Goal: Information Seeking & Learning: Learn about a topic

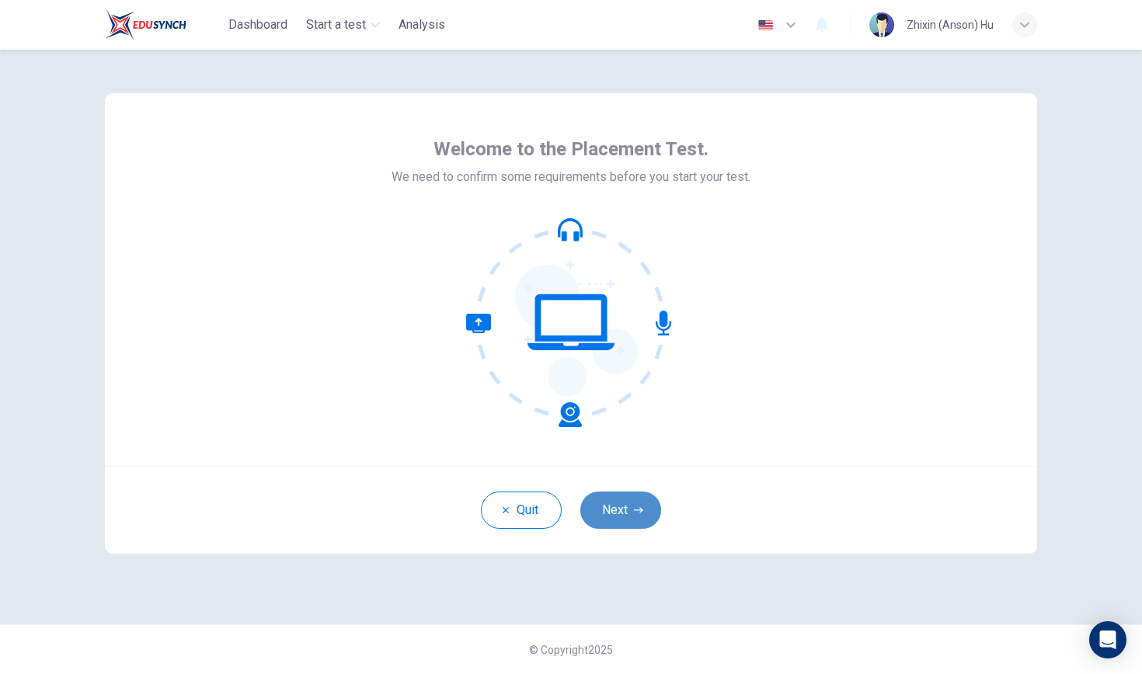
click at [631, 508] on button "Next" at bounding box center [620, 510] width 81 height 37
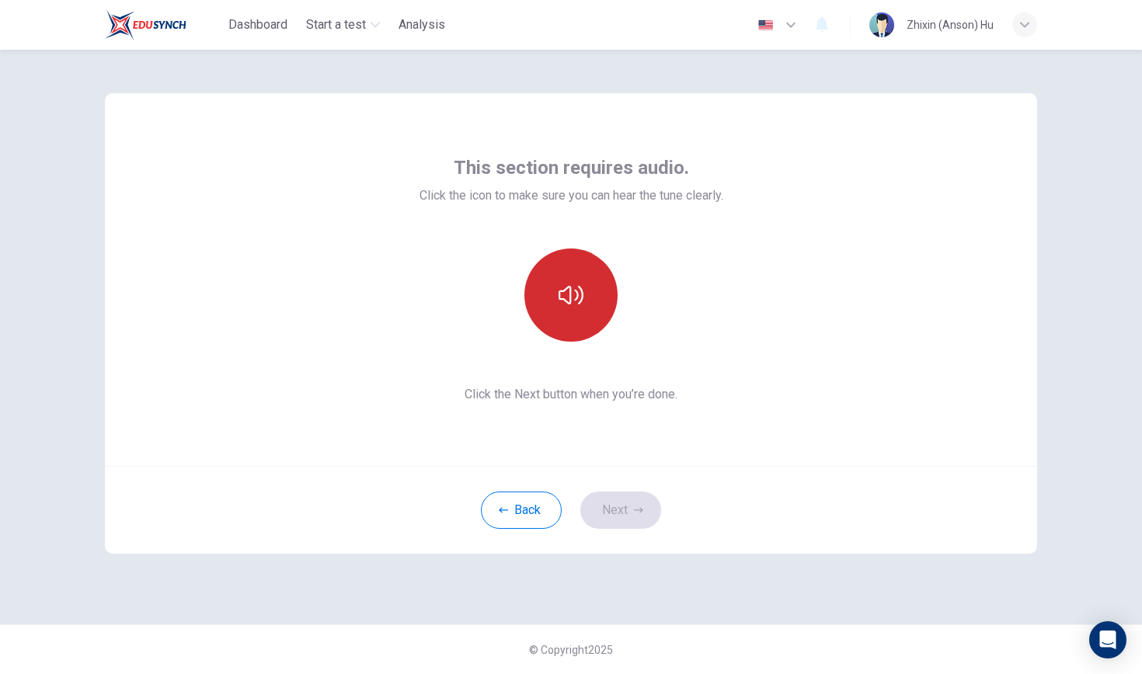
click at [565, 315] on button "button" at bounding box center [570, 295] width 93 height 93
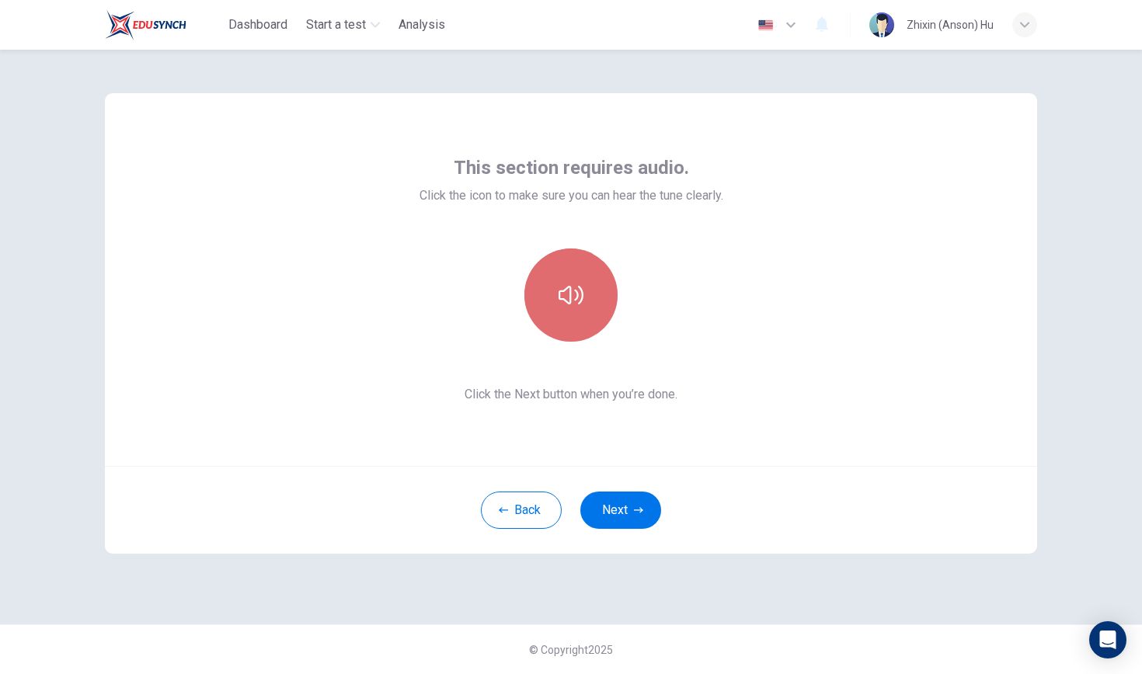
click at [597, 327] on button "button" at bounding box center [570, 295] width 93 height 93
drag, startPoint x: 889, startPoint y: 8, endPoint x: 808, endPoint y: 213, distance: 220.4
click at [808, 213] on div "This section requires audio. Click the icon to make sure you can hear the tune …" at bounding box center [571, 279] width 932 height 373
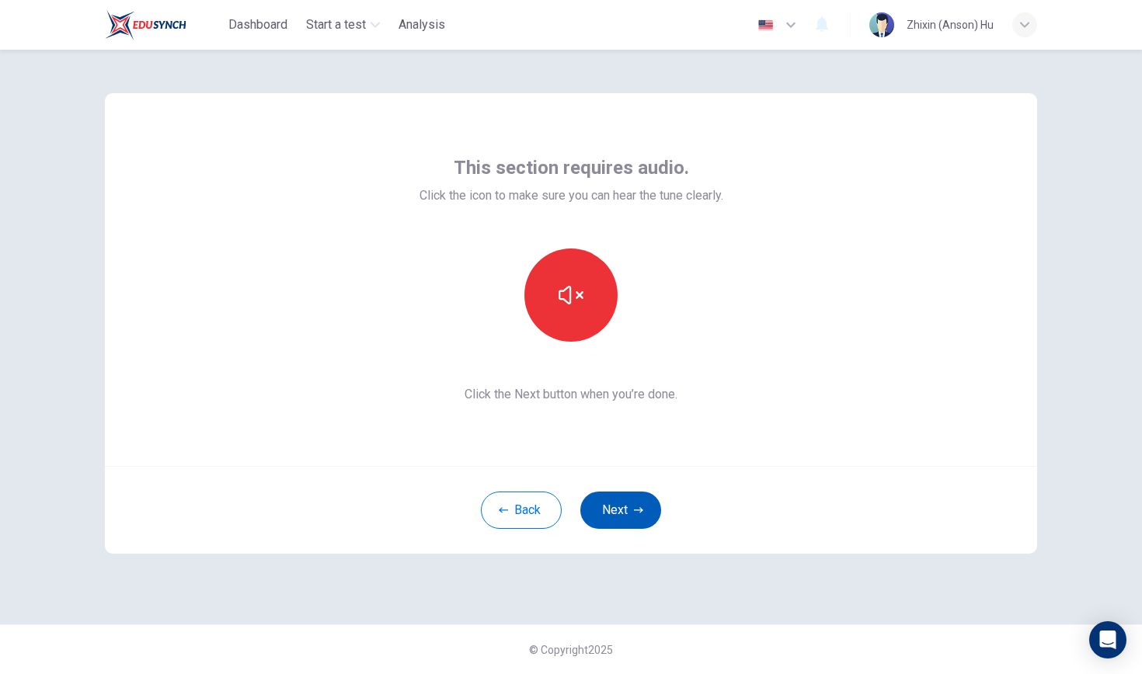
click at [615, 515] on button "Next" at bounding box center [620, 510] width 81 height 37
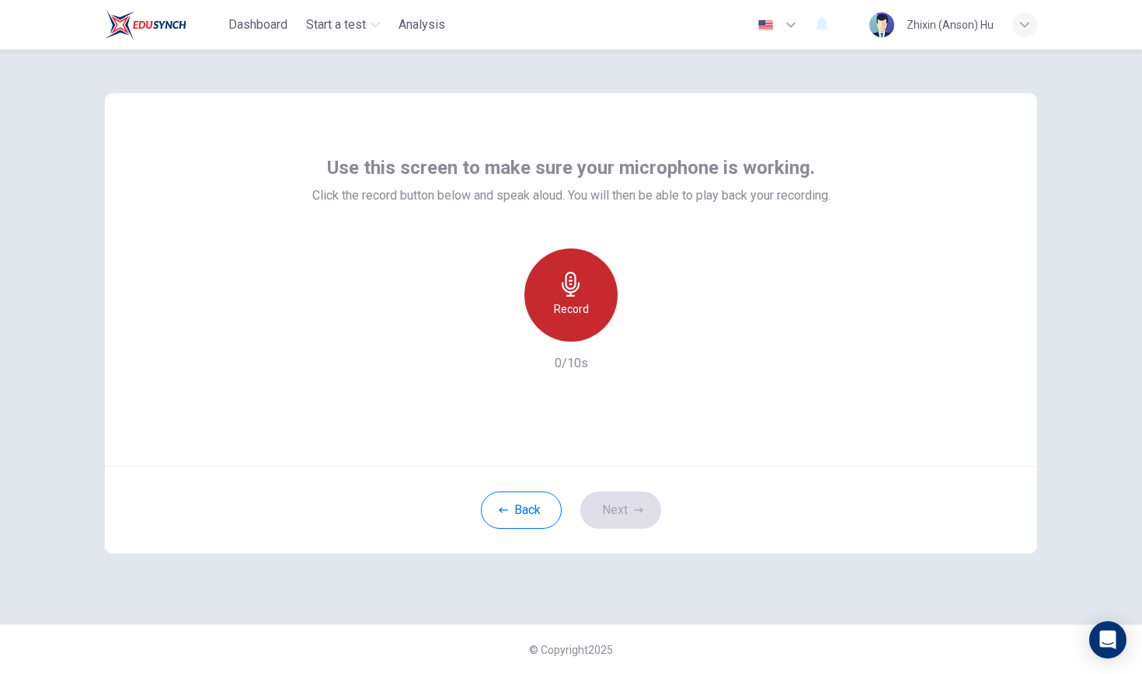
click at [572, 312] on h6 "Record" at bounding box center [571, 309] width 35 height 19
click at [572, 312] on h6 "Stop" at bounding box center [570, 309] width 23 height 19
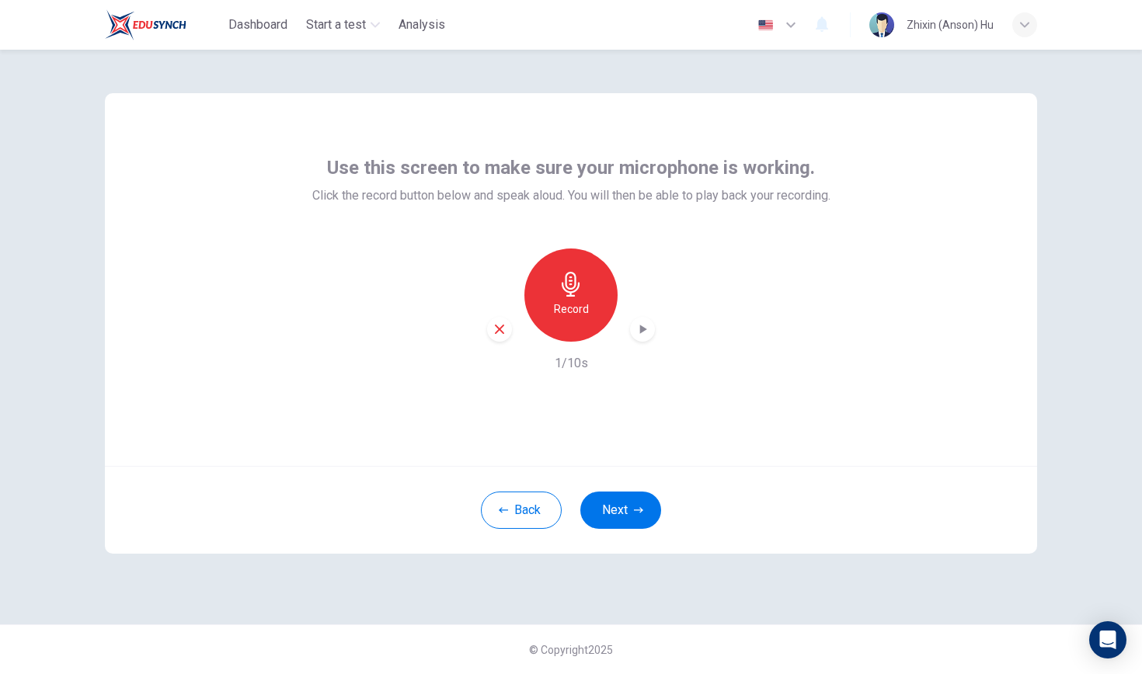
click at [660, 327] on div "Record 1/10s" at bounding box center [571, 311] width 518 height 124
click at [649, 327] on icon "button" at bounding box center [642, 330] width 16 height 16
click at [638, 507] on icon "button" at bounding box center [638, 510] width 9 height 9
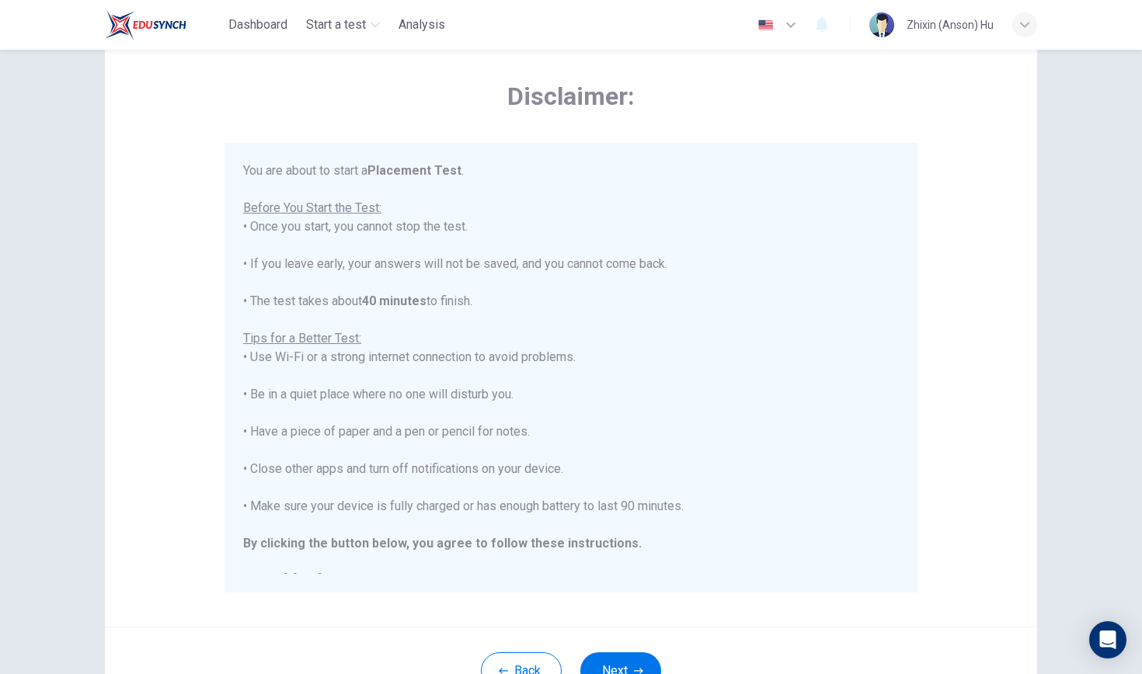
scroll to position [54, 0]
drag, startPoint x: 338, startPoint y: 8, endPoint x: 832, endPoint y: 207, distance: 532.4
click at [832, 207] on div "You are about to start a Placement Test . Before You Start the Test: • Once you…" at bounding box center [570, 378] width 655 height 429
click at [895, 78] on div "Disclaimer: You are about to start a Placement Test . Before You Start the Test…" at bounding box center [571, 334] width 932 height 589
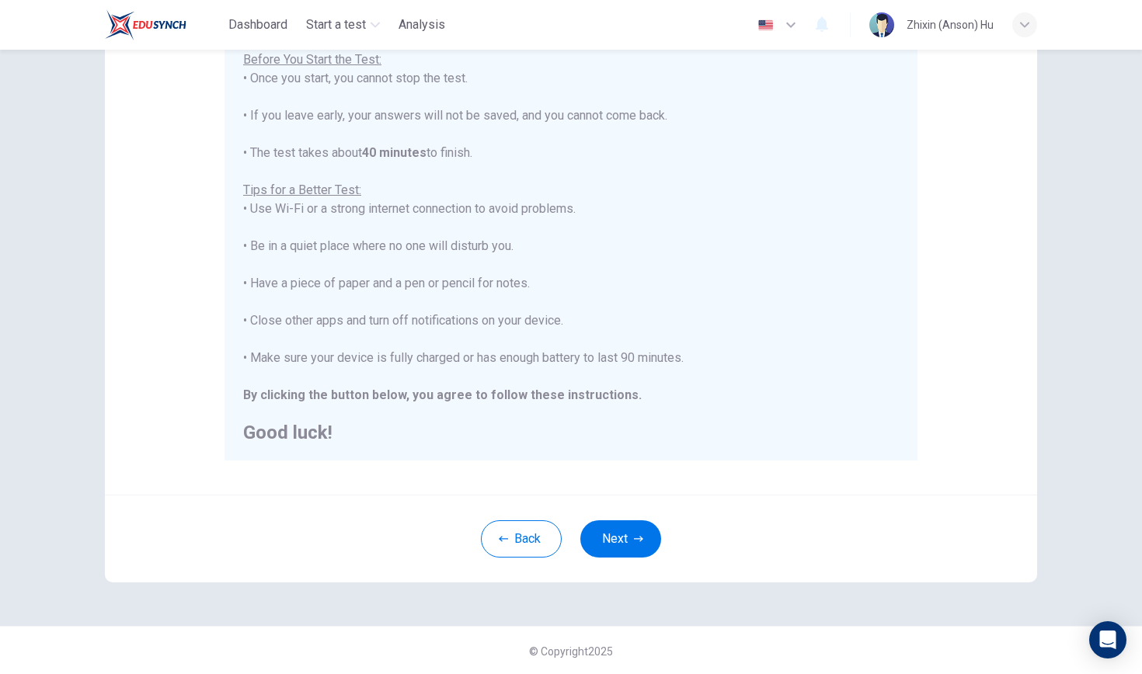
scroll to position [189, 0]
click at [617, 548] on button "Next" at bounding box center [620, 537] width 81 height 37
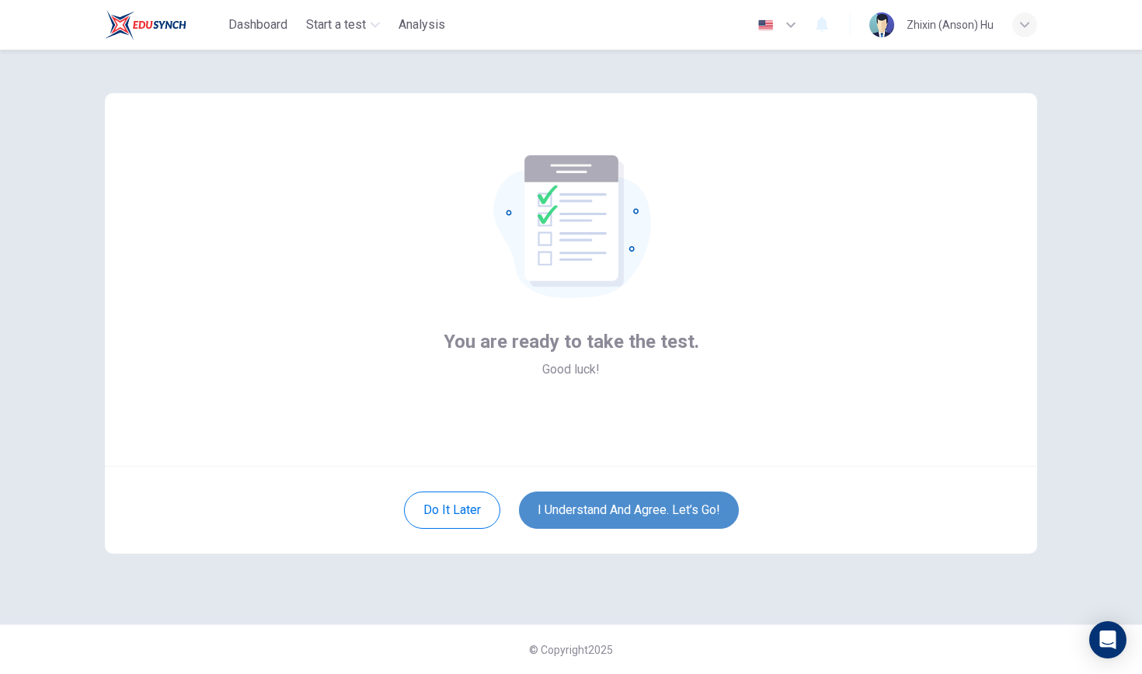
click at [582, 502] on button "I understand and agree. Let’s go!" at bounding box center [629, 510] width 220 height 37
click at [611, 518] on button "I understand and agree. Let’s go!" at bounding box center [629, 510] width 220 height 37
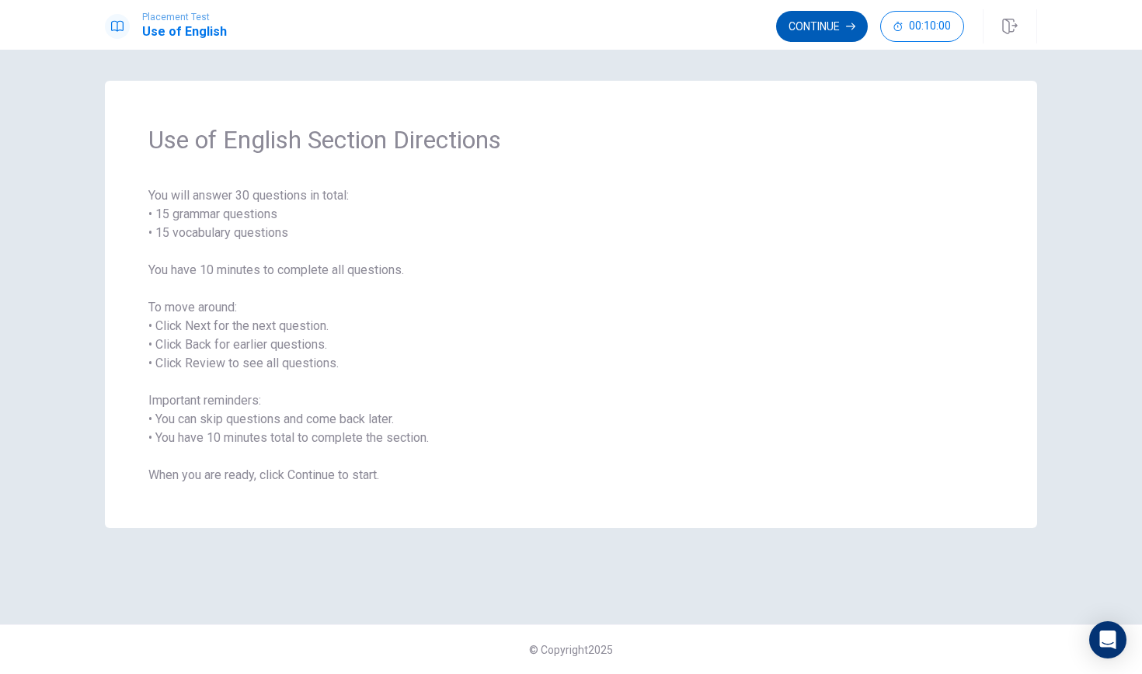
click at [826, 34] on button "Continue" at bounding box center [822, 26] width 92 height 31
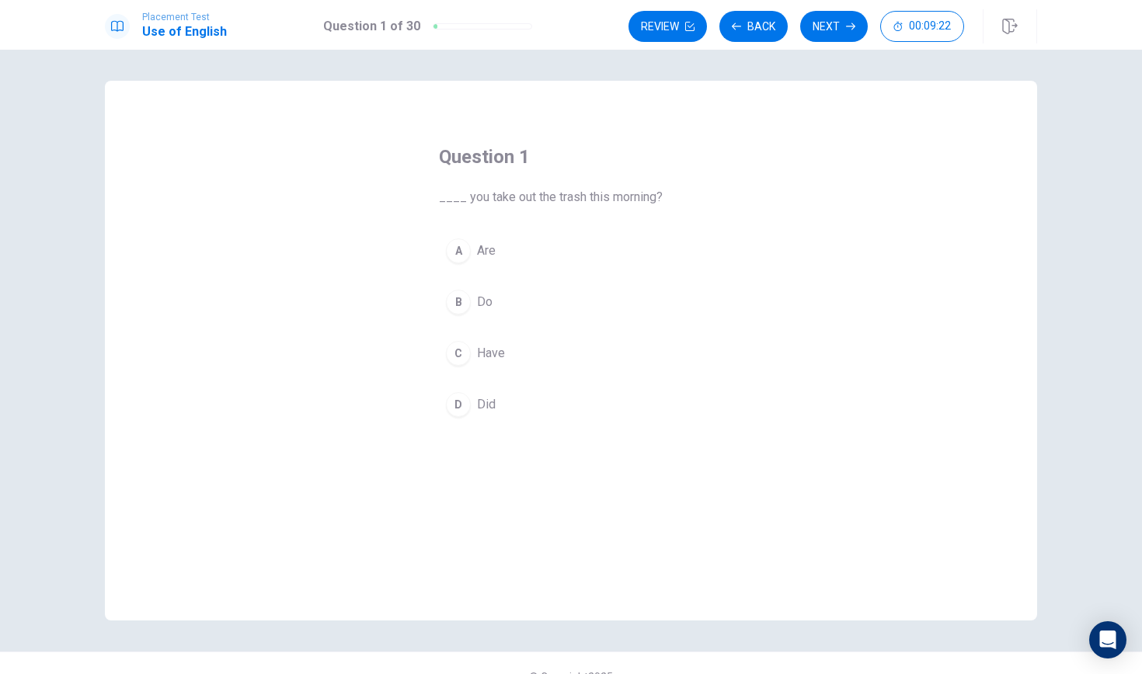
click at [466, 359] on div "C" at bounding box center [458, 353] width 25 height 25
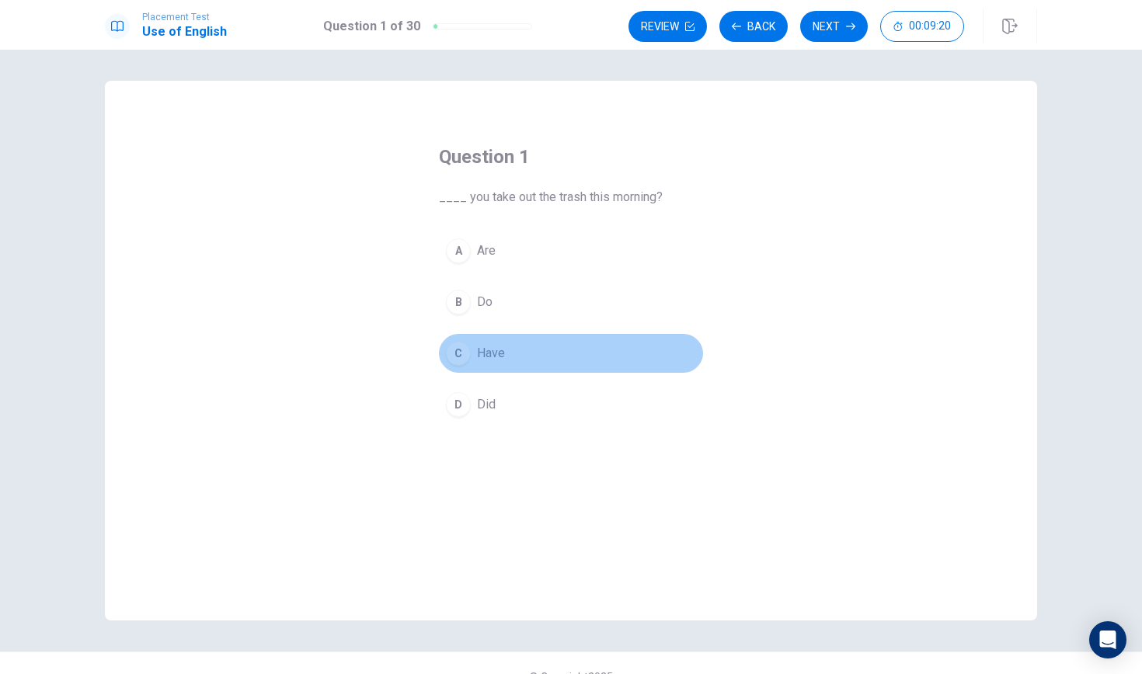
click at [592, 356] on button "C Have" at bounding box center [571, 353] width 264 height 39
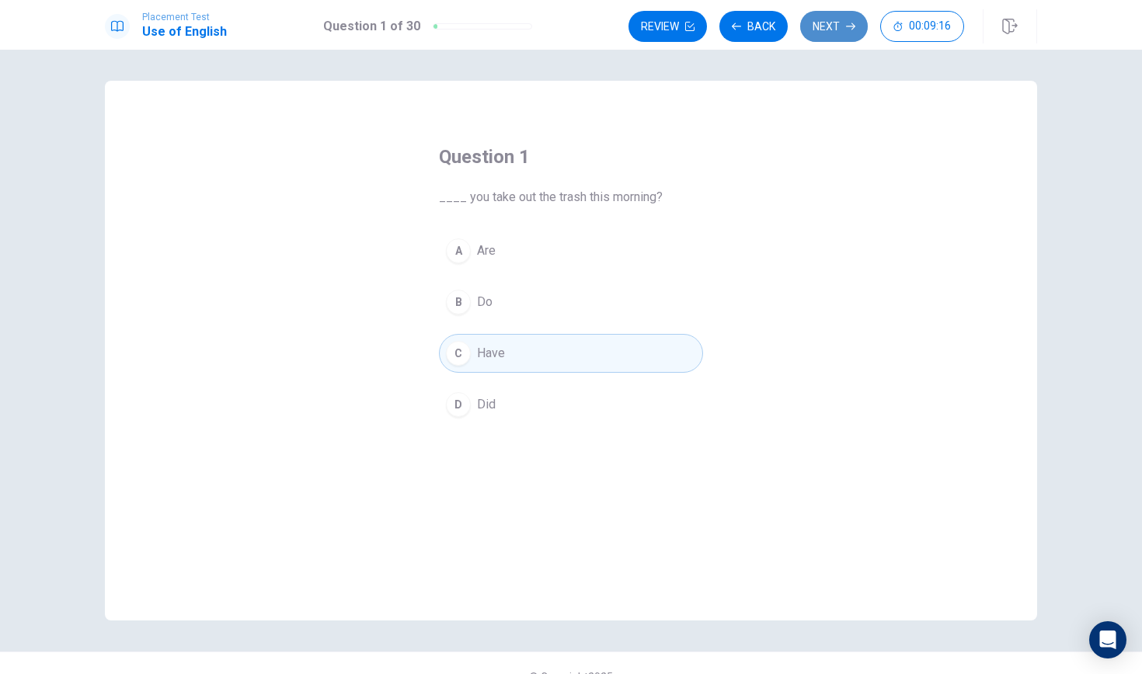
click at [842, 30] on button "Next" at bounding box center [834, 26] width 68 height 31
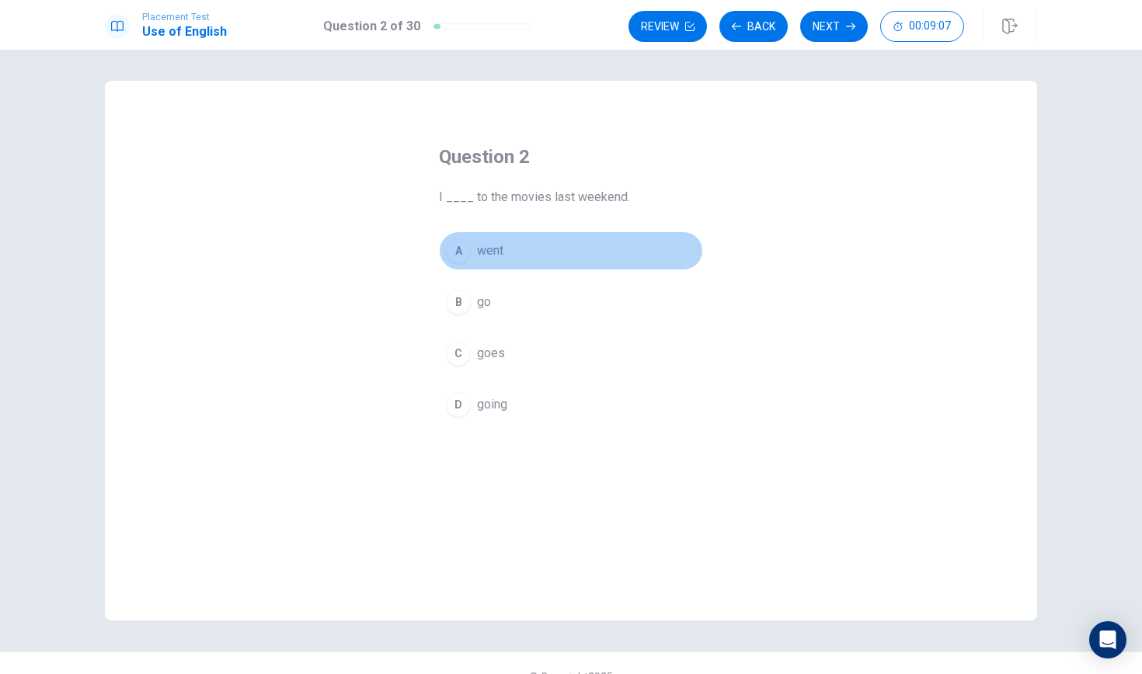
click at [457, 248] on div "A" at bounding box center [458, 250] width 25 height 25
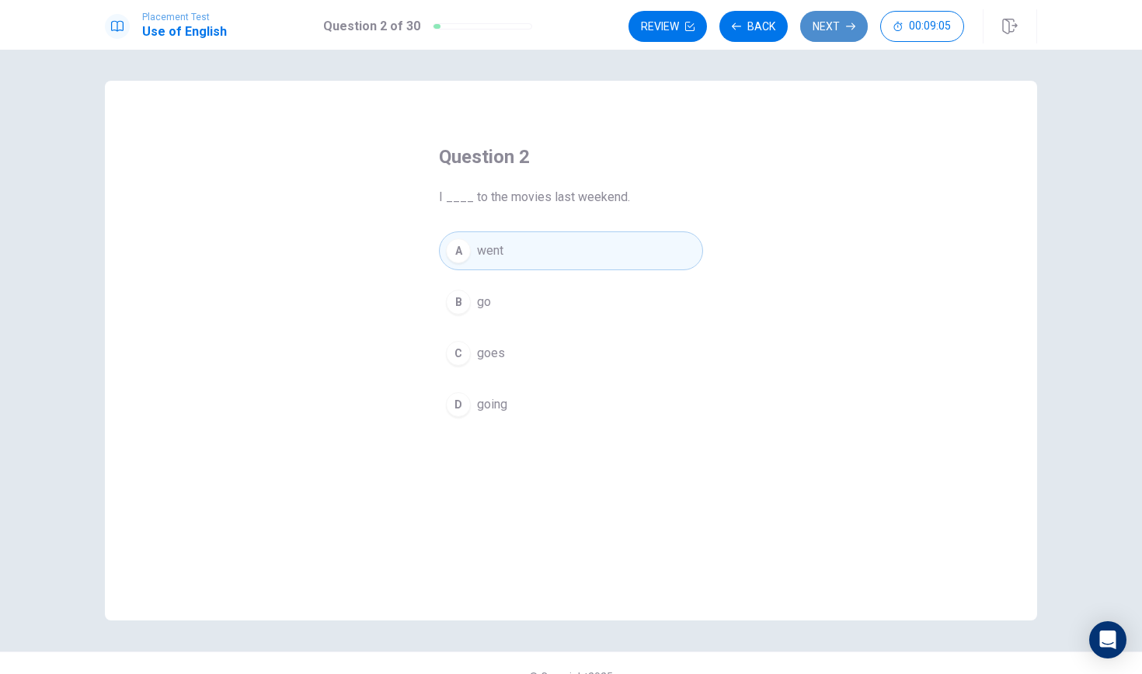
click at [819, 32] on button "Next" at bounding box center [834, 26] width 68 height 31
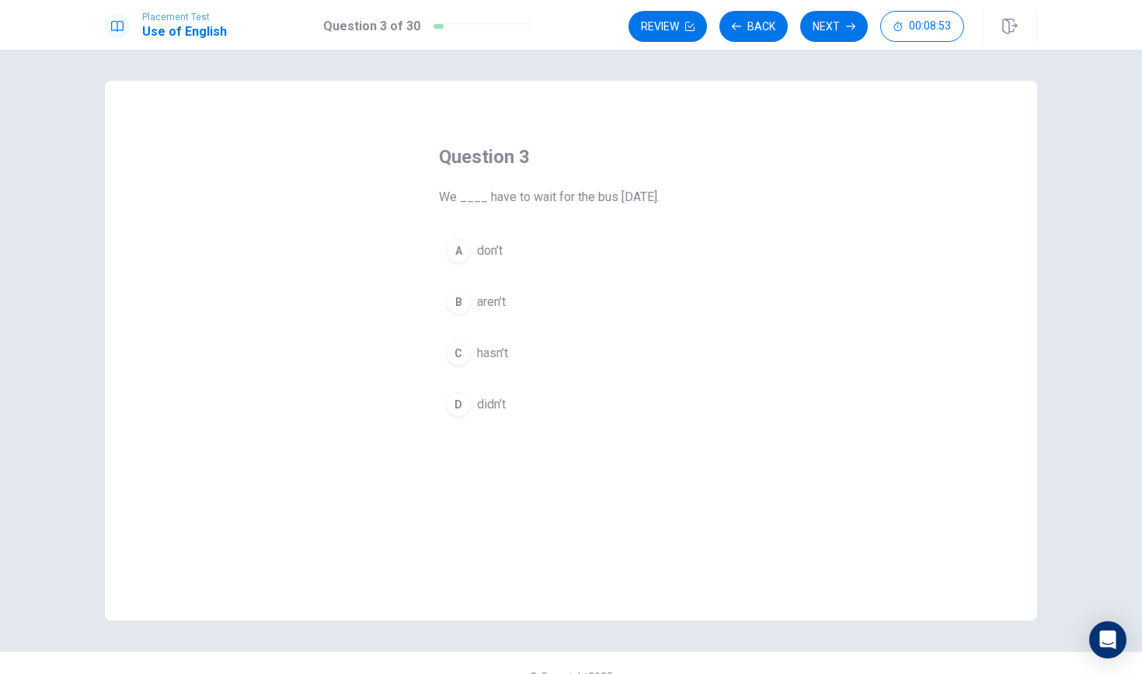
click at [461, 408] on div "D" at bounding box center [458, 404] width 25 height 25
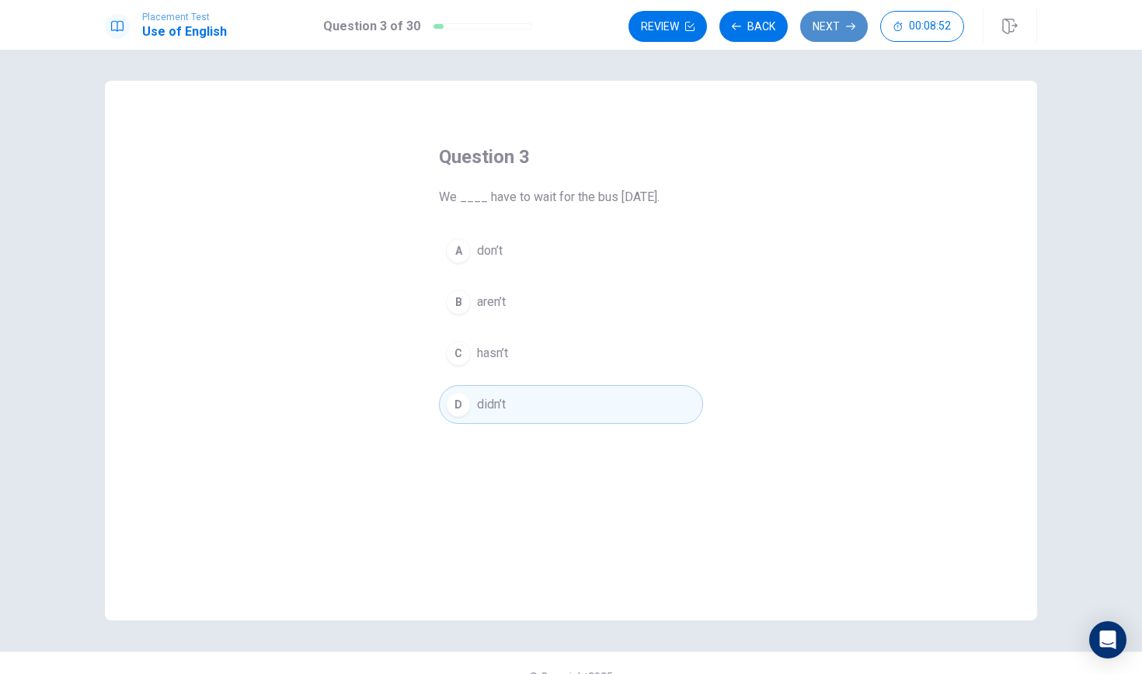
click at [830, 33] on button "Next" at bounding box center [834, 26] width 68 height 31
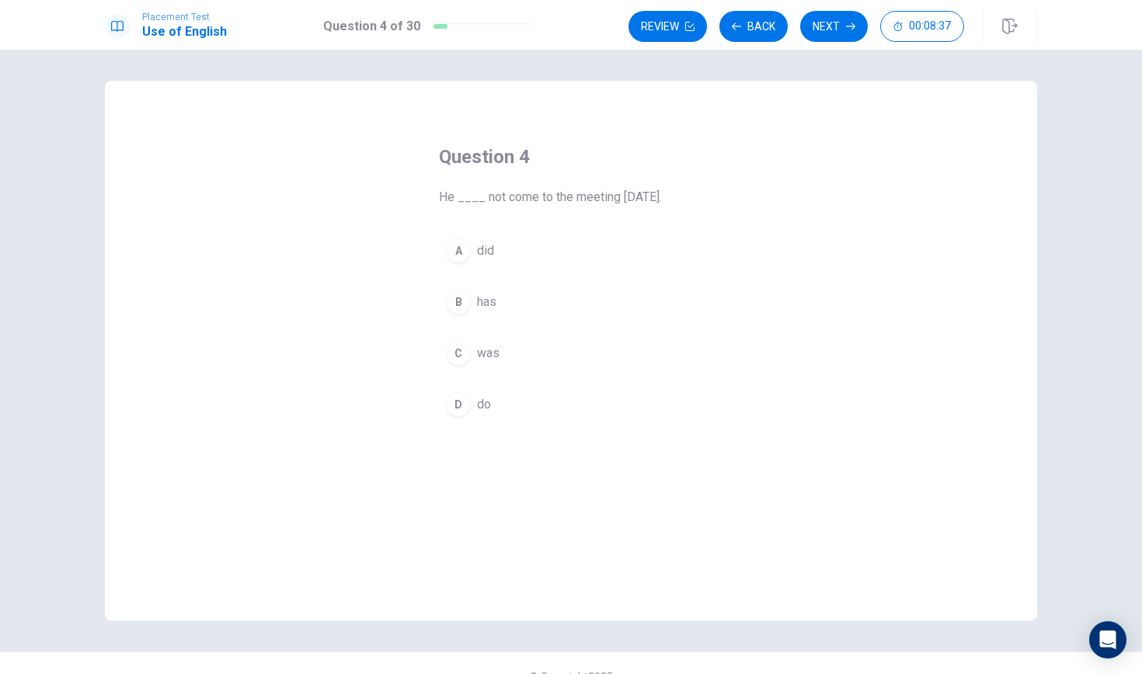
click at [461, 241] on div "A" at bounding box center [458, 250] width 25 height 25
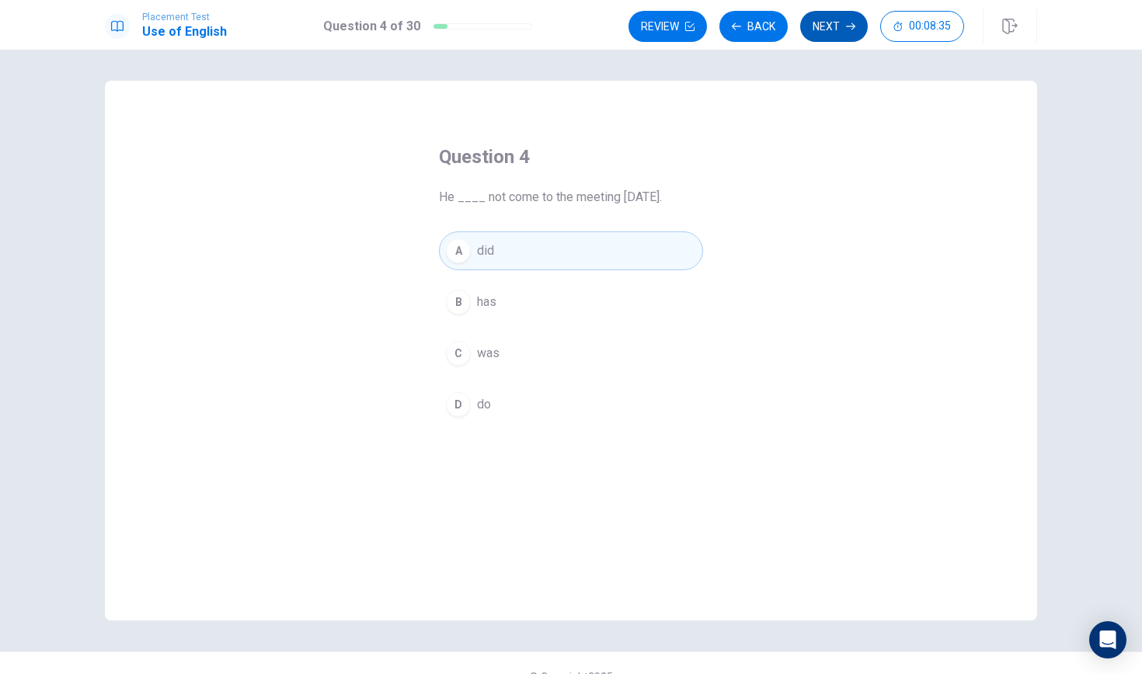
click at [854, 30] on icon "button" at bounding box center [850, 26] width 9 height 9
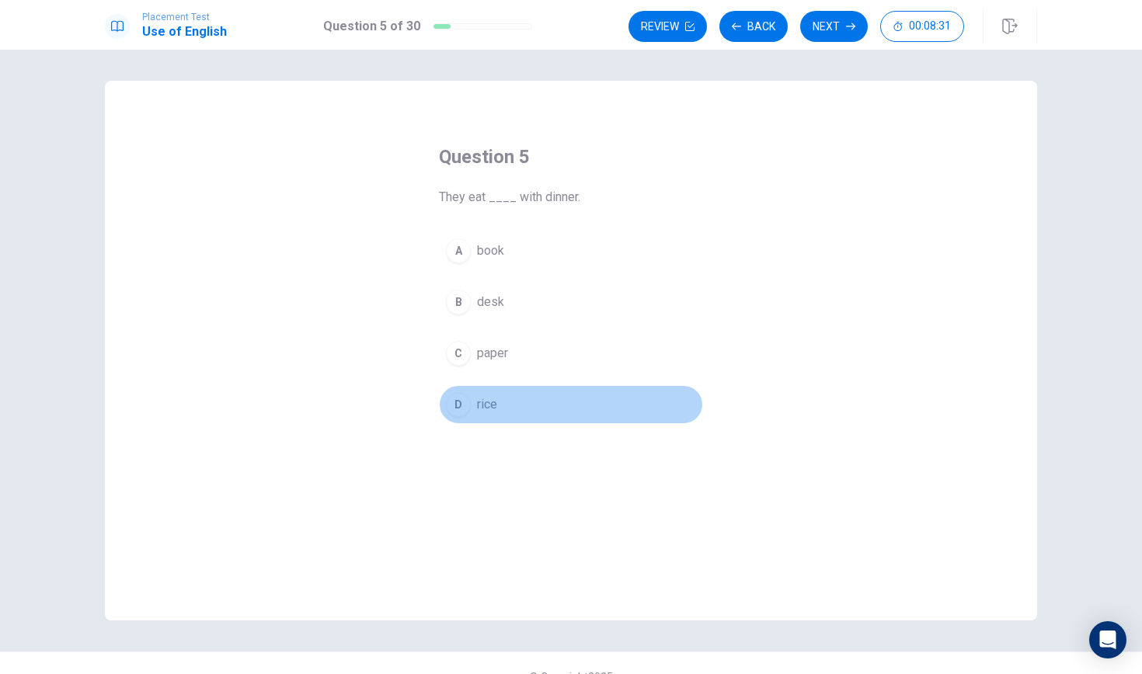
click at [466, 420] on button "D rice" at bounding box center [571, 404] width 264 height 39
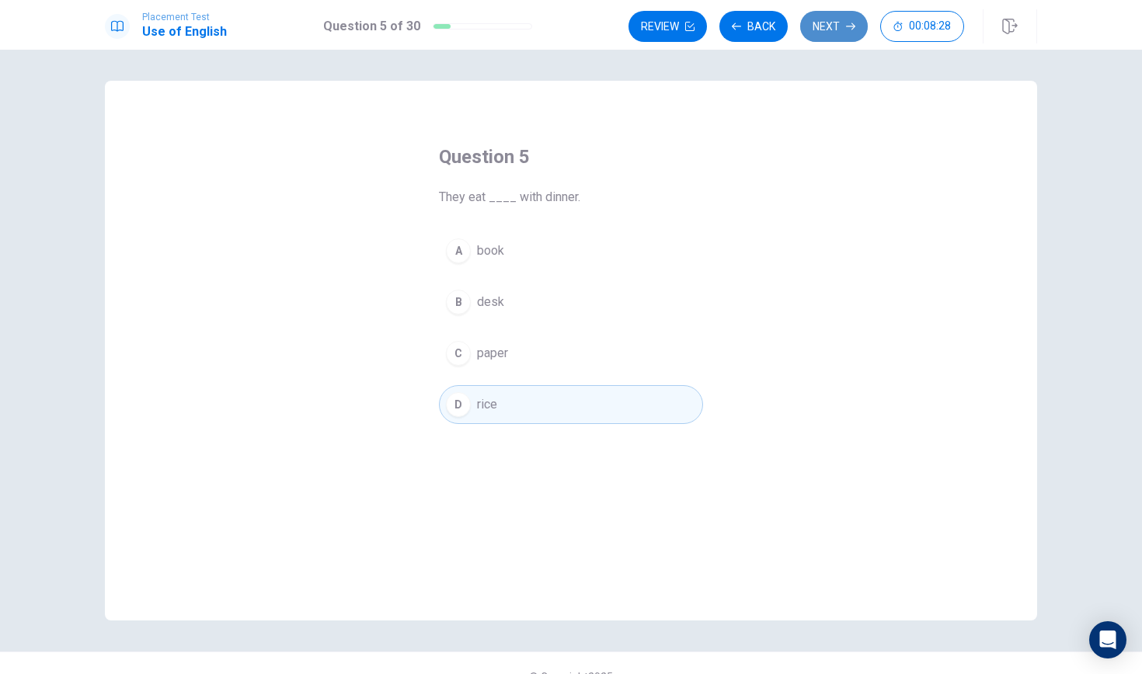
click at [822, 26] on button "Next" at bounding box center [834, 26] width 68 height 31
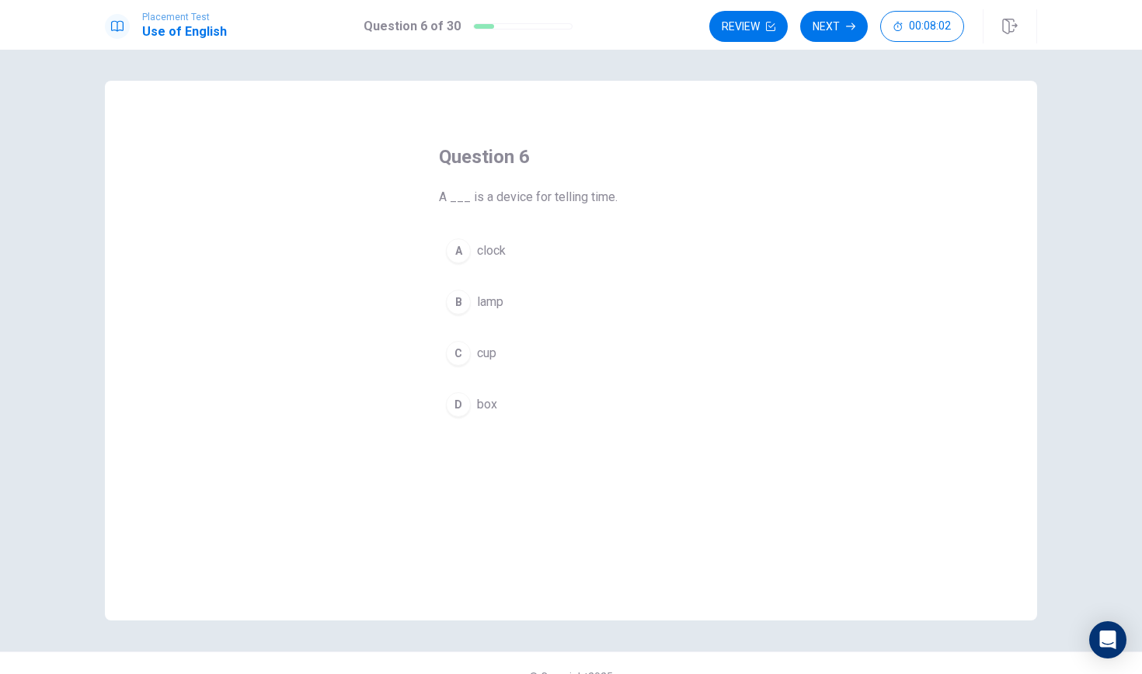
click at [451, 250] on div "A" at bounding box center [458, 250] width 25 height 25
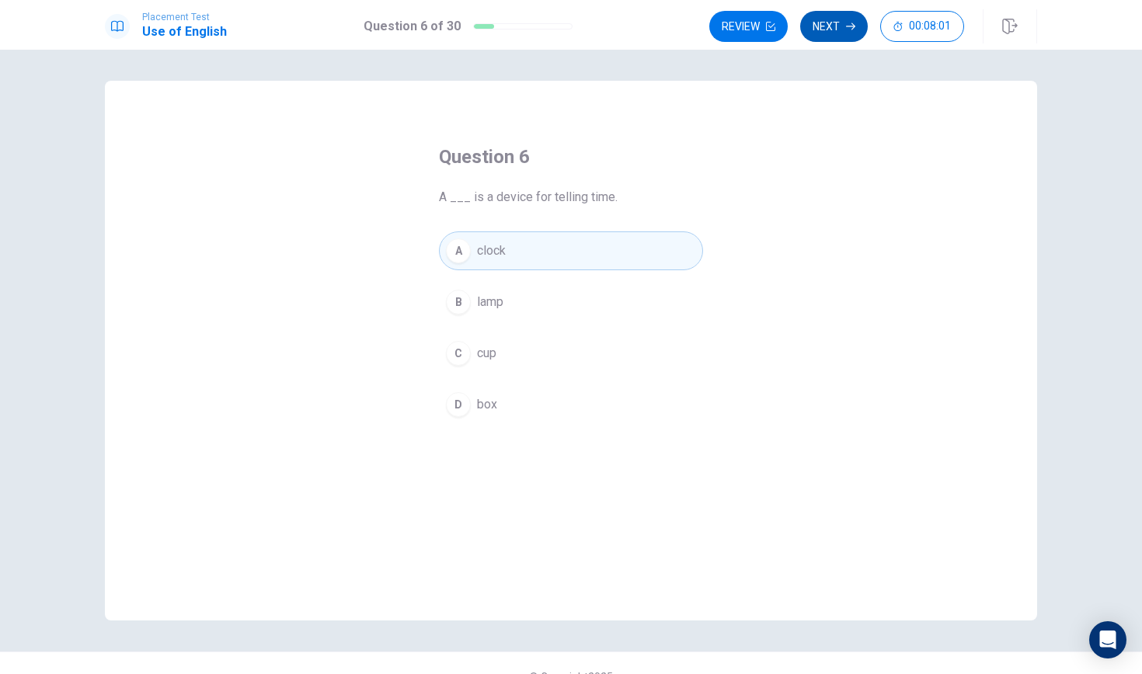
click at [846, 34] on button "Next" at bounding box center [834, 26] width 68 height 31
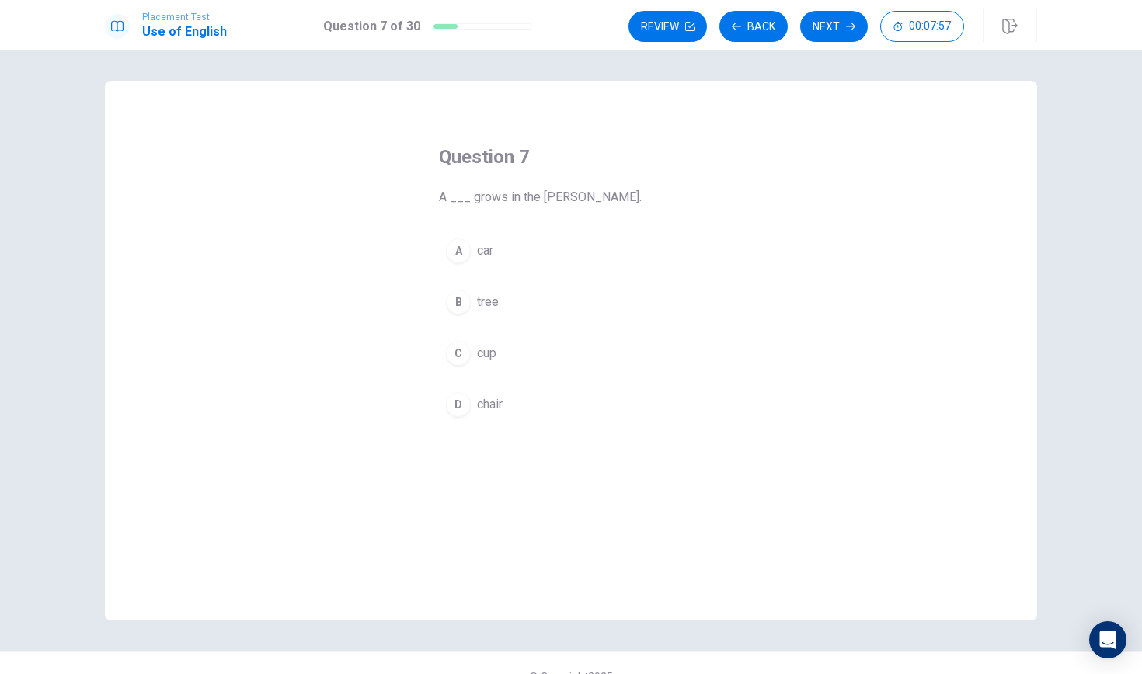
click at [457, 294] on div "B" at bounding box center [458, 302] width 25 height 25
click at [815, 27] on button "Next" at bounding box center [834, 26] width 68 height 31
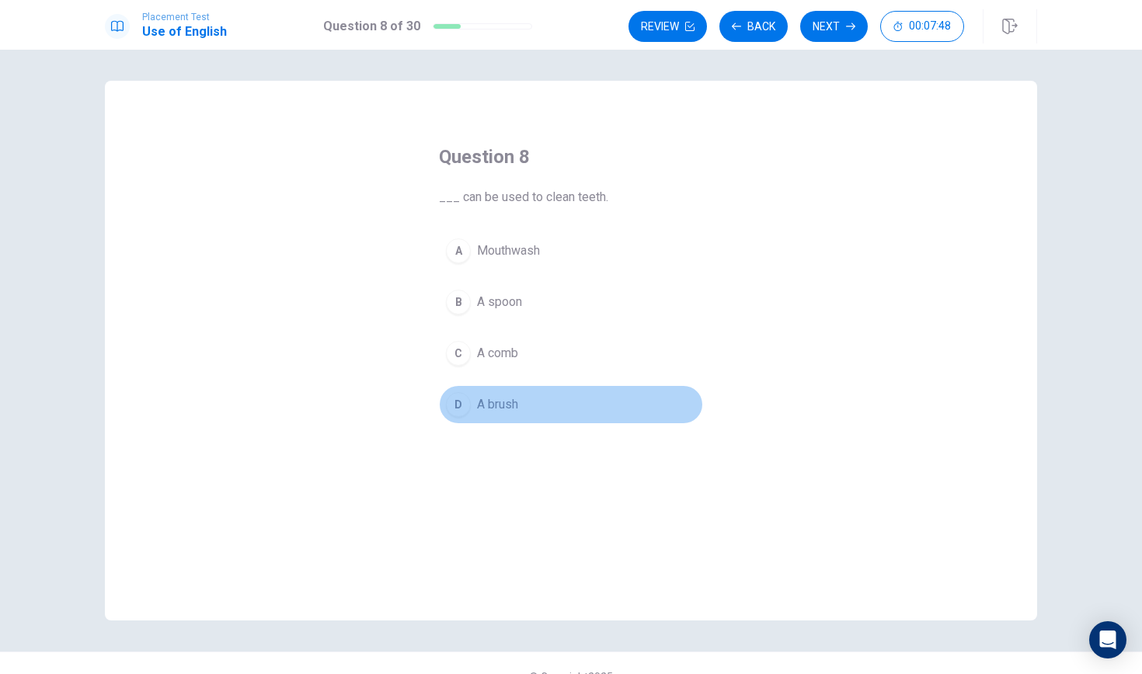
click at [469, 417] on button "D A brush" at bounding box center [571, 404] width 264 height 39
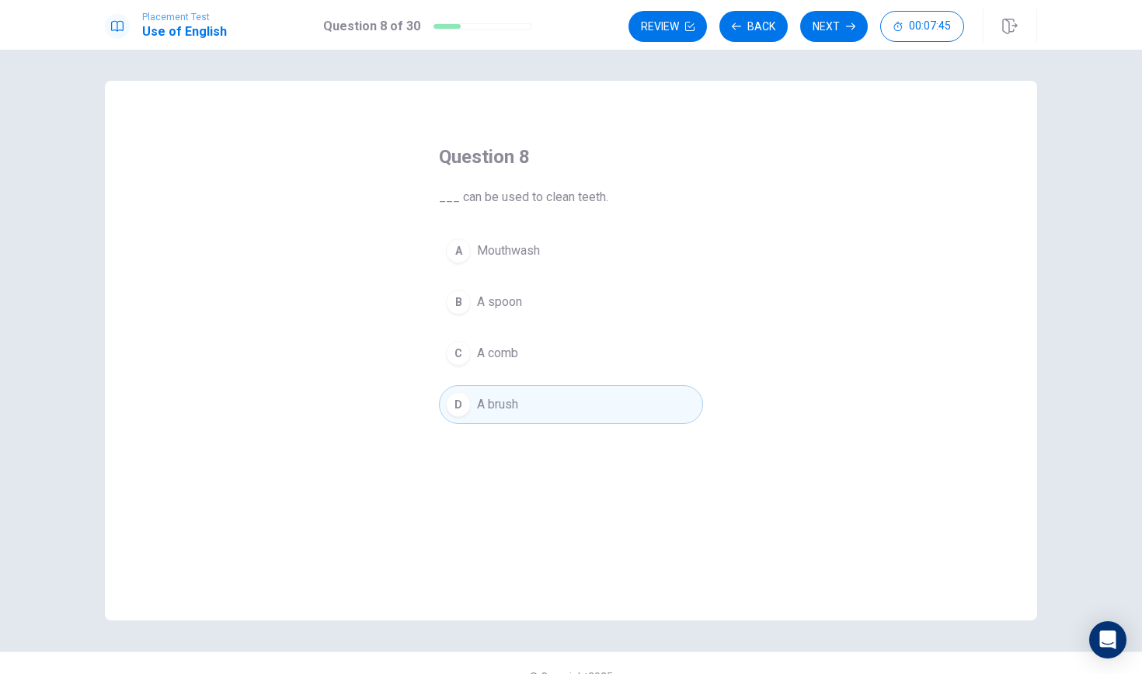
click at [453, 249] on div "A" at bounding box center [458, 250] width 25 height 25
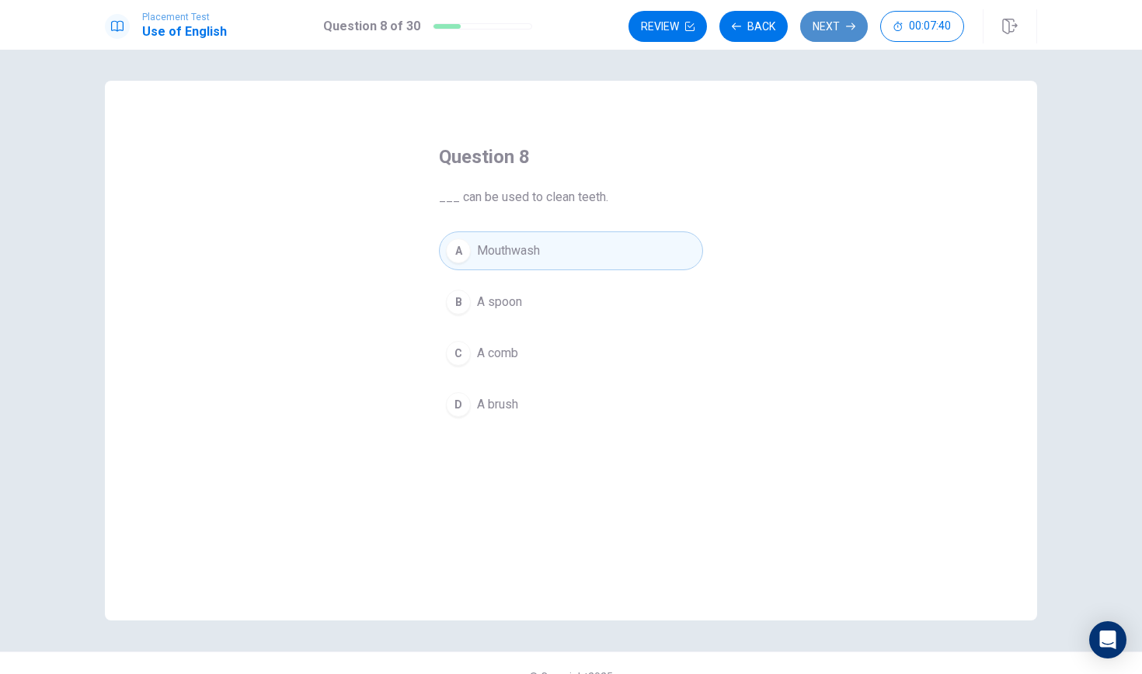
click at [836, 33] on button "Next" at bounding box center [834, 26] width 68 height 31
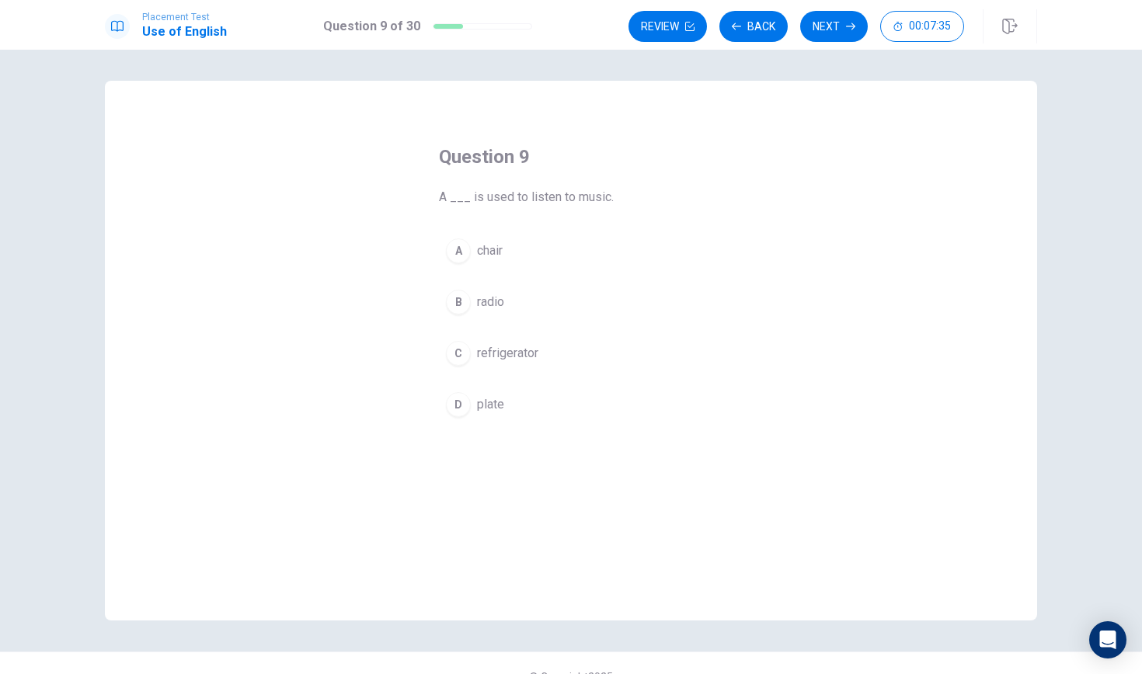
click at [471, 308] on button "B radio" at bounding box center [571, 302] width 264 height 39
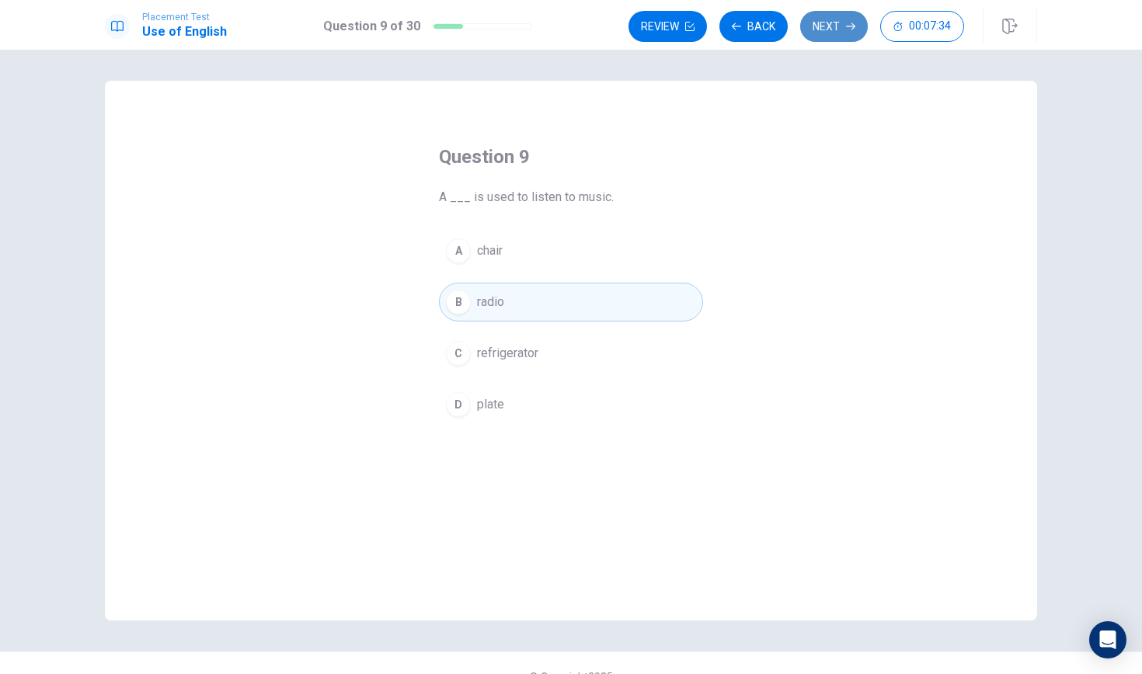
click at [819, 33] on button "Next" at bounding box center [834, 26] width 68 height 31
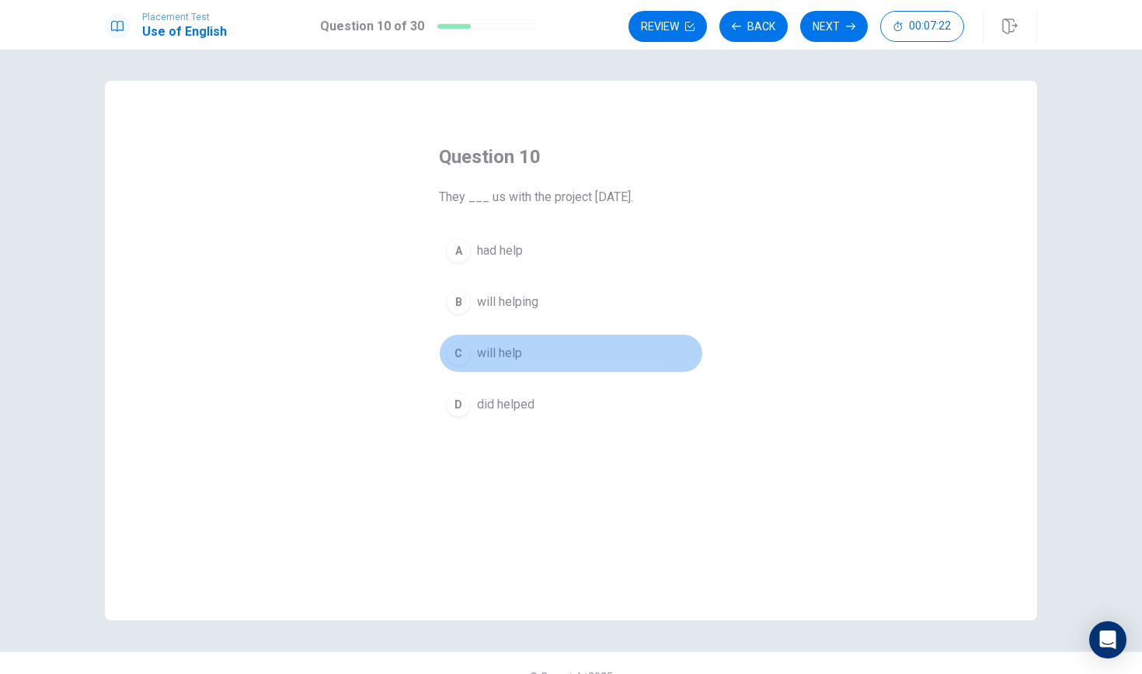
click at [449, 342] on button "C will help" at bounding box center [571, 353] width 264 height 39
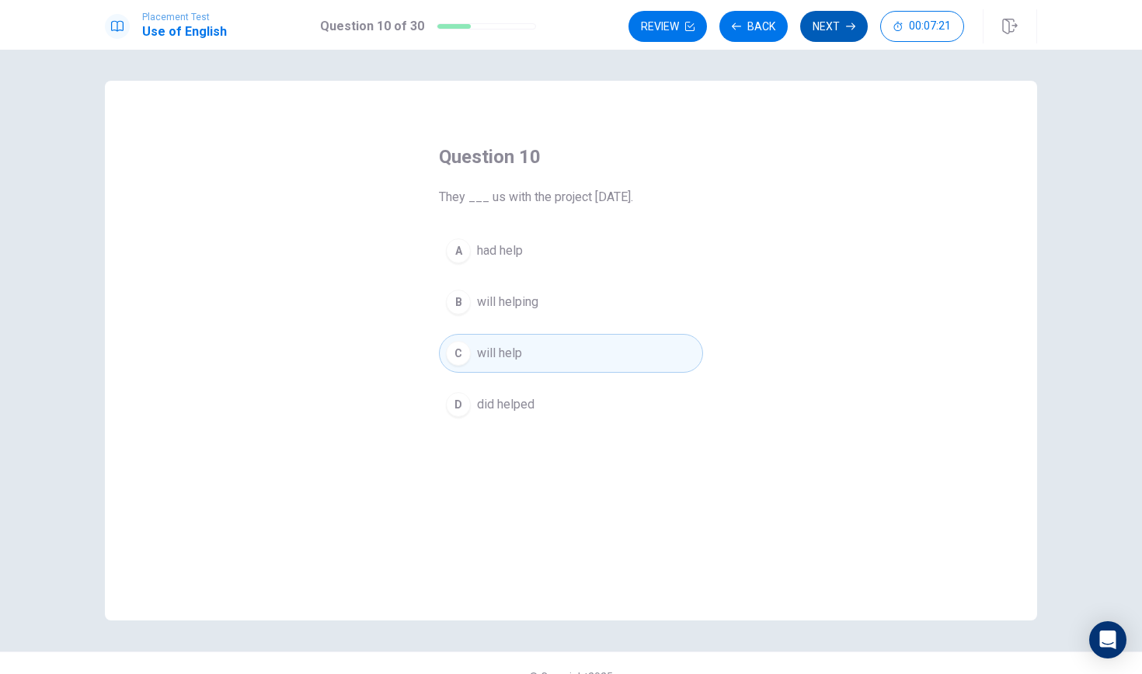
click at [833, 40] on button "Next" at bounding box center [834, 26] width 68 height 31
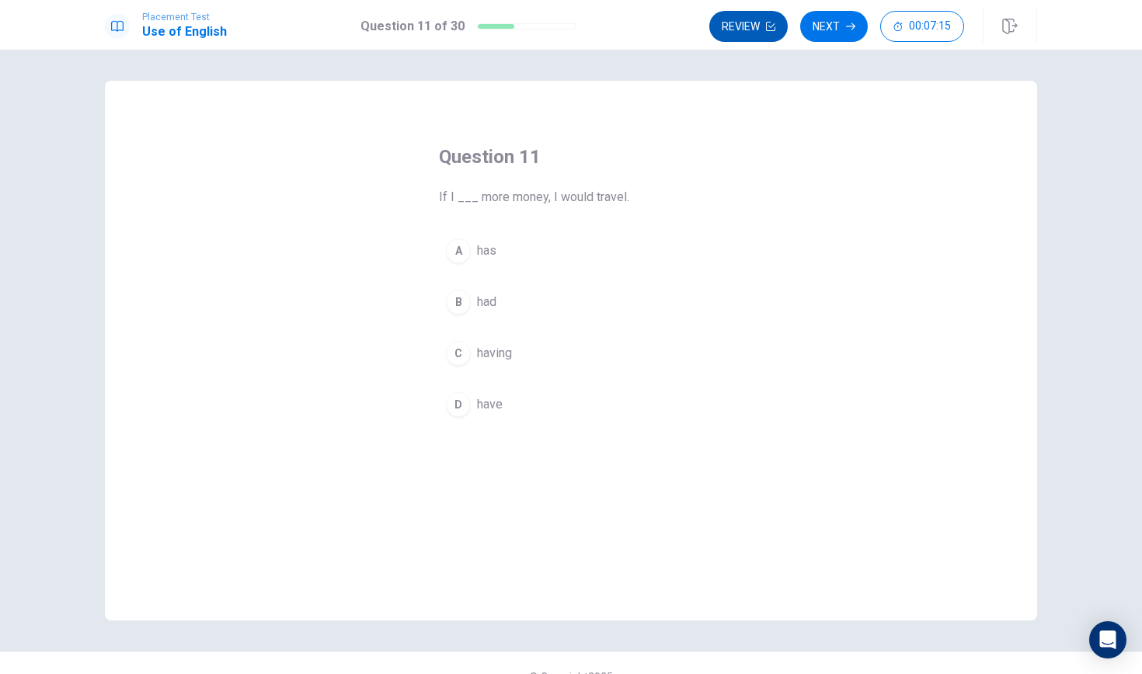
click at [736, 23] on button "Review" at bounding box center [748, 26] width 78 height 31
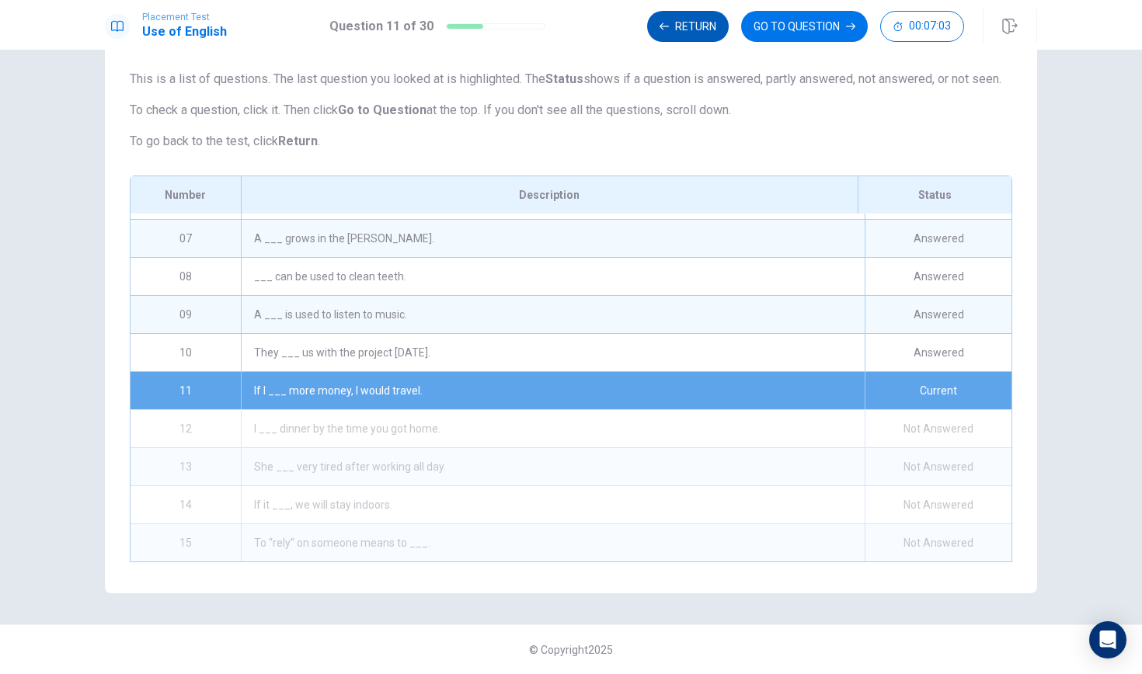
scroll to position [222, 0]
click at [670, 35] on button "Return" at bounding box center [688, 26] width 82 height 31
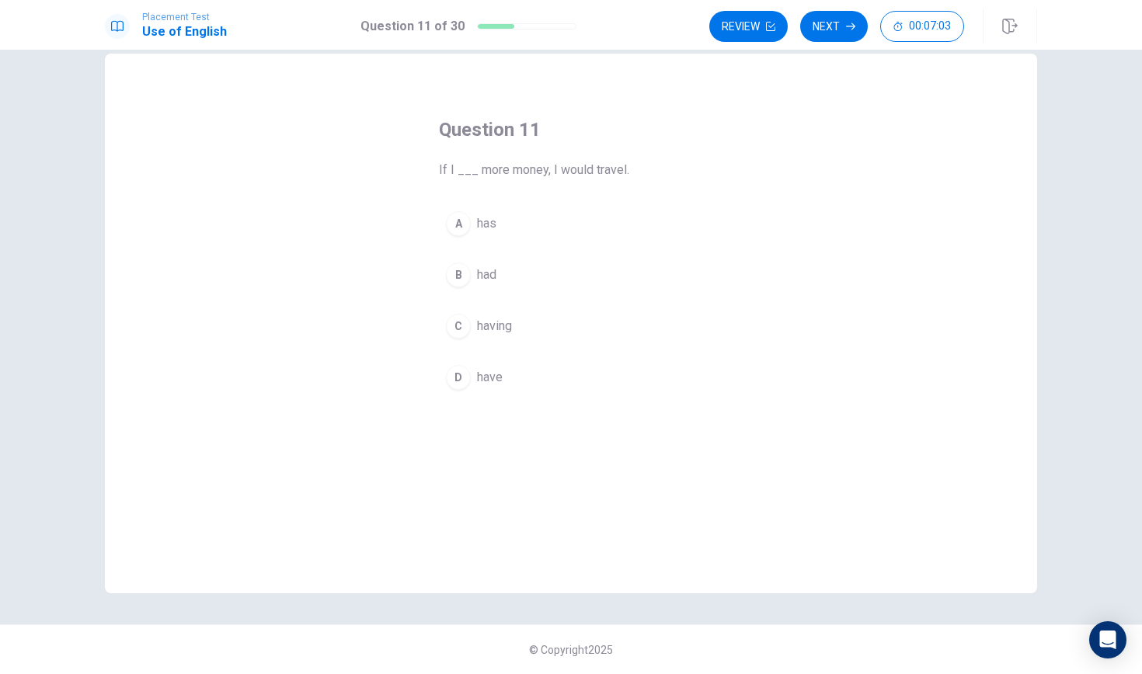
scroll to position [27, 0]
click at [460, 270] on div "B" at bounding box center [458, 274] width 25 height 25
click at [458, 379] on div "D" at bounding box center [458, 377] width 25 height 25
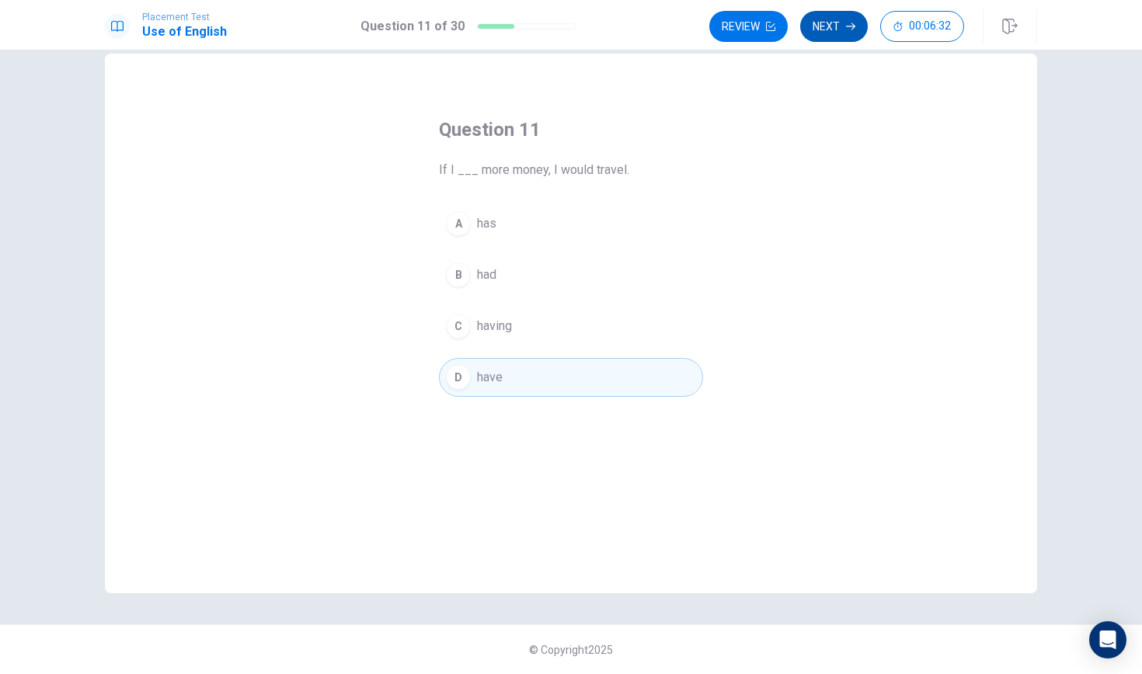
click at [825, 30] on button "Next" at bounding box center [834, 26] width 68 height 31
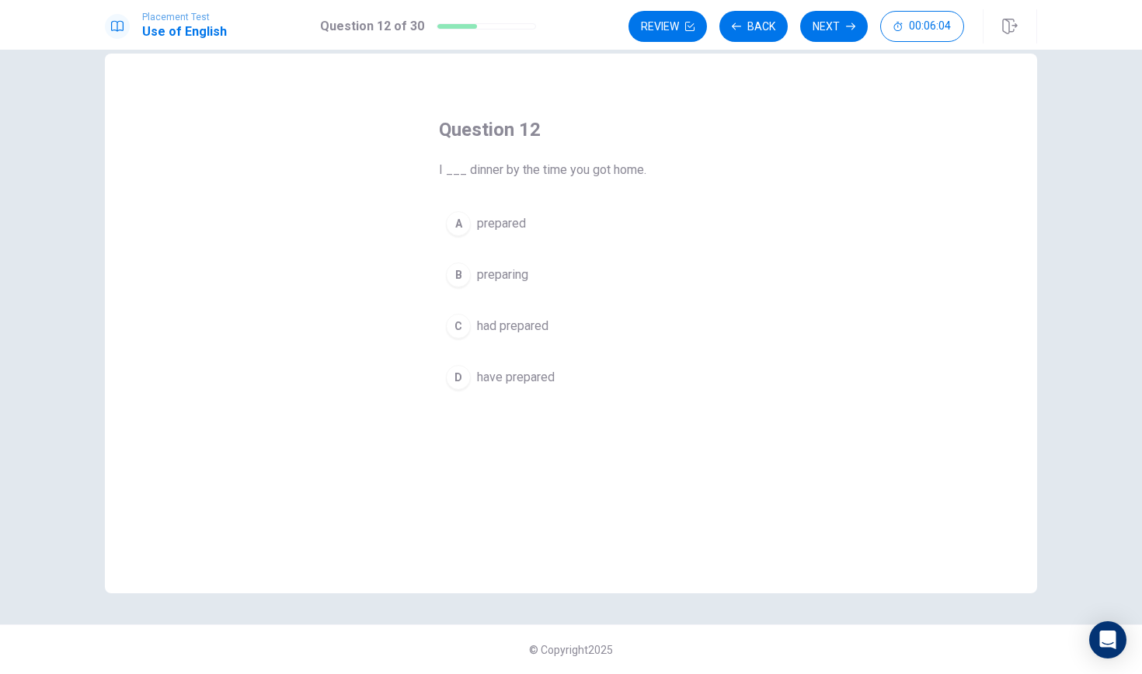
click at [458, 383] on div "D" at bounding box center [458, 377] width 25 height 25
click at [450, 325] on div "C" at bounding box center [458, 326] width 25 height 25
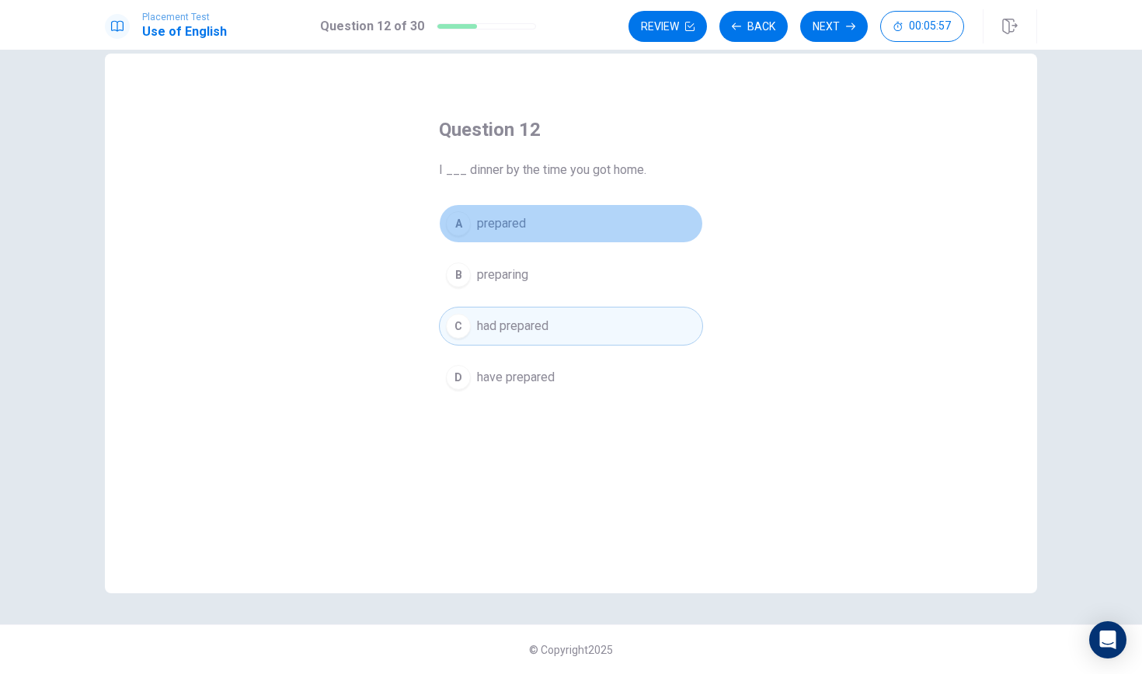
click at [457, 236] on button "A prepared" at bounding box center [571, 223] width 264 height 39
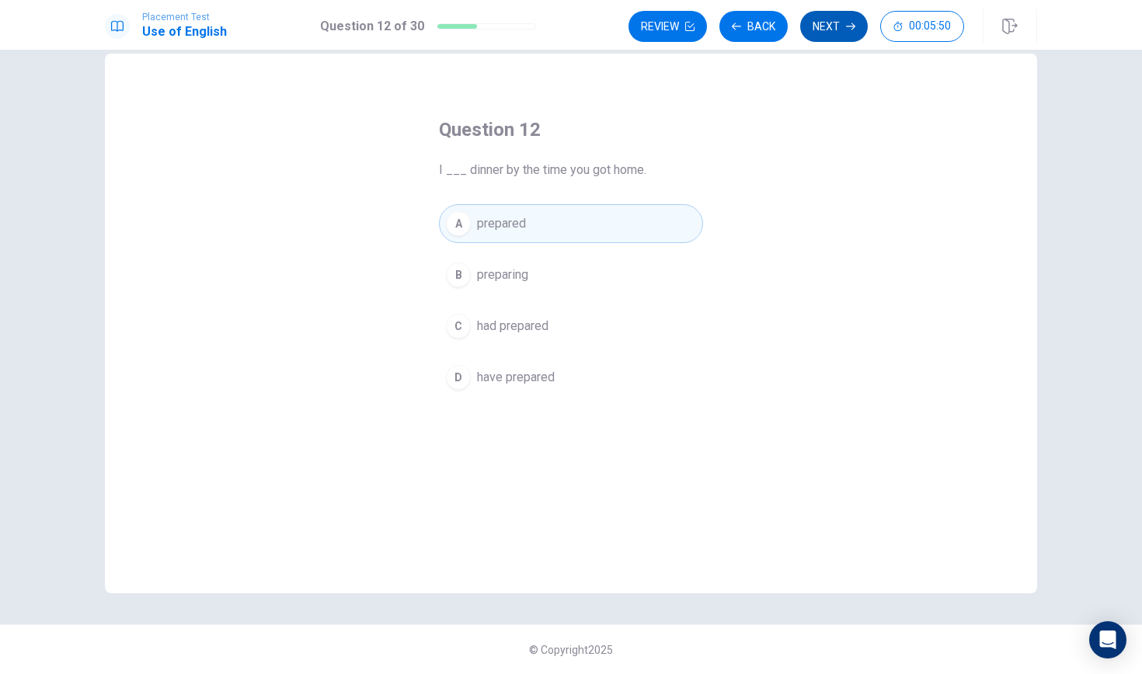
click at [847, 23] on icon "button" at bounding box center [850, 26] width 9 height 9
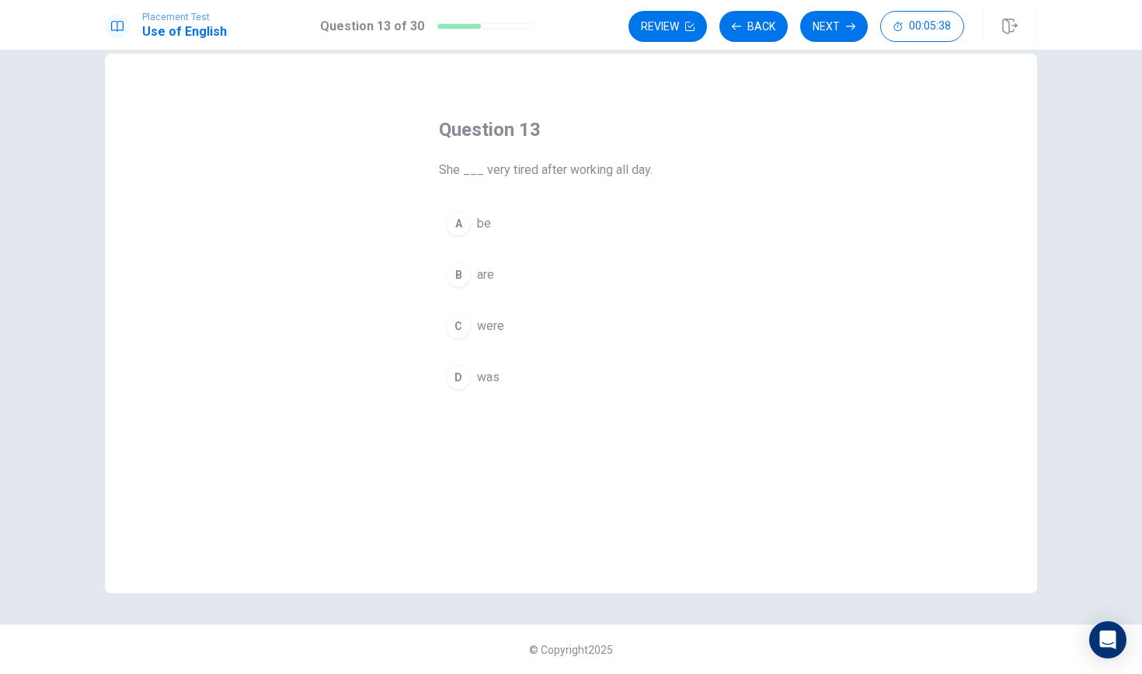
click at [460, 380] on div "D" at bounding box center [458, 377] width 25 height 25
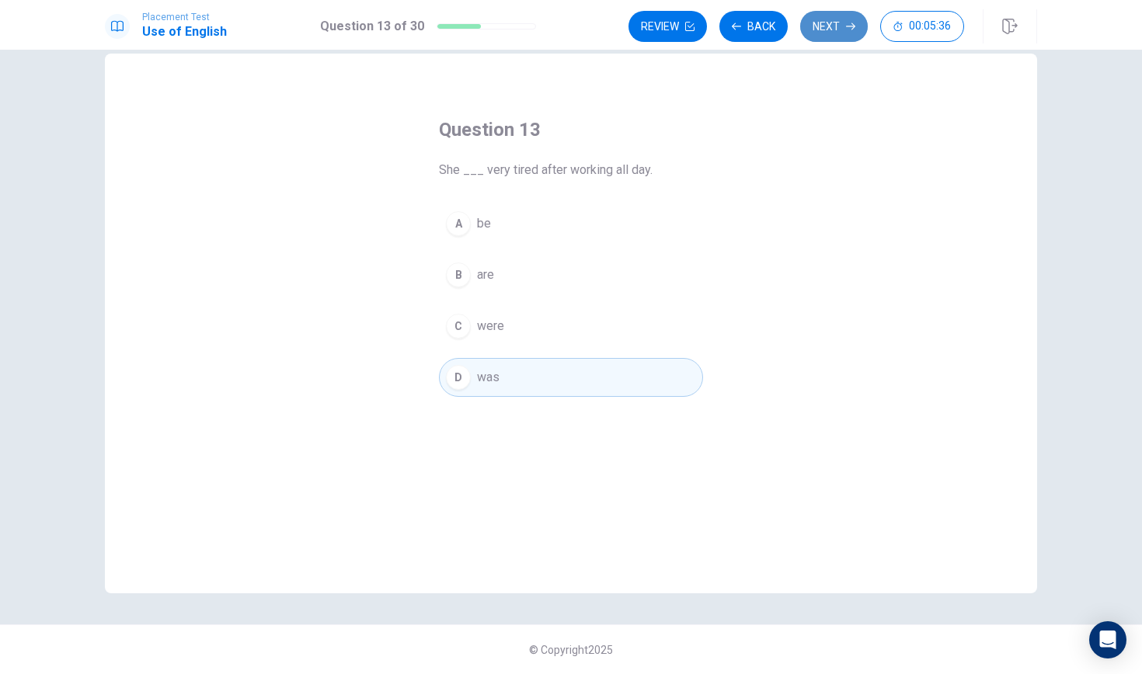
click at [843, 30] on button "Next" at bounding box center [834, 26] width 68 height 31
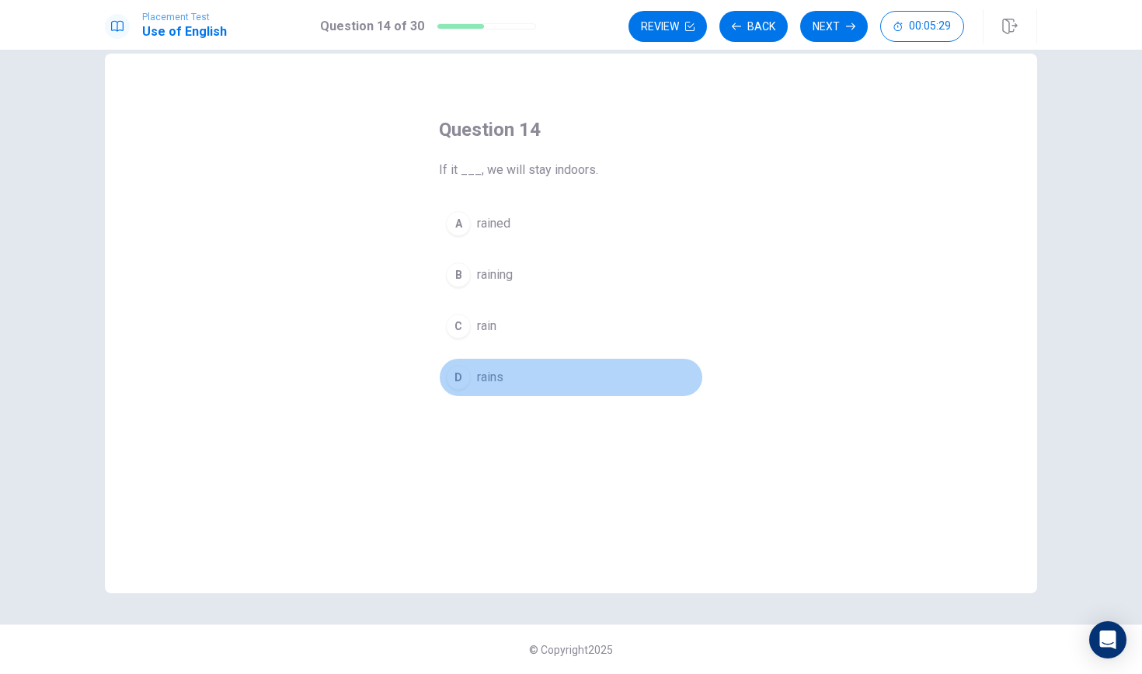
click at [459, 378] on div "D" at bounding box center [458, 377] width 25 height 25
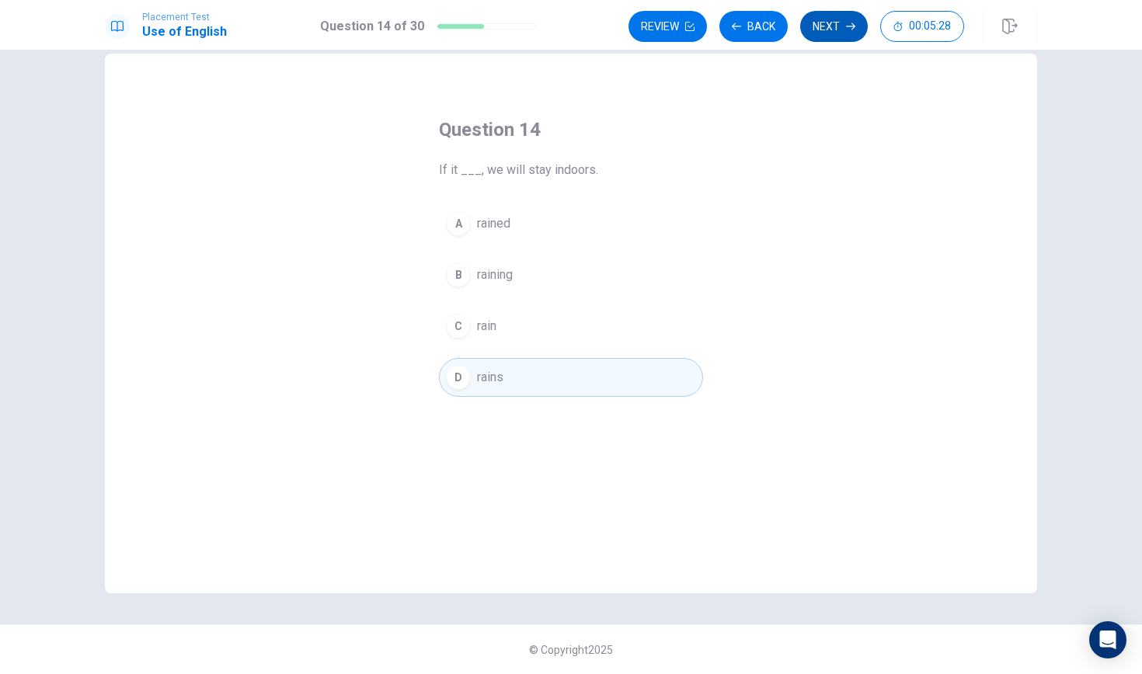
click at [833, 21] on button "Next" at bounding box center [834, 26] width 68 height 31
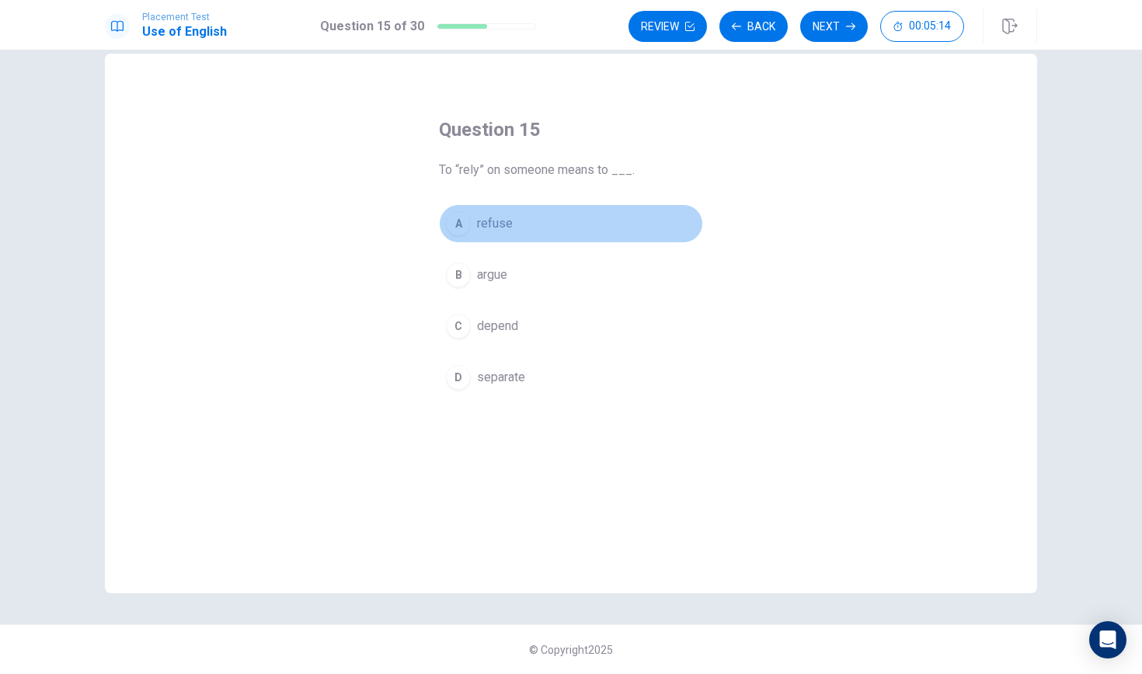
click at [481, 227] on span "refuse" at bounding box center [495, 223] width 36 height 19
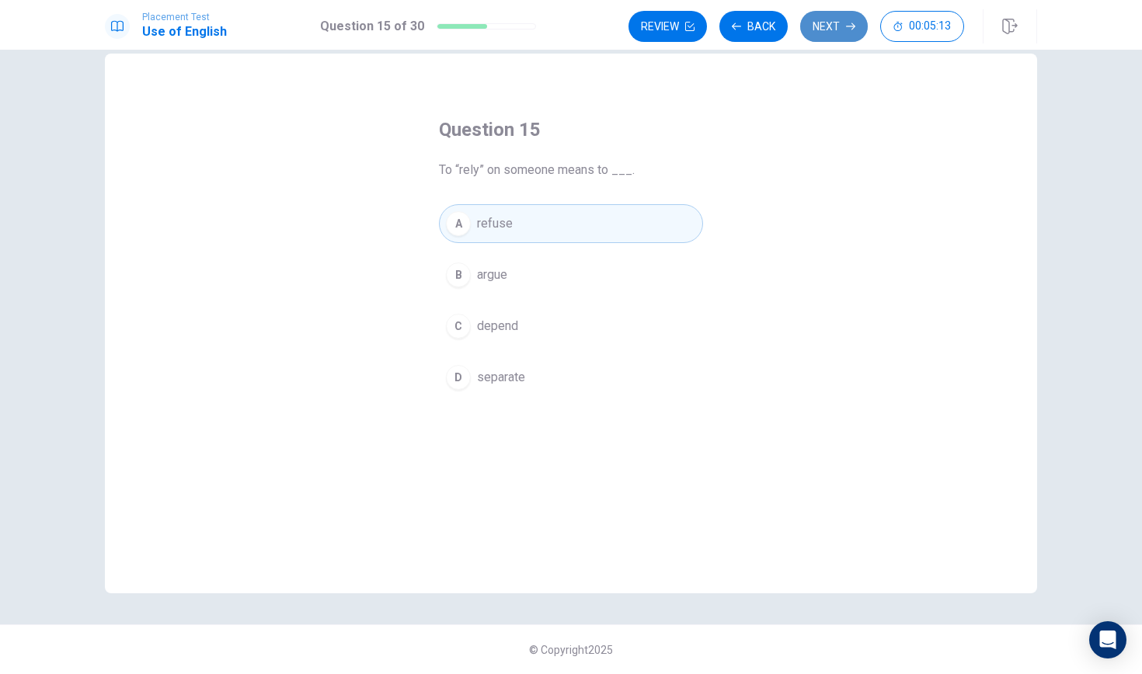
click at [847, 22] on button "Next" at bounding box center [834, 26] width 68 height 31
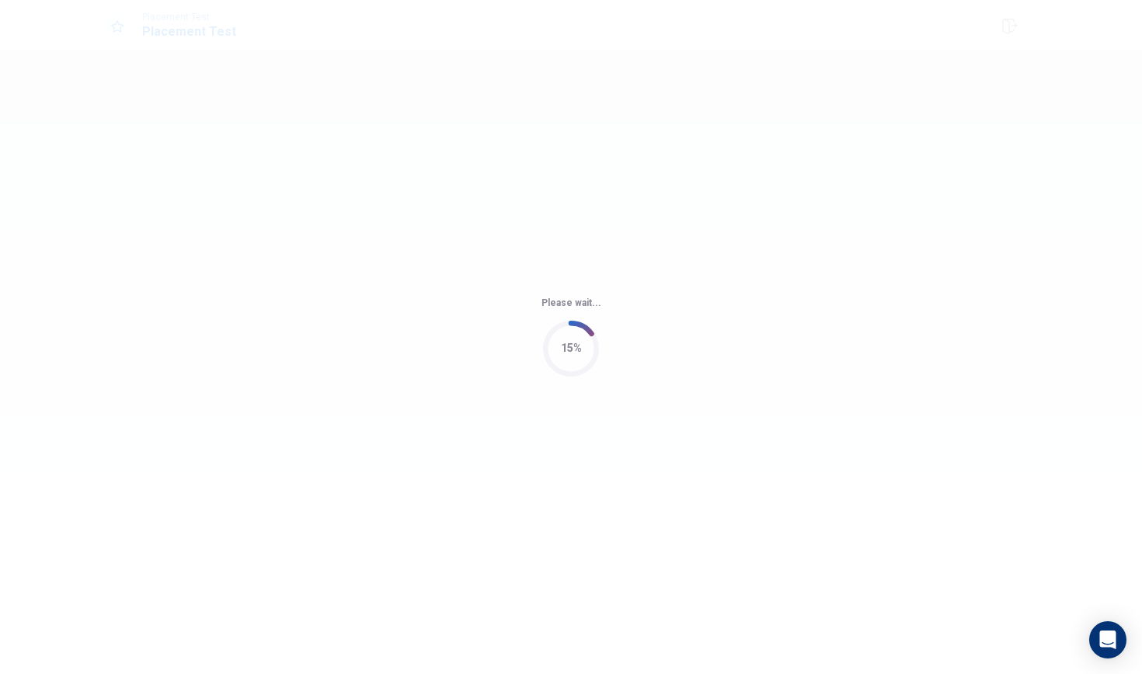
scroll to position [0, 0]
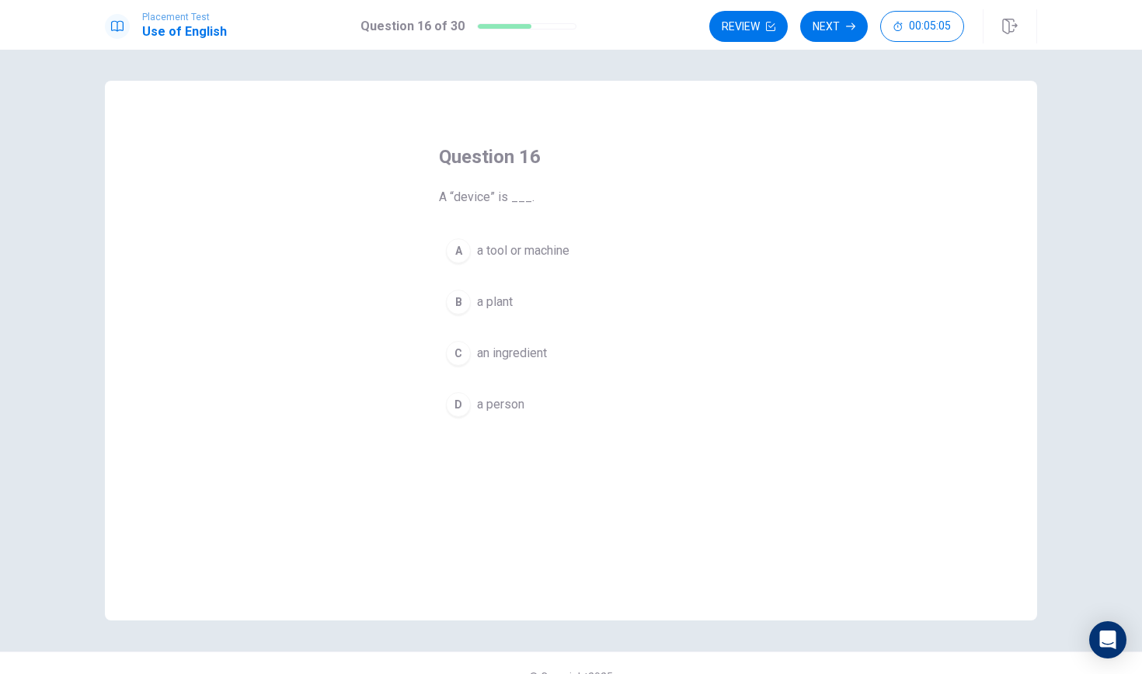
click at [495, 254] on span "a tool or machine" at bounding box center [523, 251] width 92 height 19
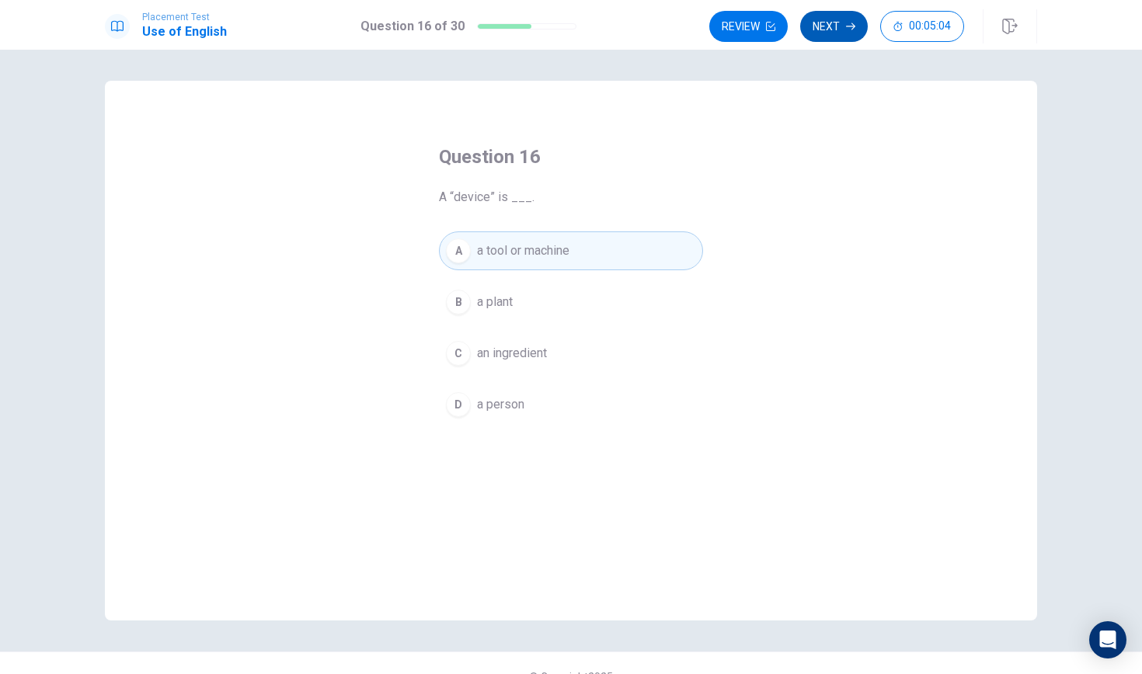
click at [847, 20] on button "Next" at bounding box center [834, 26] width 68 height 31
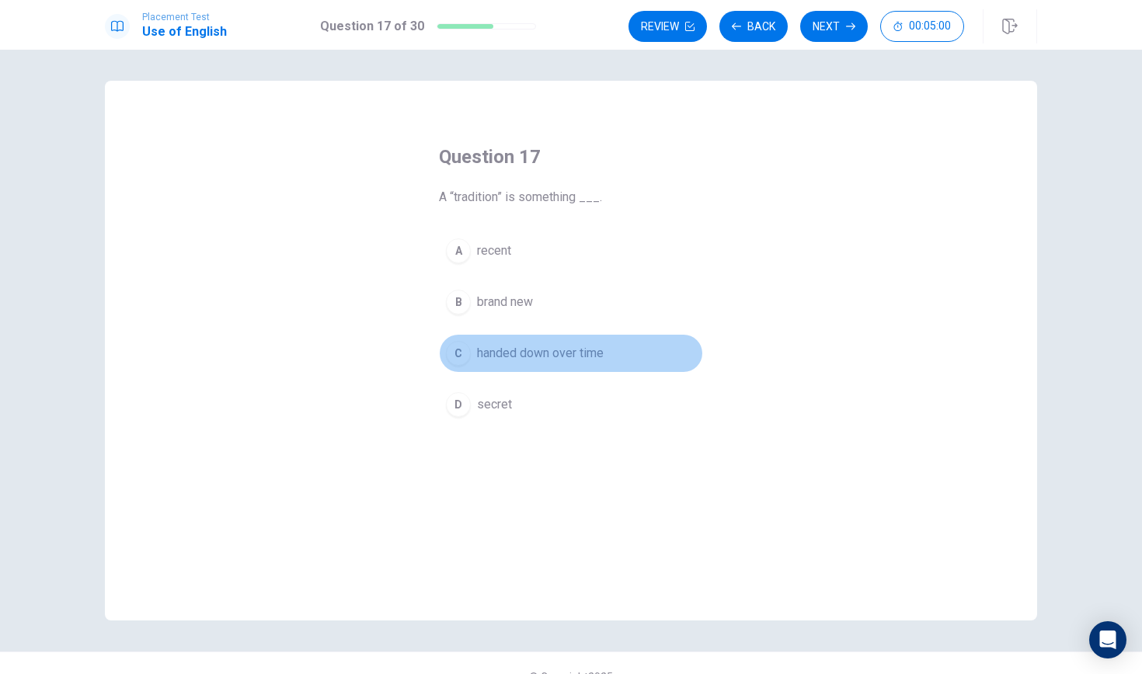
click at [494, 364] on button "C handed down over time" at bounding box center [571, 353] width 264 height 39
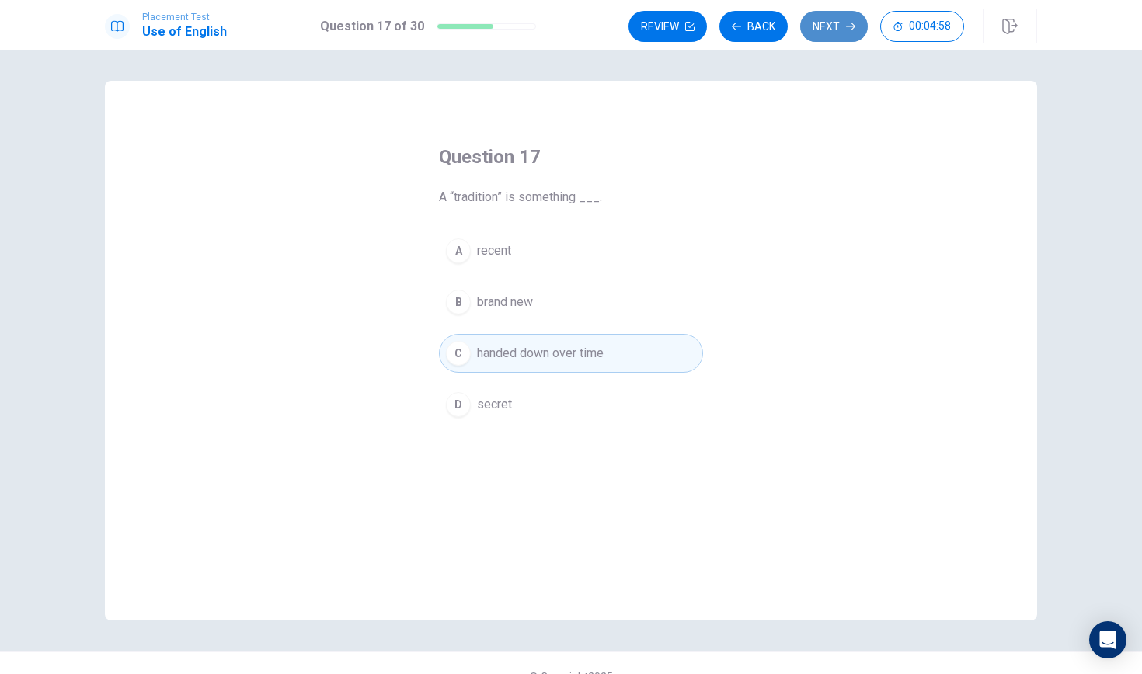
click at [842, 26] on button "Next" at bounding box center [834, 26] width 68 height 31
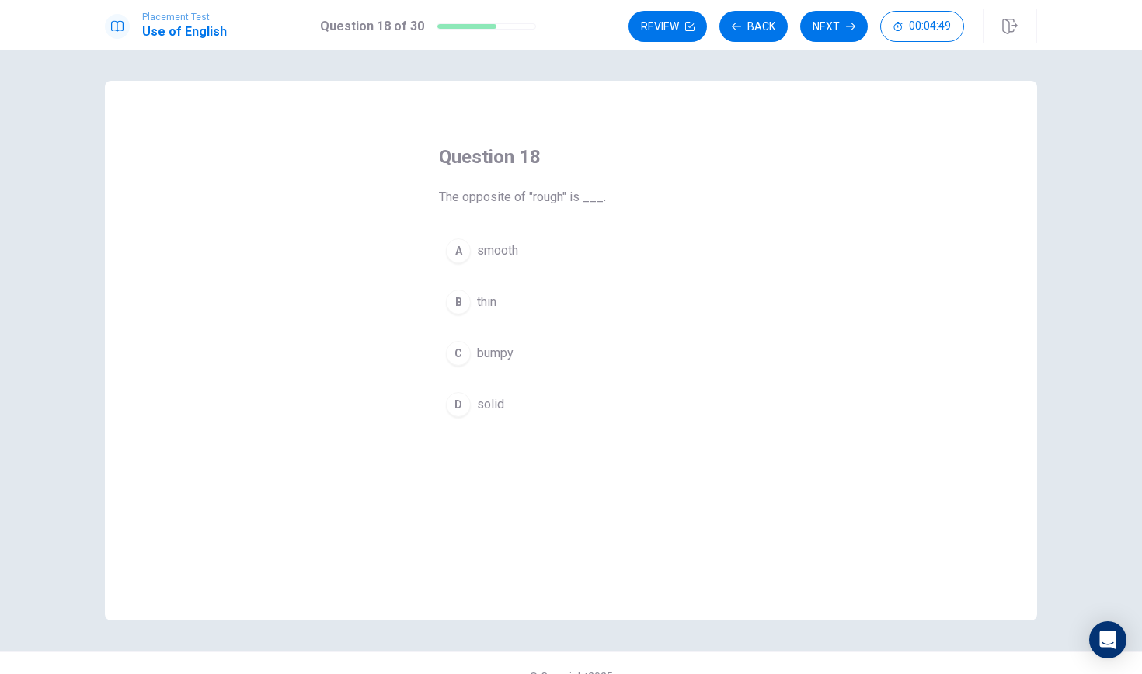
click at [488, 253] on span "smooth" at bounding box center [497, 251] width 41 height 19
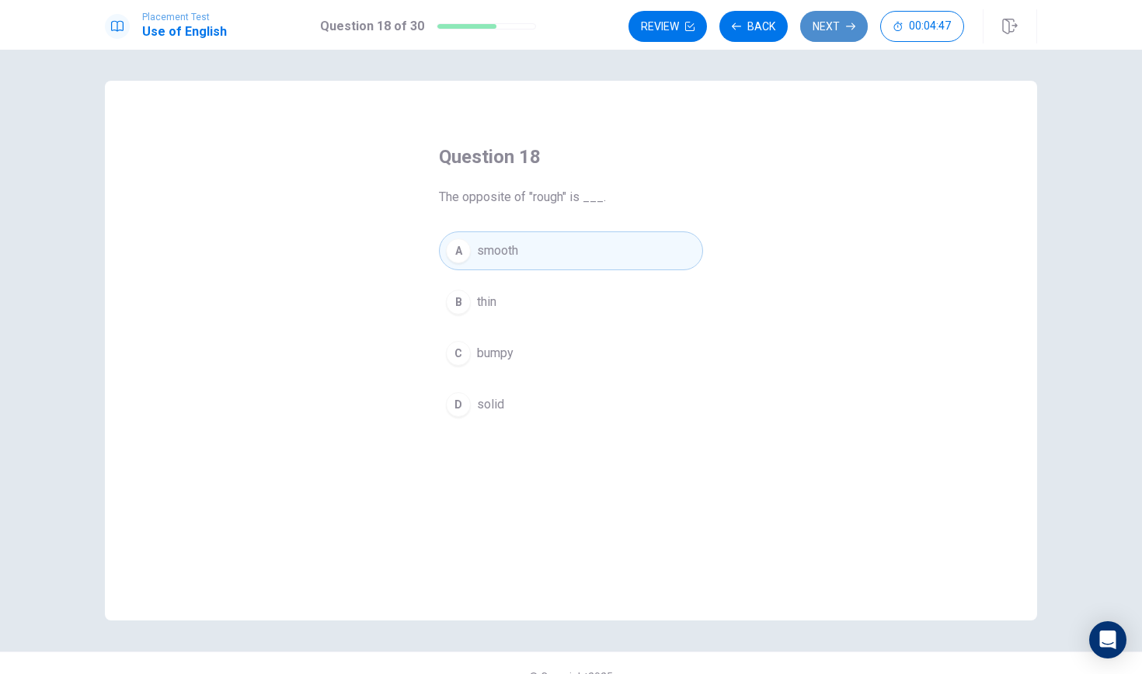
click at [822, 19] on button "Next" at bounding box center [834, 26] width 68 height 31
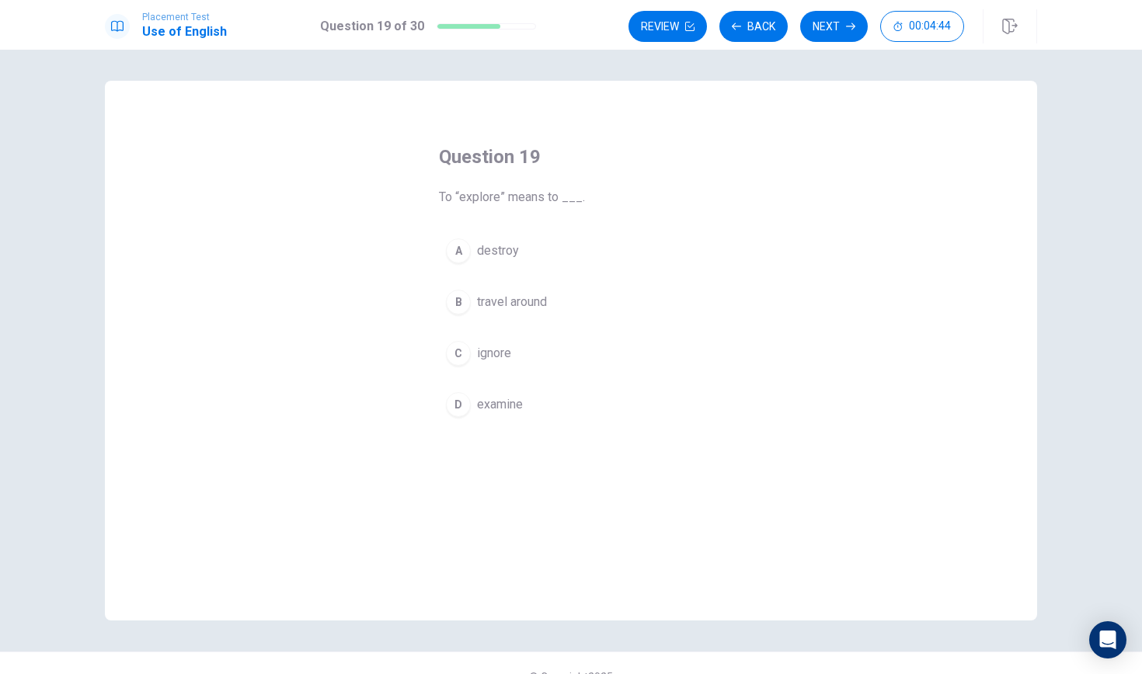
click at [502, 412] on span "examine" at bounding box center [500, 404] width 46 height 19
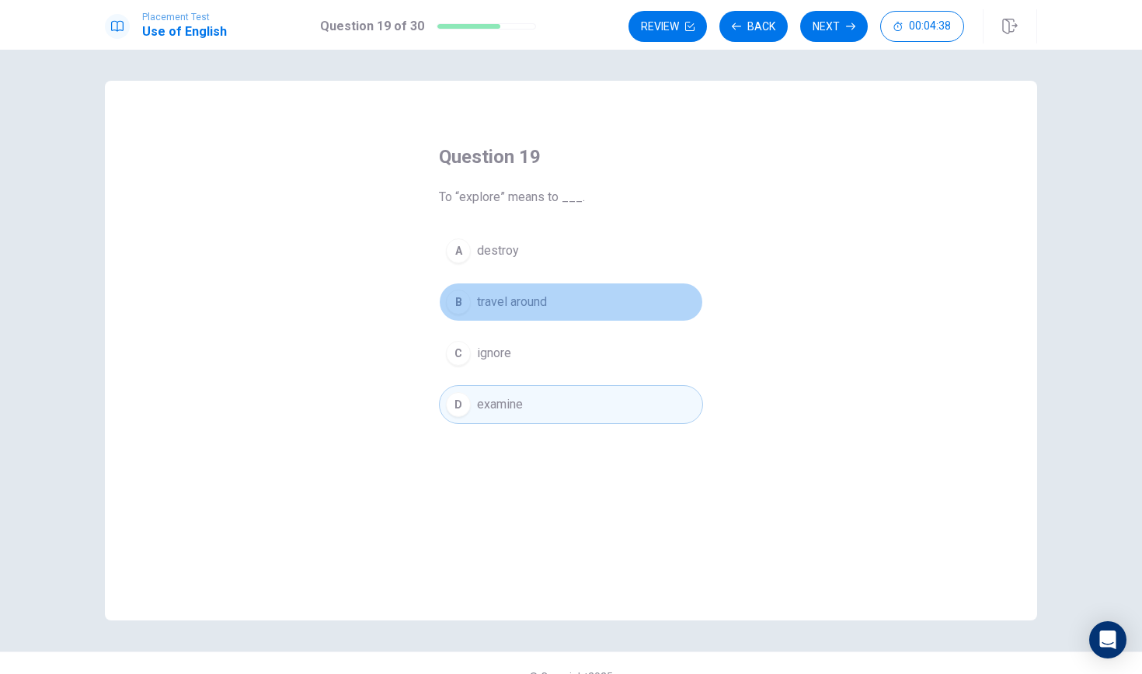
click at [529, 304] on span "travel around" at bounding box center [512, 302] width 70 height 19
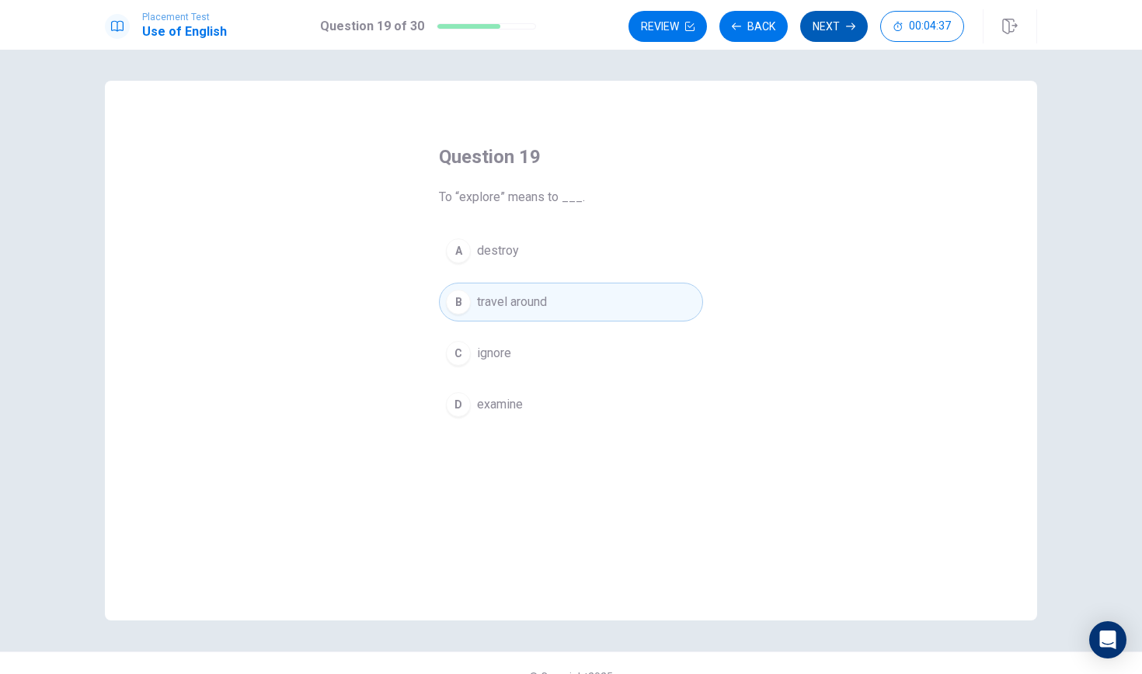
click at [817, 30] on button "Next" at bounding box center [834, 26] width 68 height 31
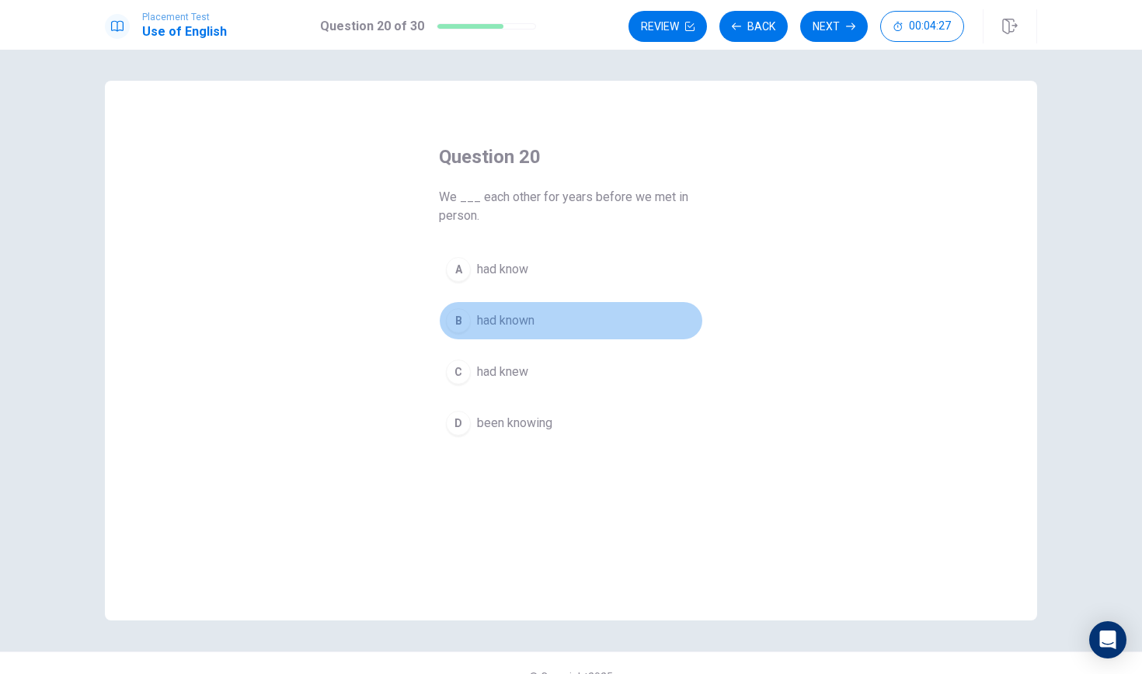
click at [469, 325] on div "B" at bounding box center [458, 320] width 25 height 25
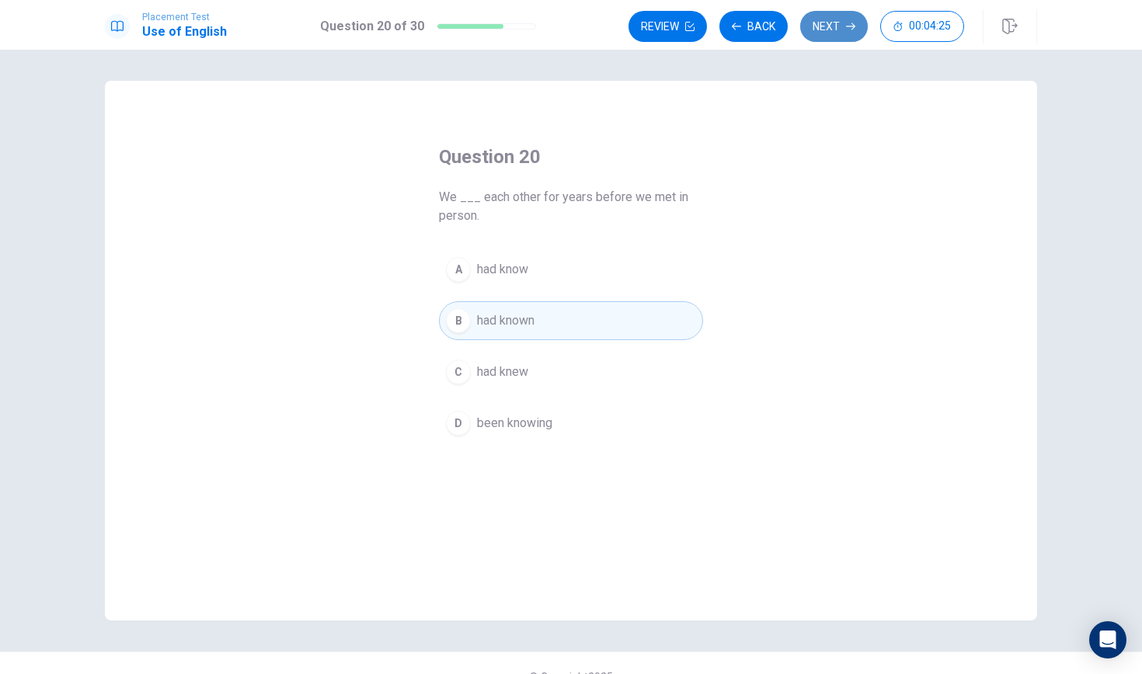
click at [834, 30] on button "Next" at bounding box center [834, 26] width 68 height 31
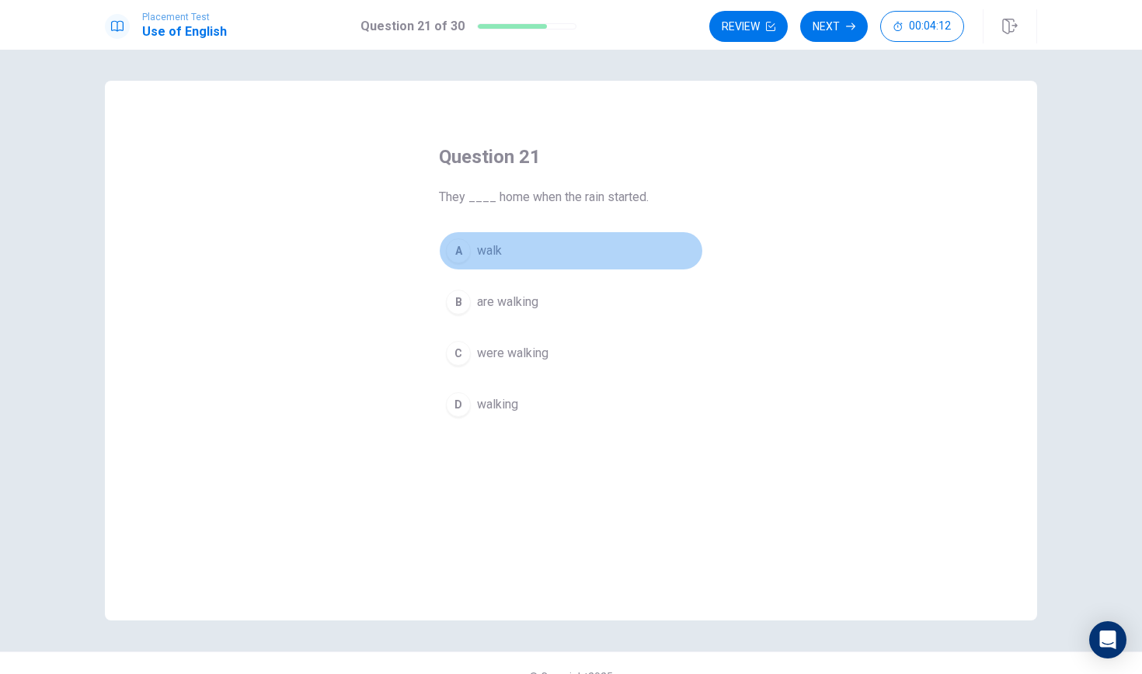
click at [480, 252] on span "walk" at bounding box center [489, 251] width 25 height 19
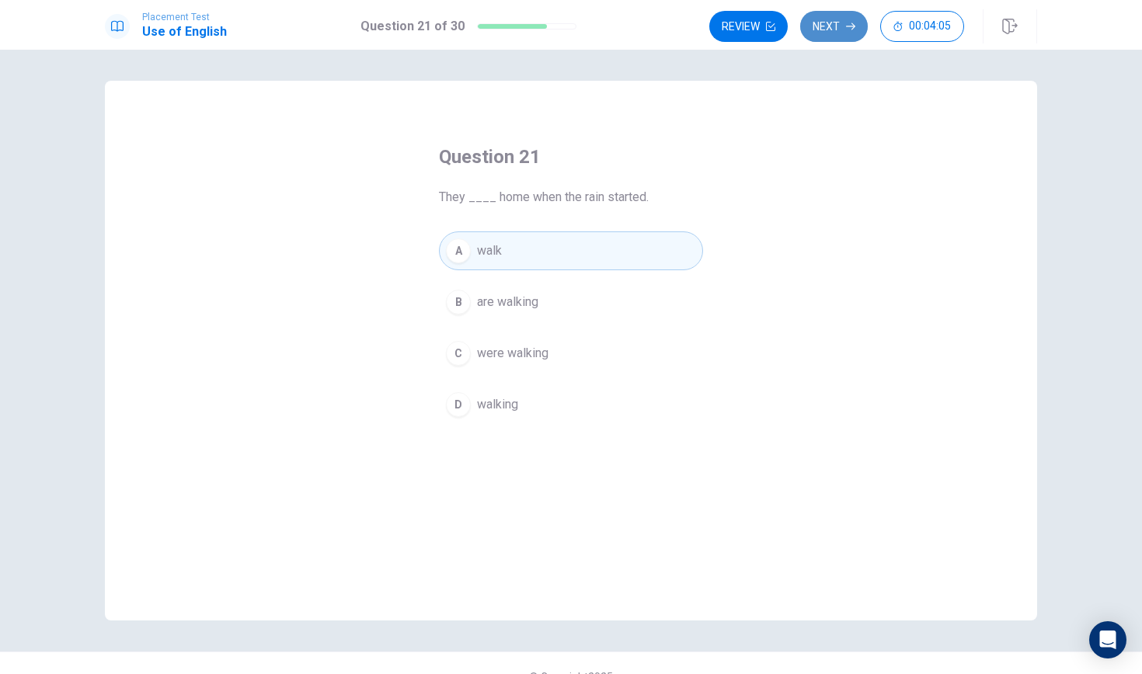
click at [818, 31] on button "Next" at bounding box center [834, 26] width 68 height 31
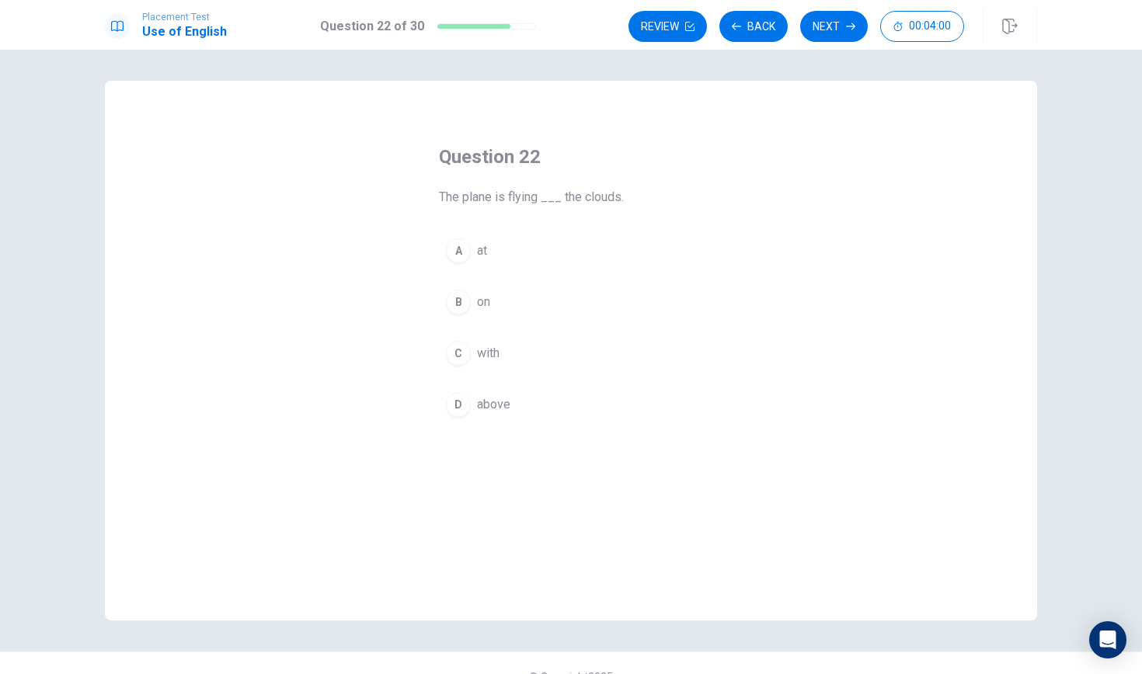
click at [457, 408] on div "D" at bounding box center [458, 404] width 25 height 25
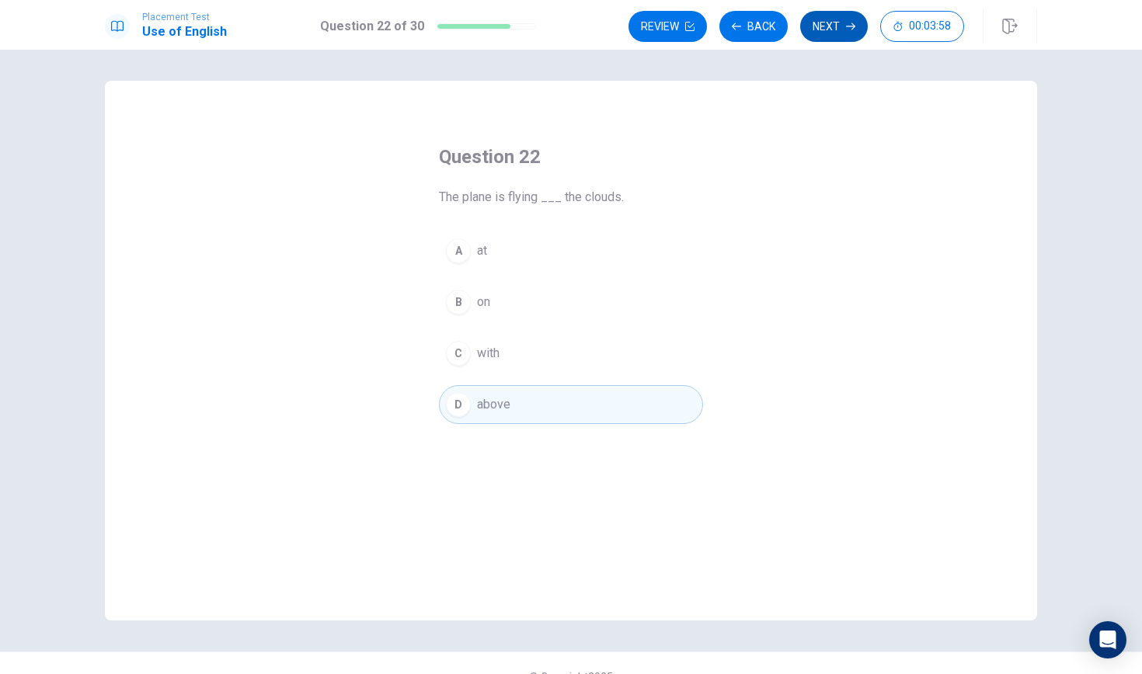
click at [826, 39] on button "Next" at bounding box center [834, 26] width 68 height 31
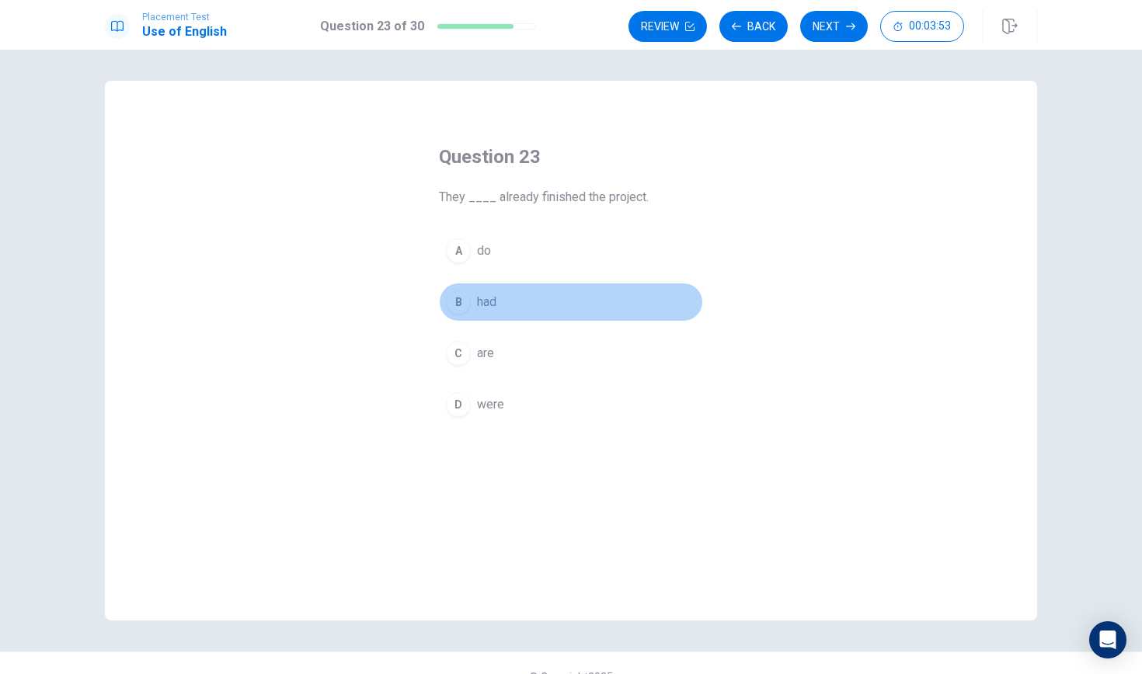
click at [469, 311] on button "B had" at bounding box center [571, 302] width 264 height 39
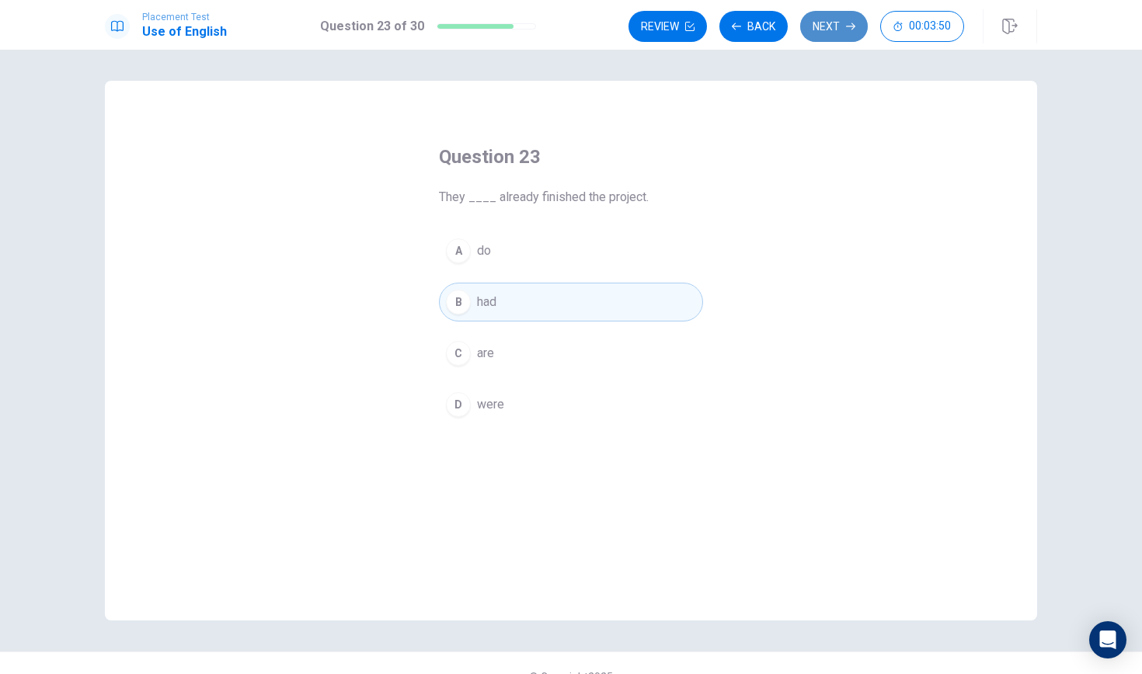
click at [846, 33] on button "Next" at bounding box center [834, 26] width 68 height 31
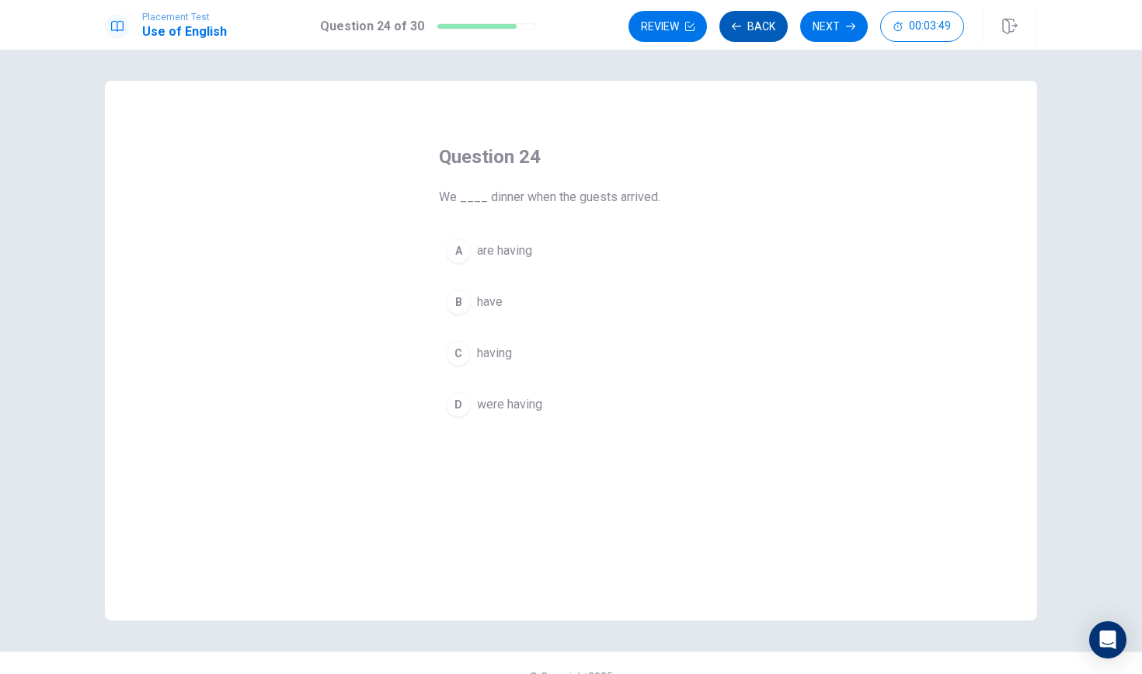
click at [773, 30] on button "Back" at bounding box center [753, 26] width 68 height 31
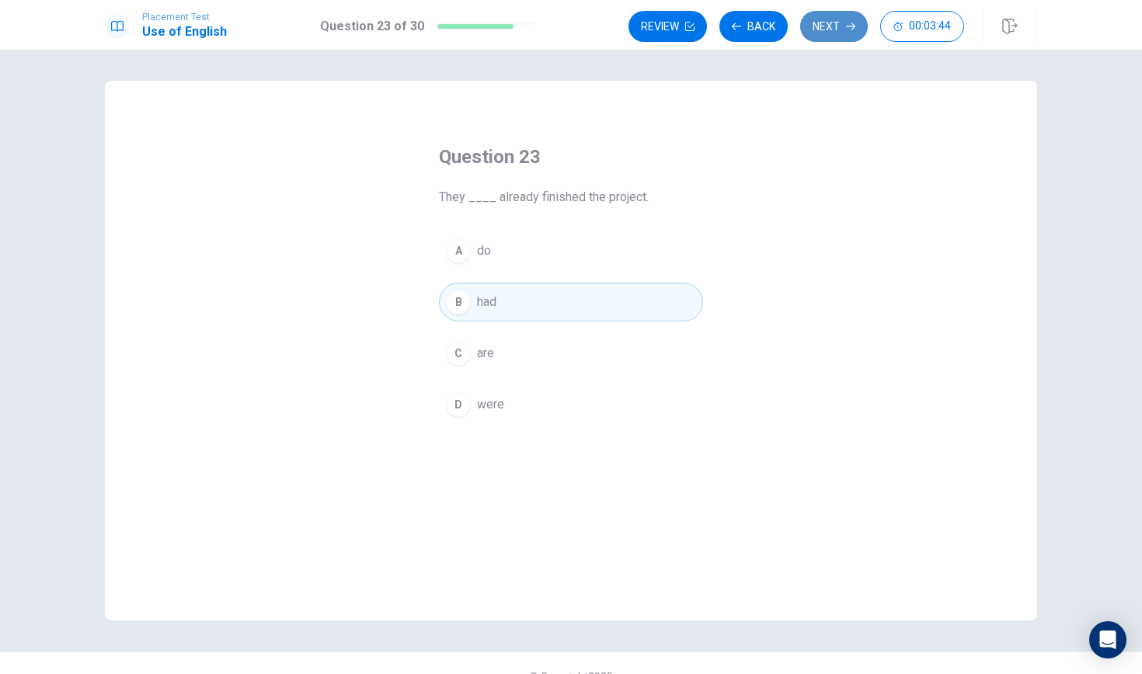
click at [815, 24] on button "Next" at bounding box center [834, 26] width 68 height 31
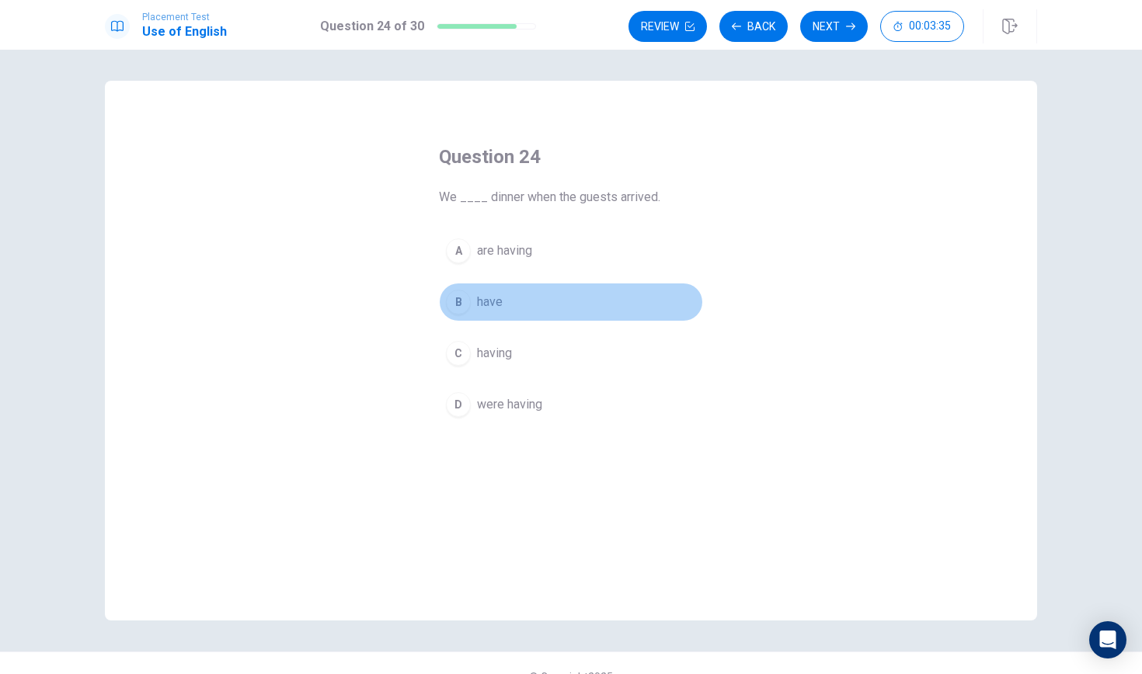
click at [584, 303] on button "B have" at bounding box center [571, 302] width 264 height 39
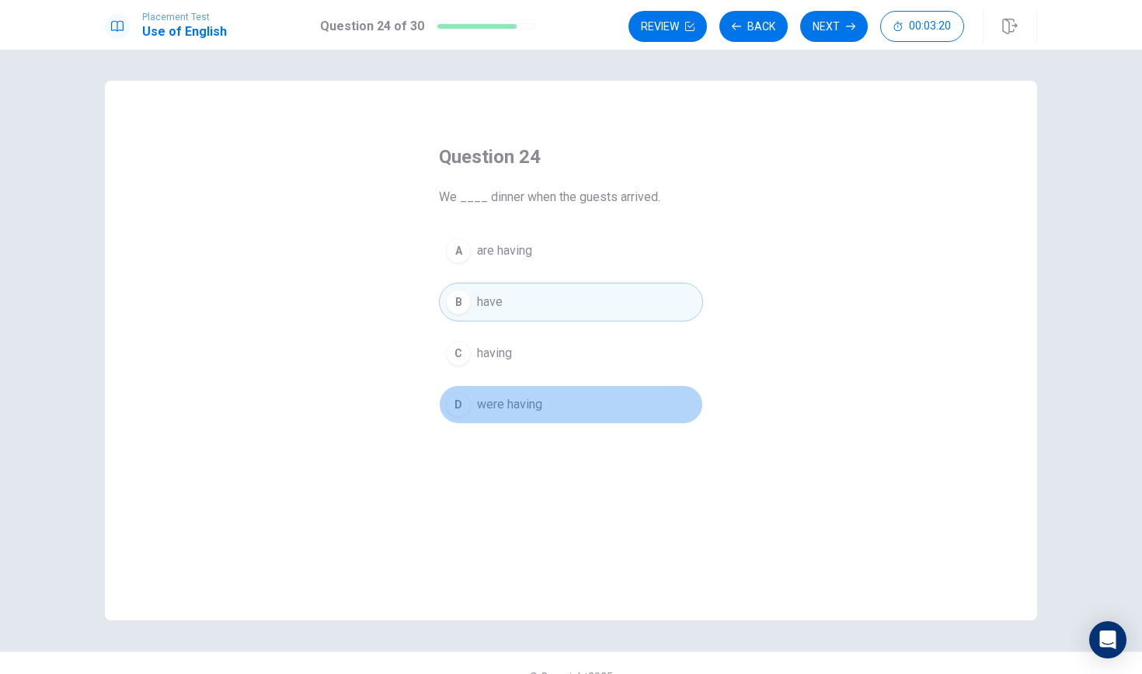
click at [584, 413] on button "D were having" at bounding box center [571, 404] width 264 height 39
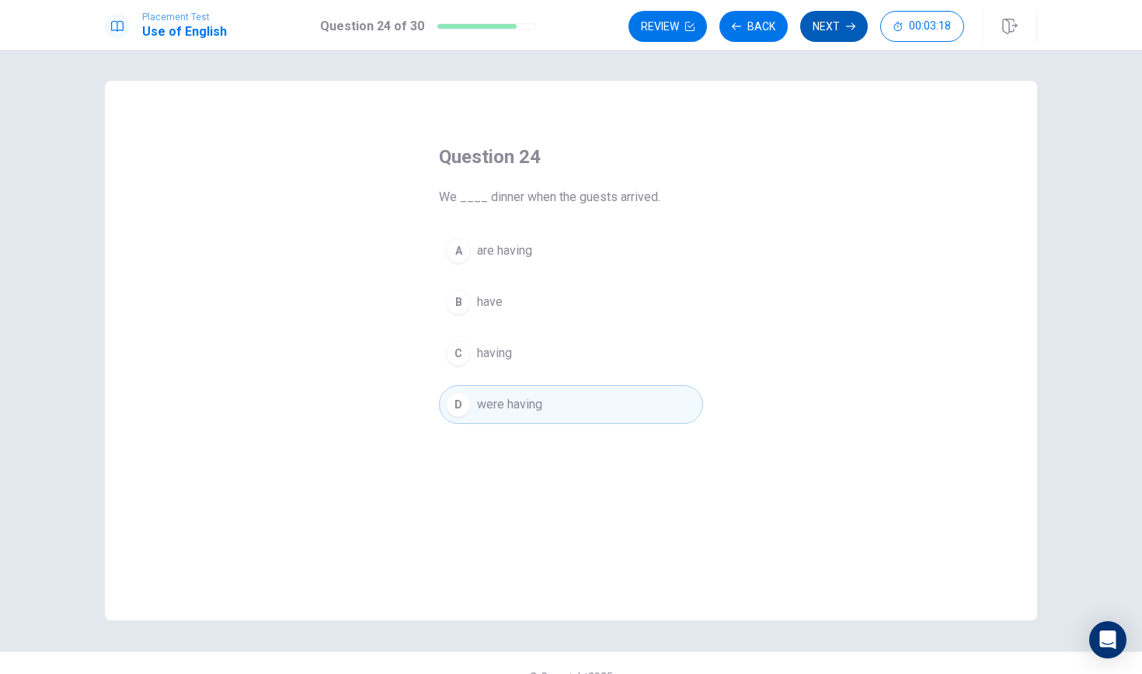
click at [822, 19] on button "Next" at bounding box center [834, 26] width 68 height 31
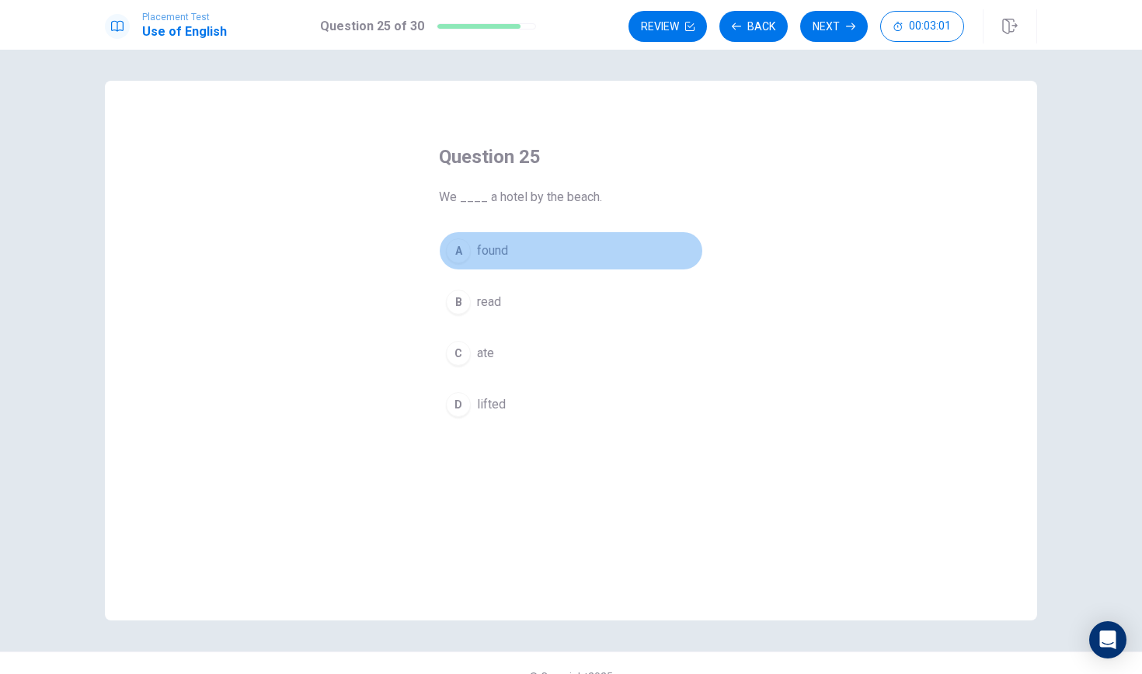
click at [515, 244] on button "A found" at bounding box center [571, 250] width 264 height 39
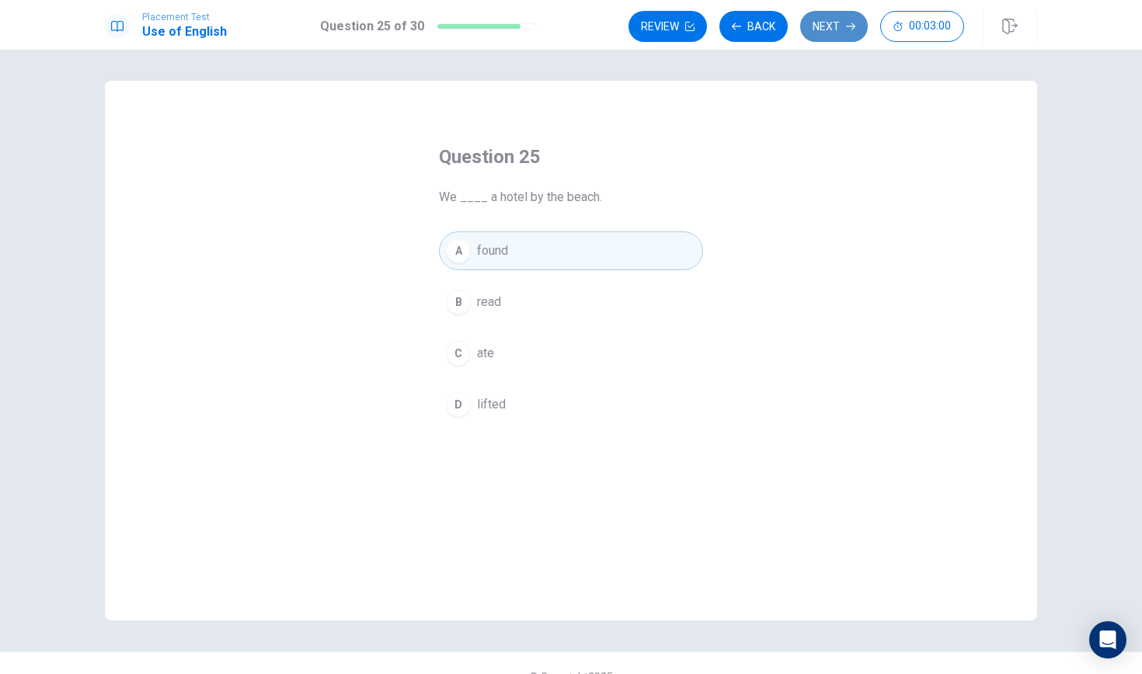
click at [827, 23] on button "Next" at bounding box center [834, 26] width 68 height 31
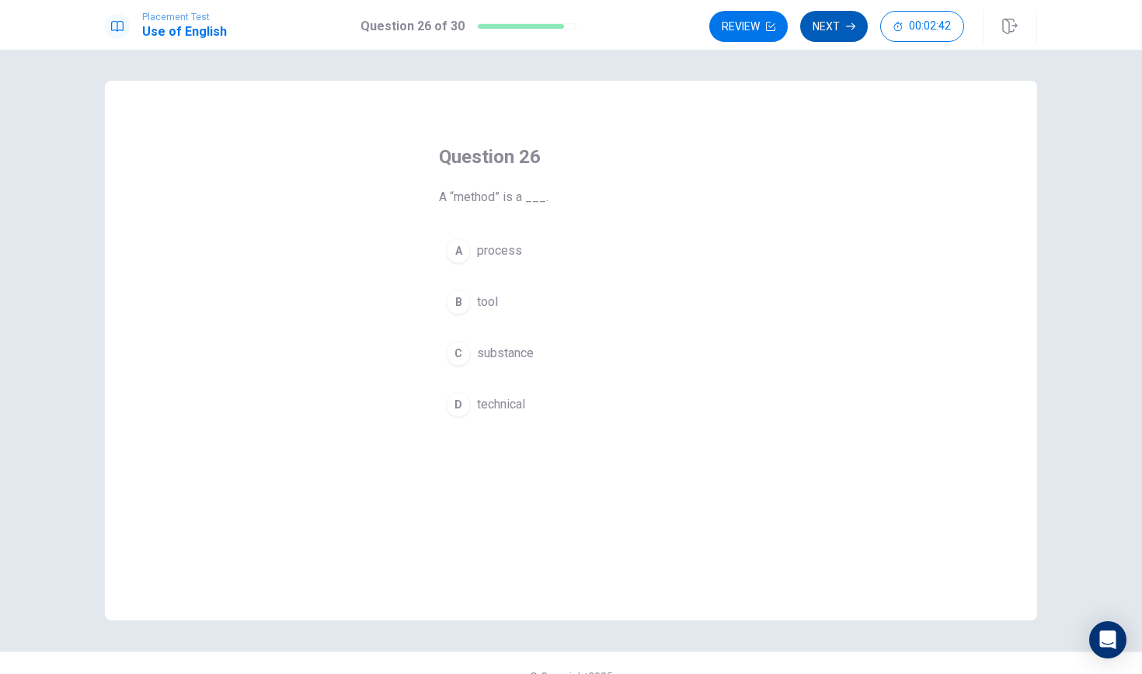
click at [827, 33] on button "Next" at bounding box center [834, 26] width 68 height 31
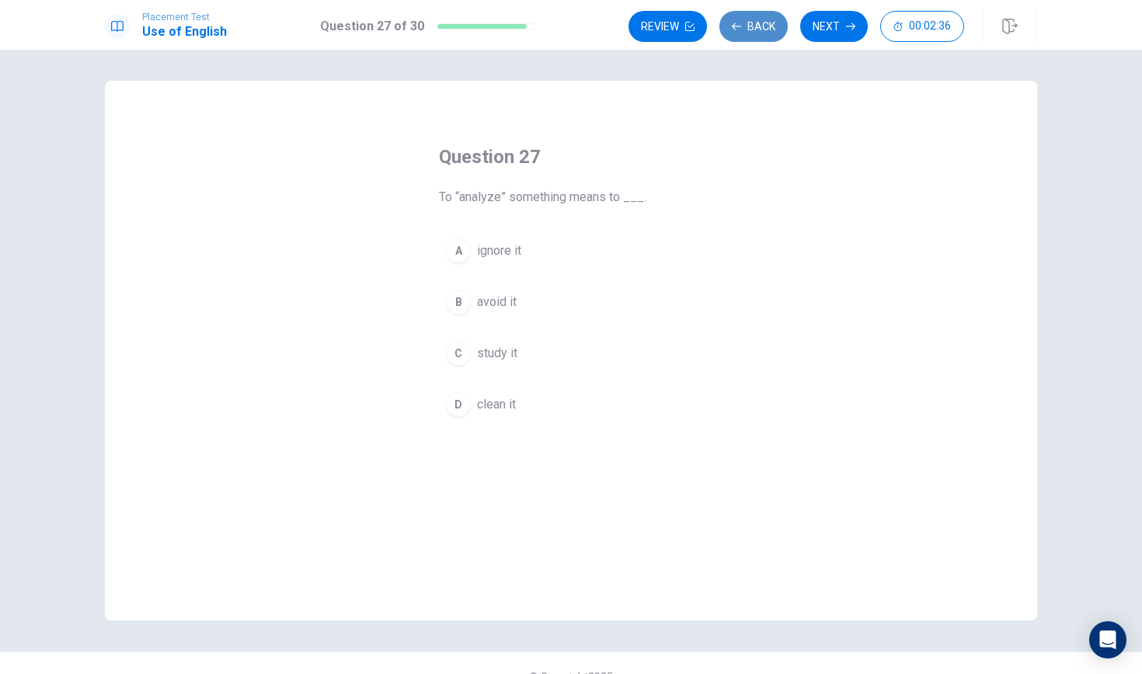
click at [765, 20] on button "Back" at bounding box center [753, 26] width 68 height 31
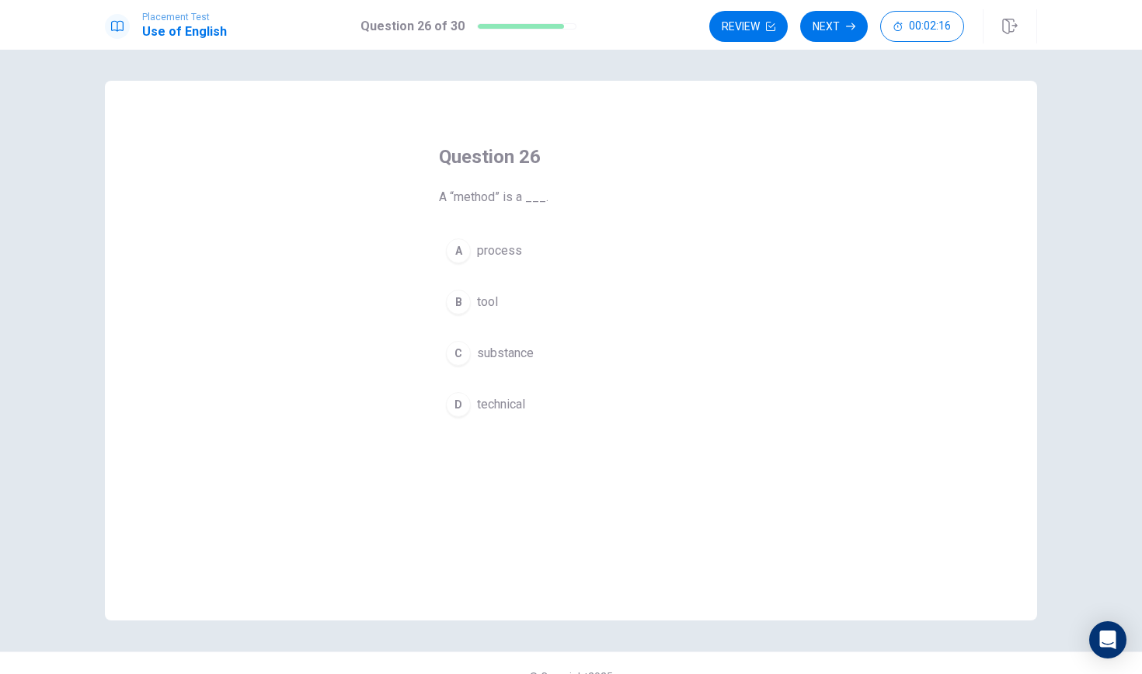
click at [469, 399] on div "D" at bounding box center [458, 404] width 25 height 25
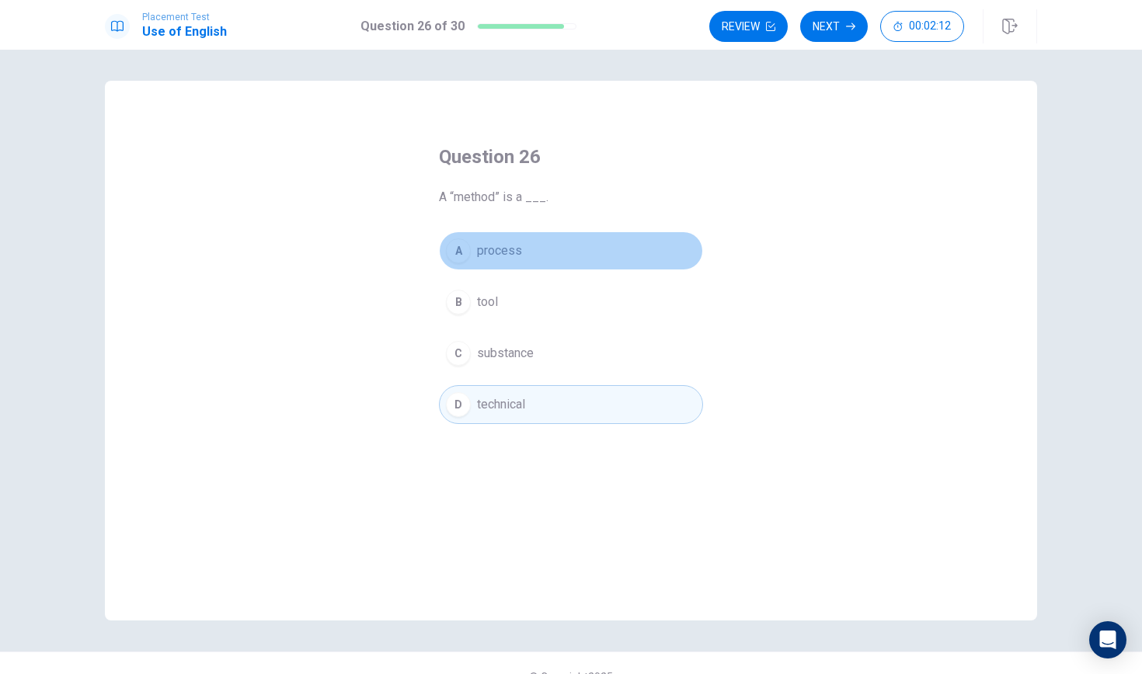
click at [463, 258] on div "A" at bounding box center [458, 250] width 25 height 25
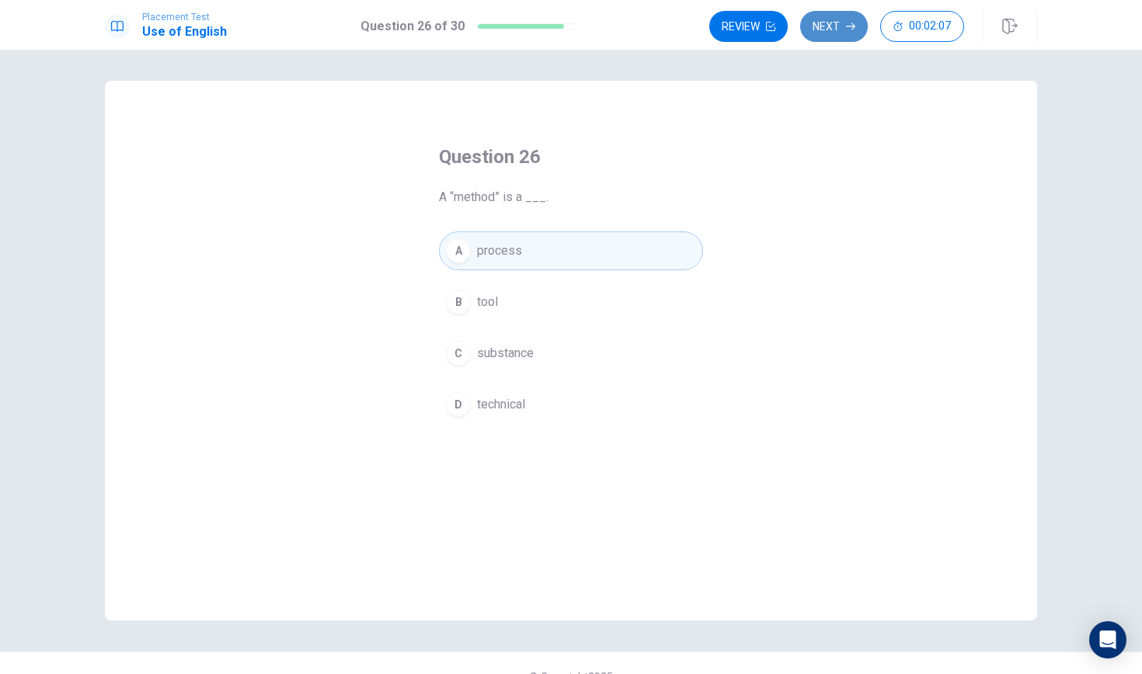
click at [824, 30] on button "Next" at bounding box center [834, 26] width 68 height 31
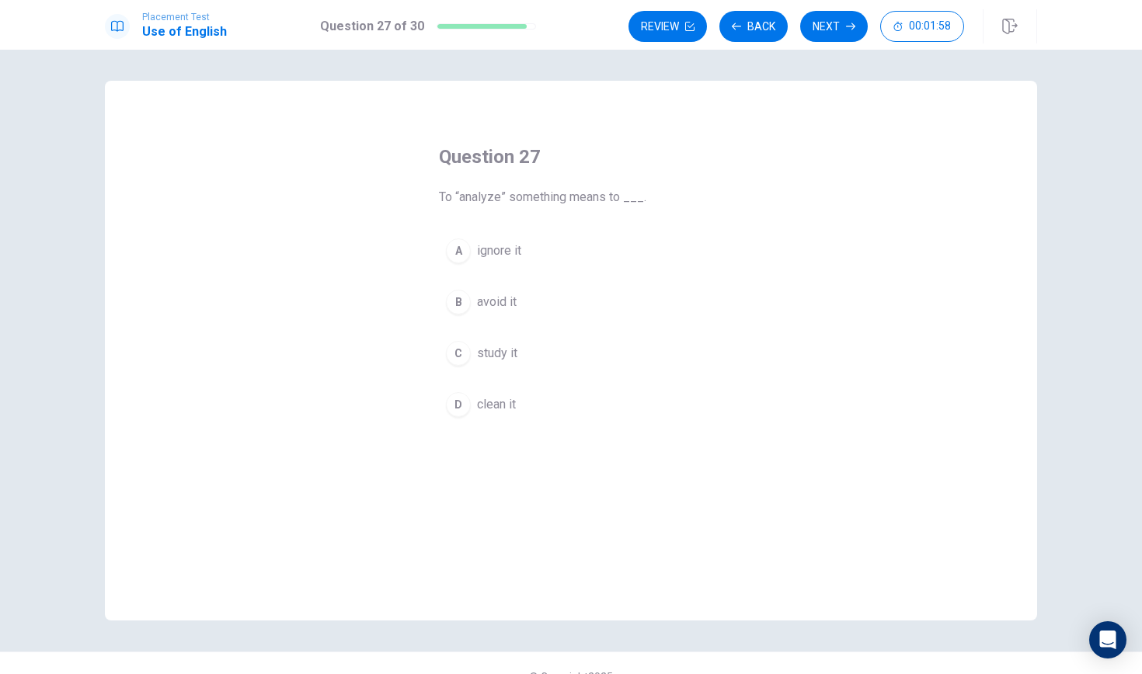
click at [457, 305] on div "B" at bounding box center [458, 302] width 25 height 25
click at [813, 33] on button "Next" at bounding box center [834, 26] width 68 height 31
click at [504, 301] on button "B goal" at bounding box center [571, 302] width 264 height 39
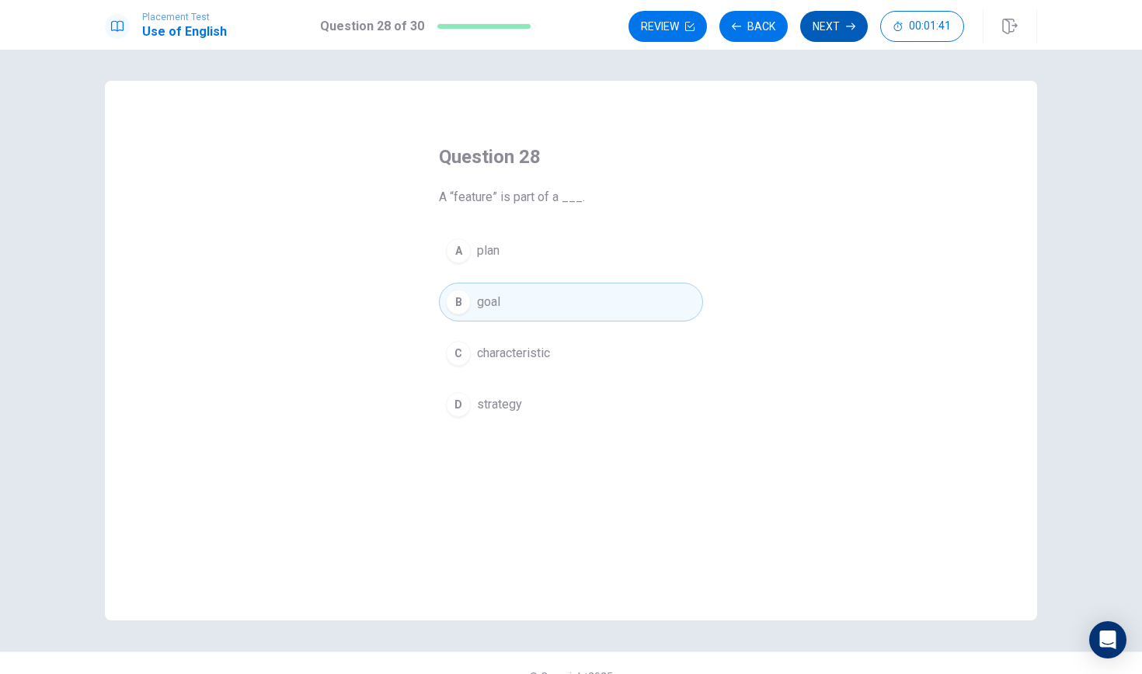
click at [821, 26] on button "Next" at bounding box center [834, 26] width 68 height 31
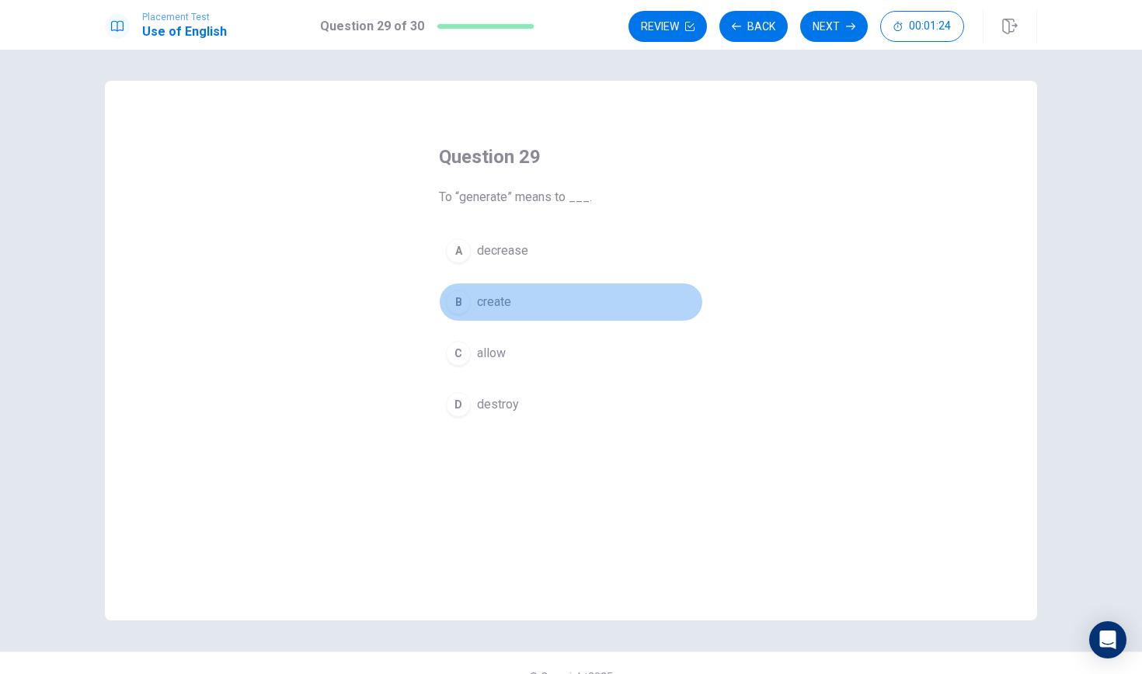
click at [468, 307] on div "B" at bounding box center [458, 302] width 25 height 25
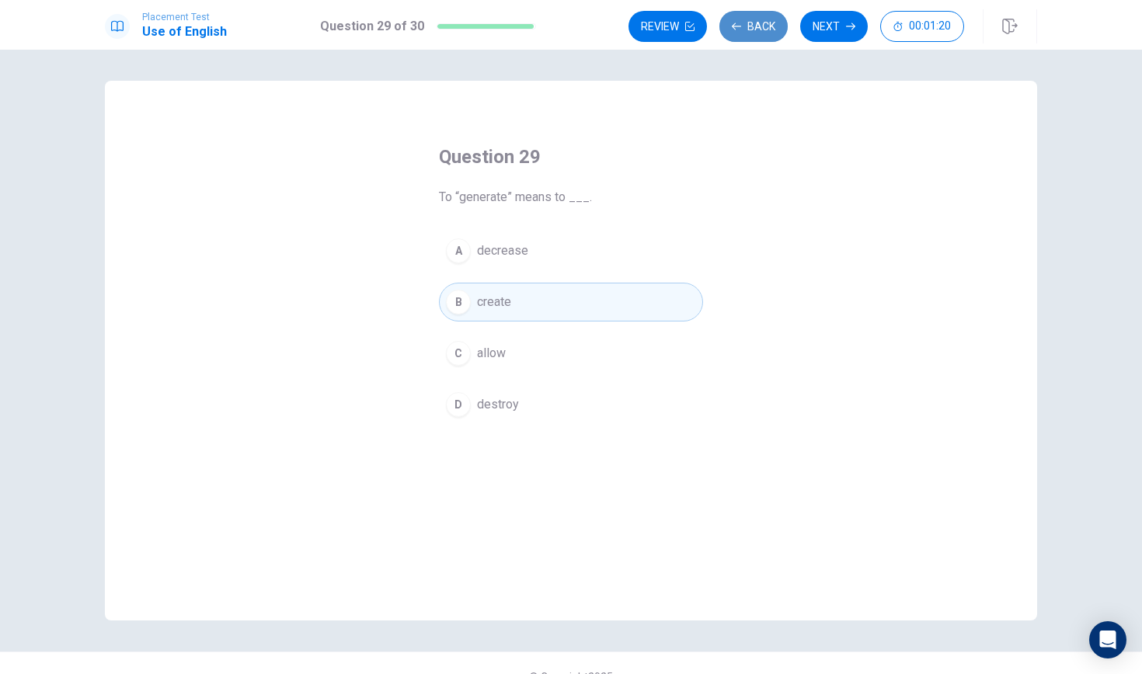
click at [761, 34] on button "Back" at bounding box center [753, 26] width 68 height 31
click at [735, 29] on icon "button" at bounding box center [736, 26] width 9 height 7
click at [753, 30] on button "Back" at bounding box center [753, 26] width 68 height 31
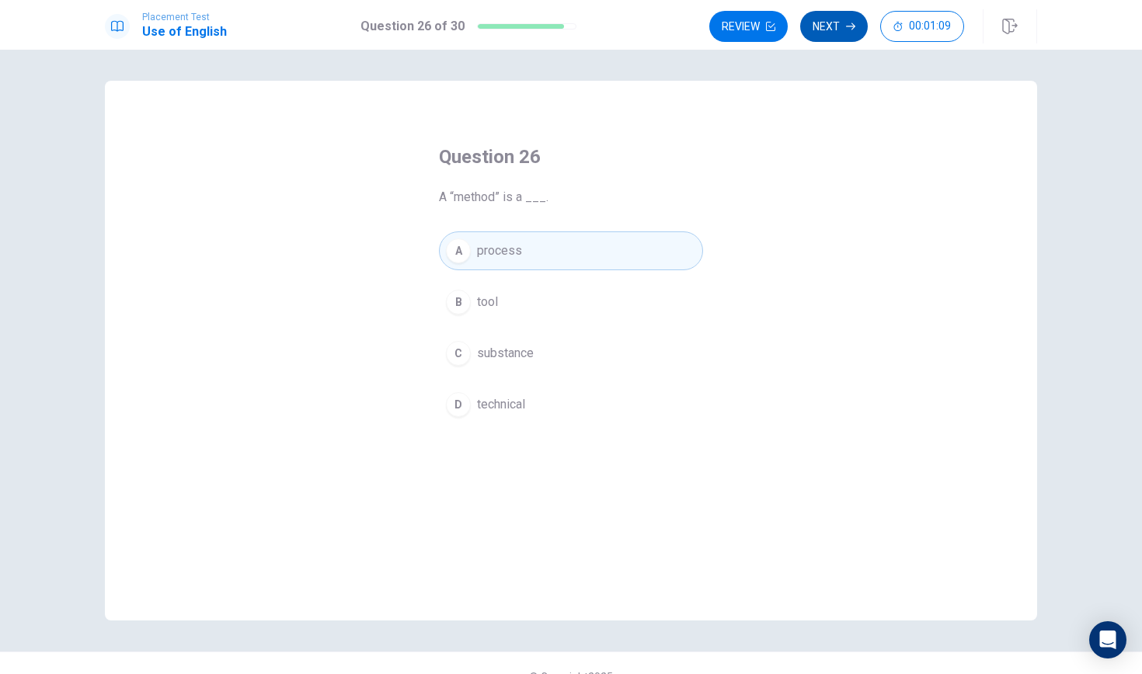
click at [837, 37] on button "Next" at bounding box center [834, 26] width 68 height 31
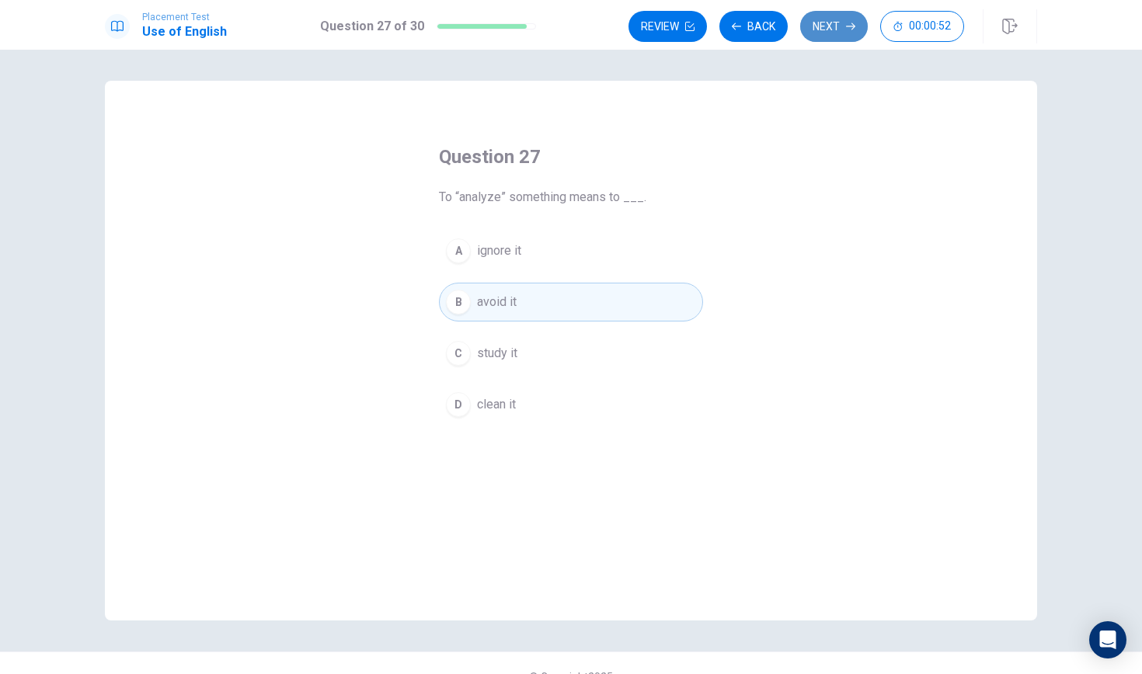
click at [833, 32] on button "Next" at bounding box center [834, 26] width 68 height 31
click at [817, 26] on button "Next" at bounding box center [834, 26] width 68 height 31
click at [823, 33] on button "Next" at bounding box center [834, 26] width 68 height 31
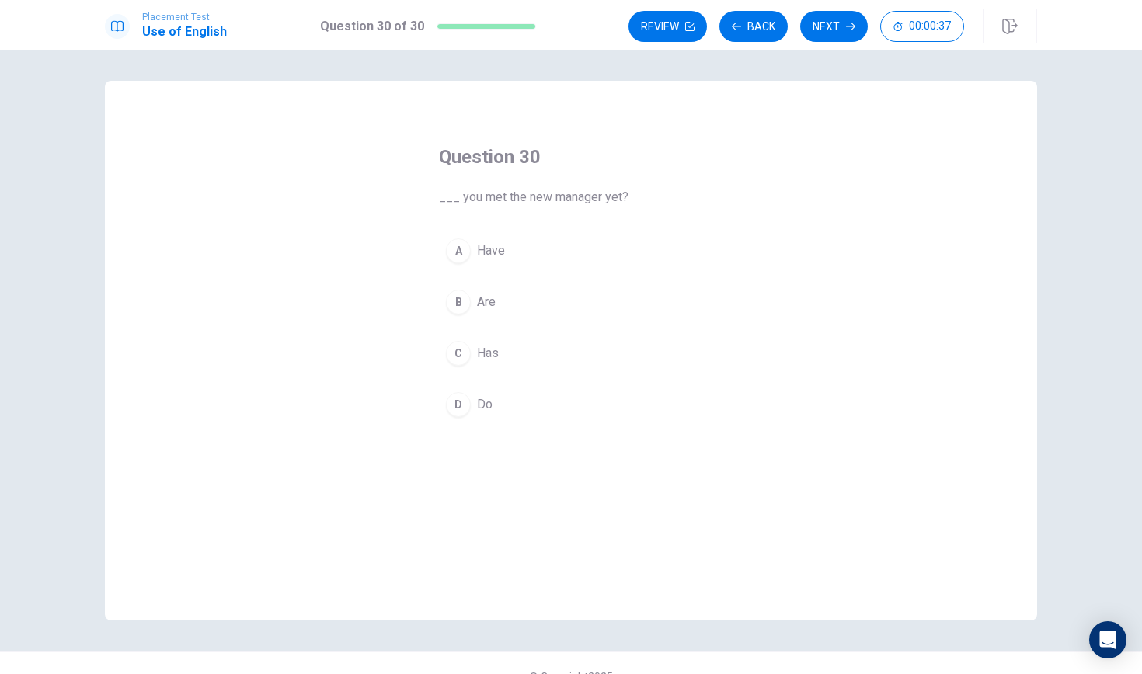
click at [454, 258] on div "A" at bounding box center [458, 250] width 25 height 25
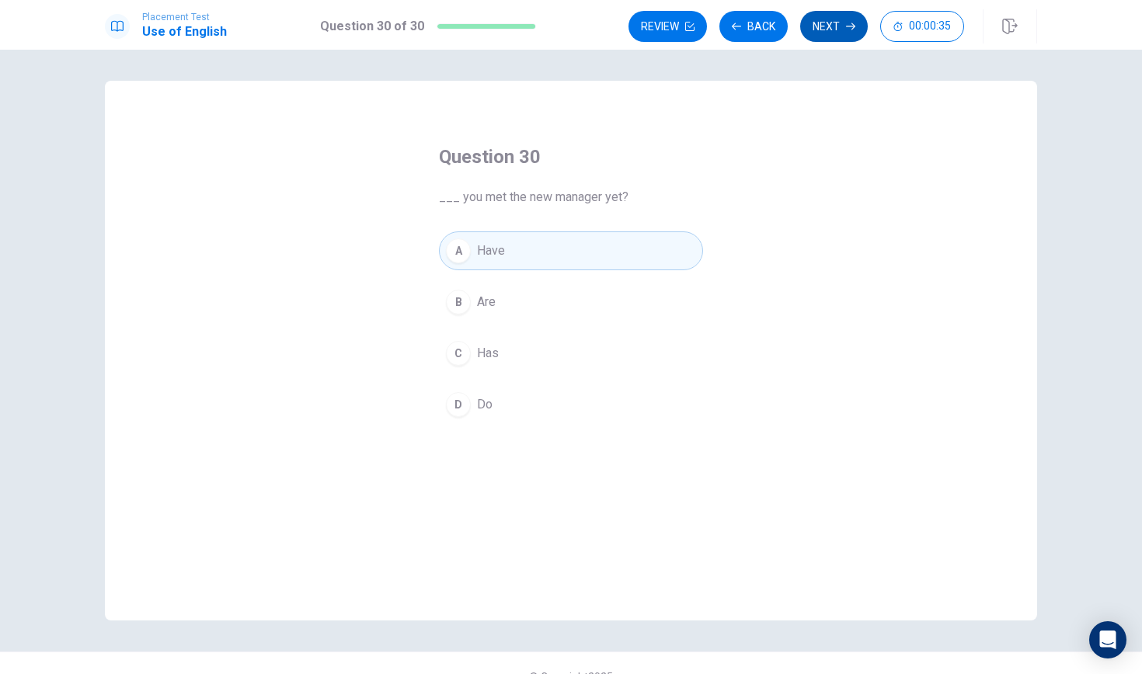
click at [836, 33] on button "Next" at bounding box center [834, 26] width 68 height 31
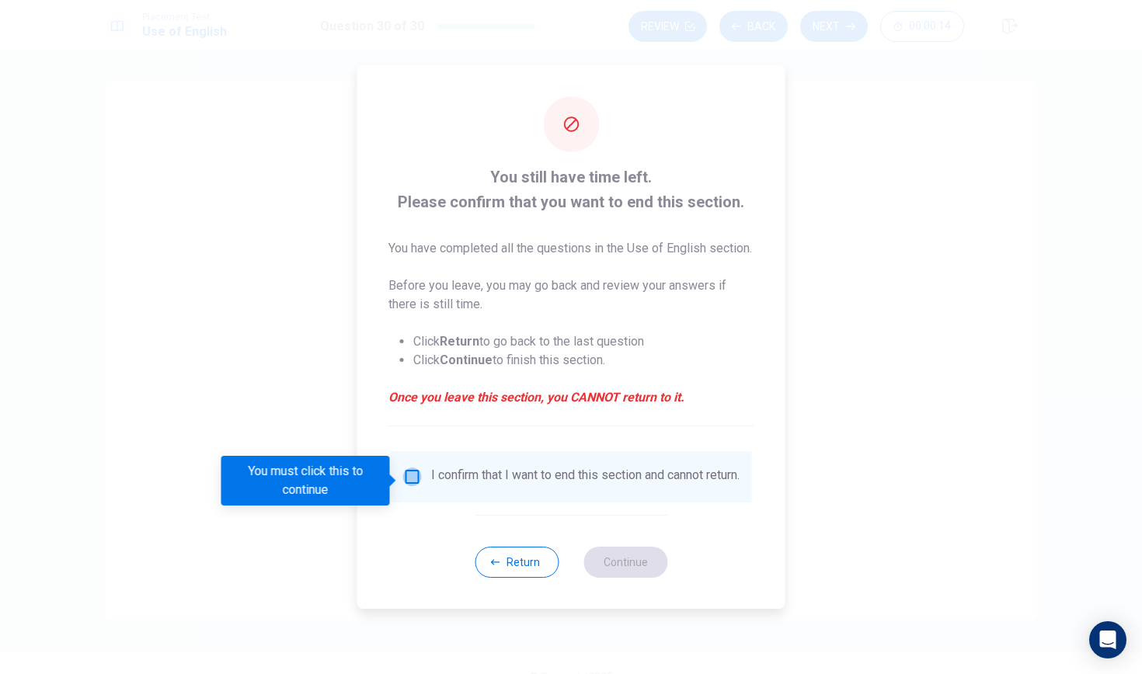
click at [408, 477] on input "You must click this to continue" at bounding box center [412, 477] width 19 height 19
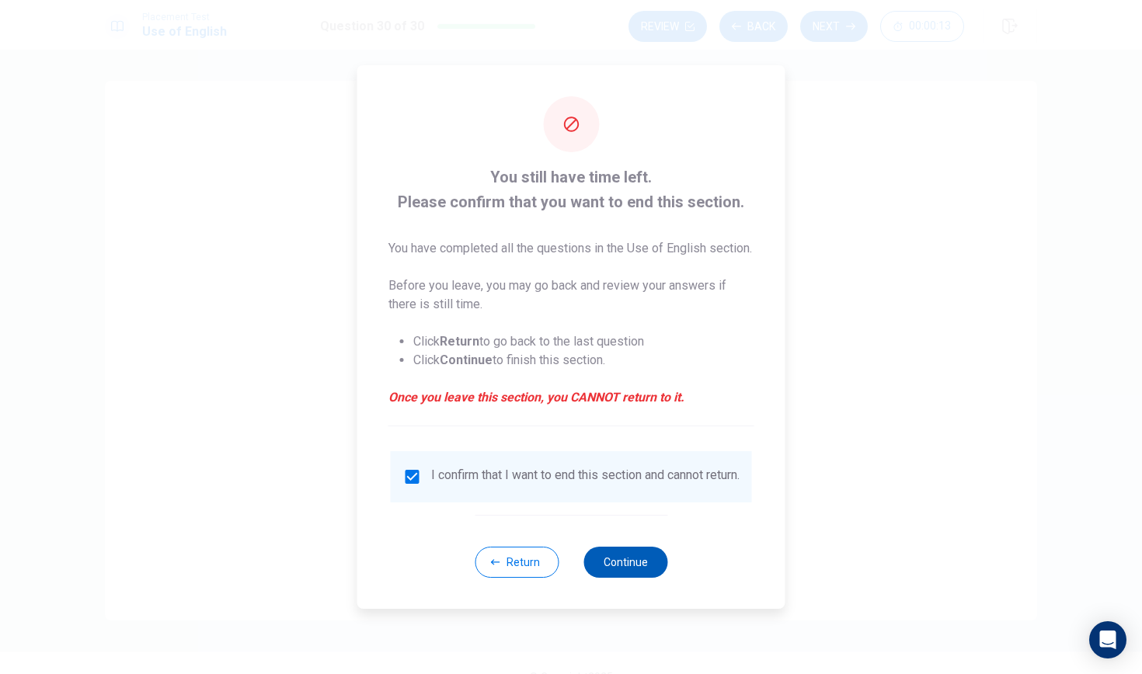
click at [621, 578] on button "Continue" at bounding box center [625, 562] width 84 height 31
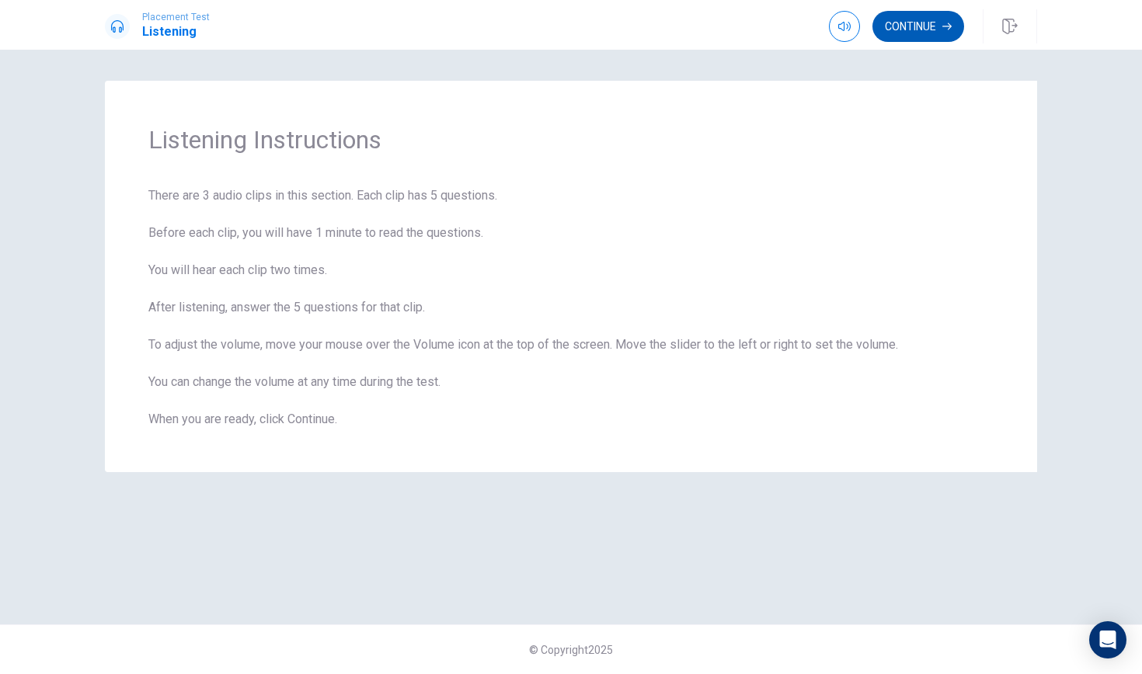
click at [935, 22] on button "Continue" at bounding box center [918, 26] width 92 height 31
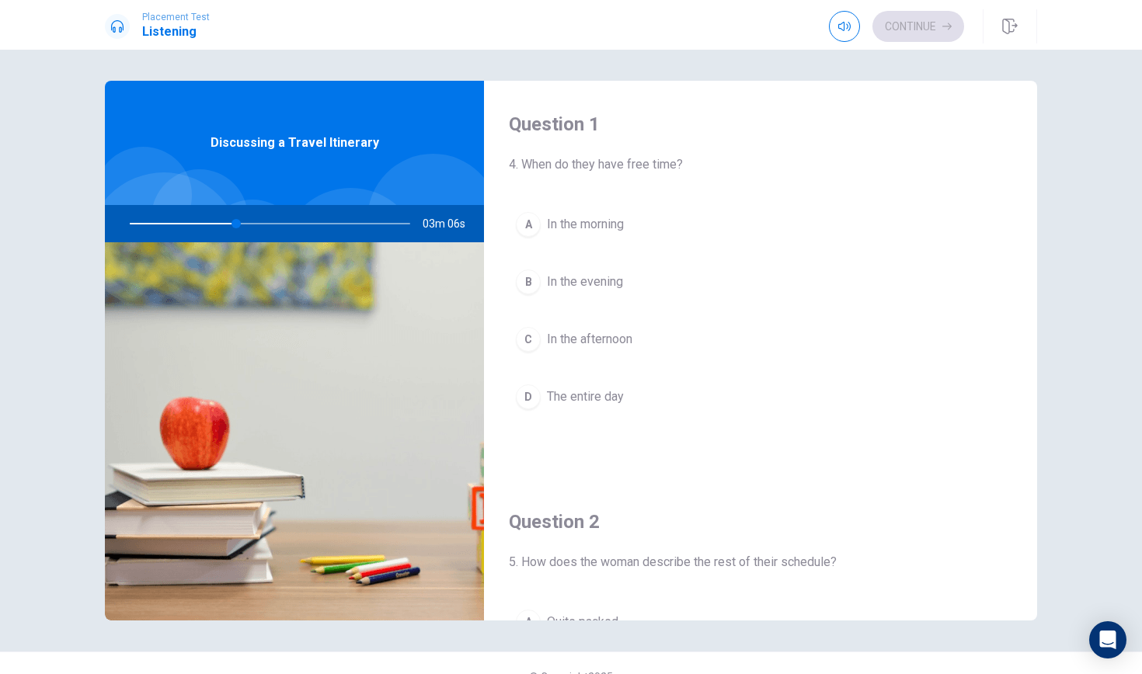
click at [526, 338] on div "C" at bounding box center [528, 339] width 25 height 25
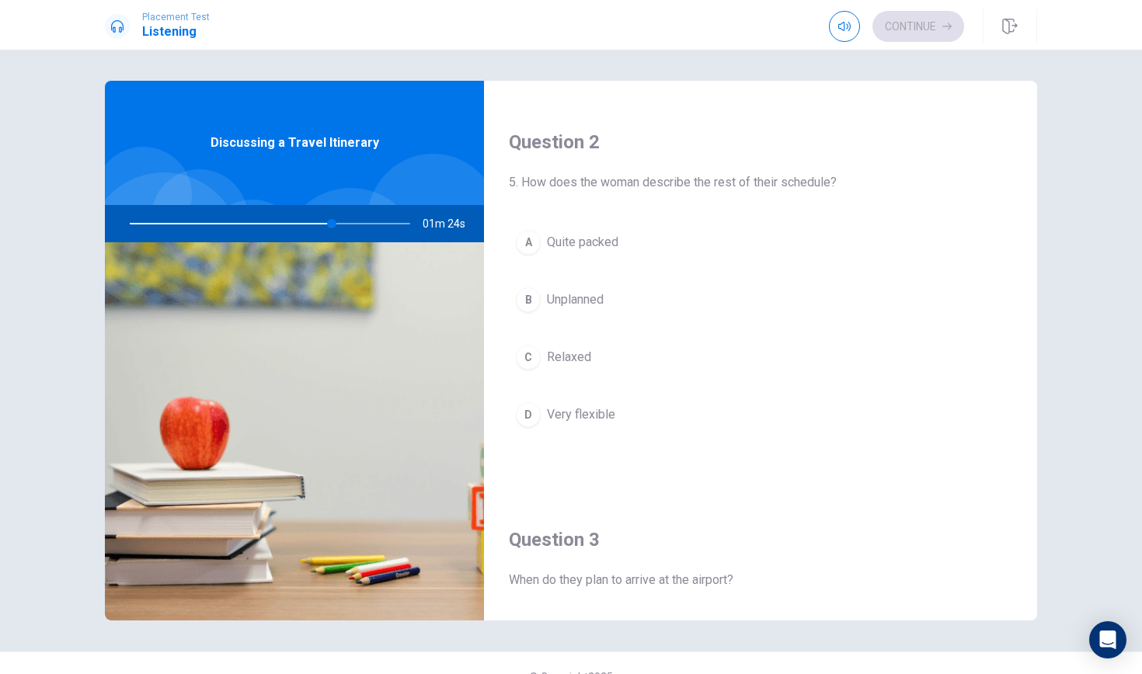
scroll to position [382, 0]
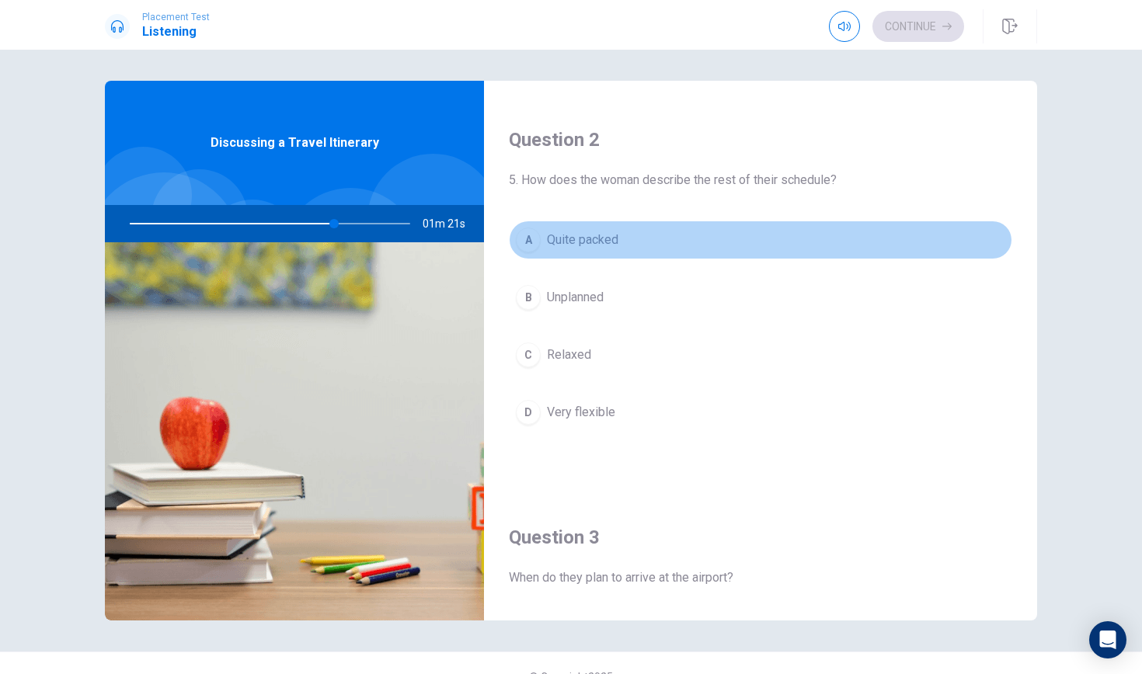
click at [527, 239] on div "A" at bounding box center [528, 240] width 25 height 25
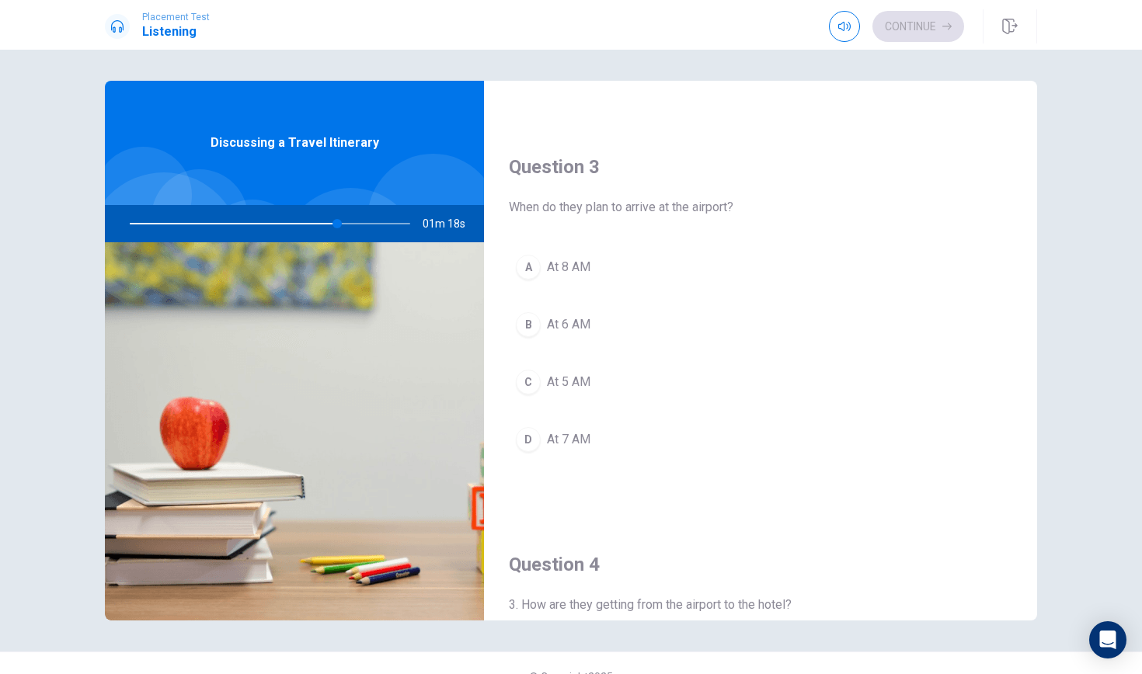
scroll to position [755, 0]
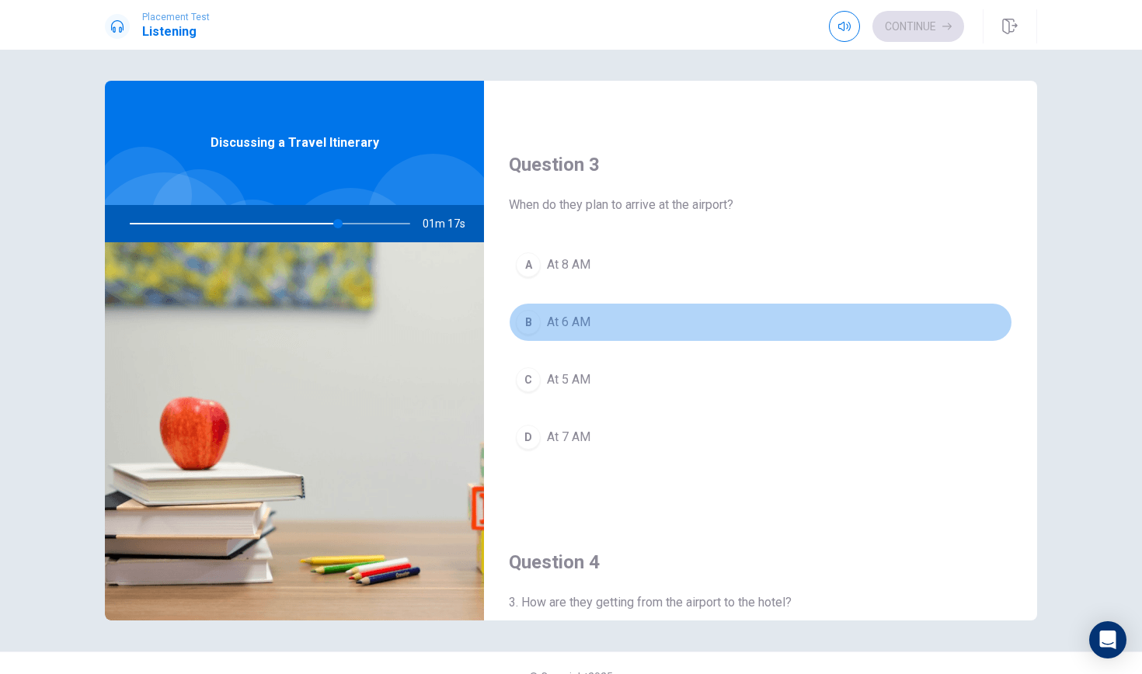
click at [518, 318] on div "B" at bounding box center [528, 322] width 25 height 25
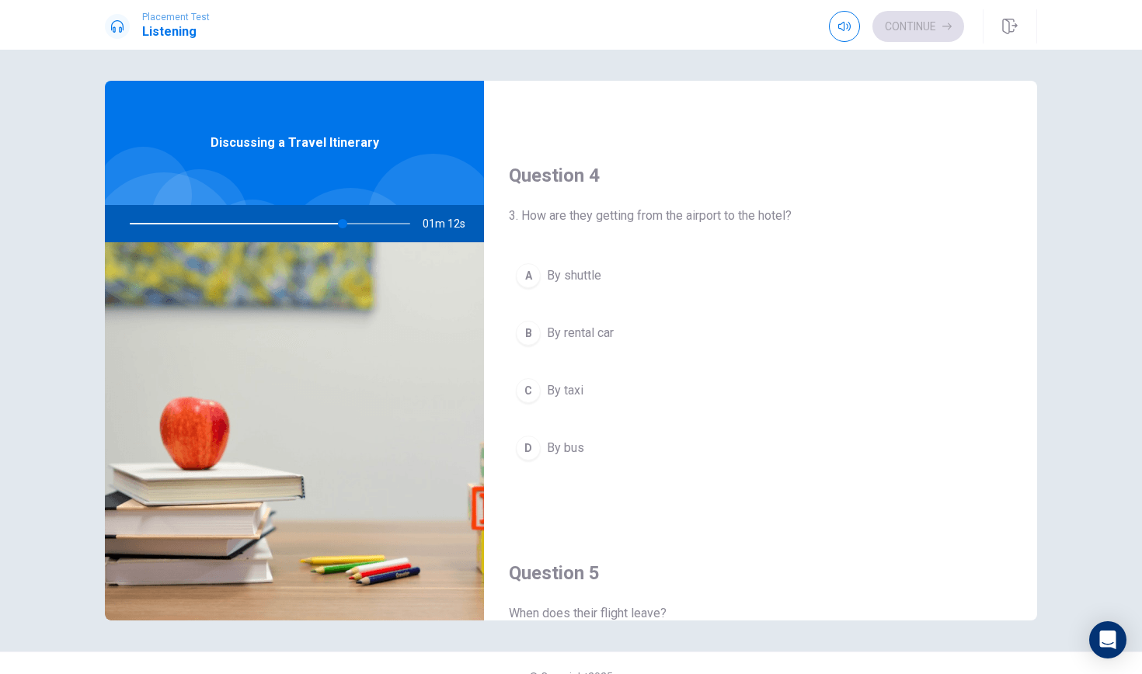
scroll to position [1143, 0]
click at [530, 444] on div "D" at bounding box center [528, 446] width 25 height 25
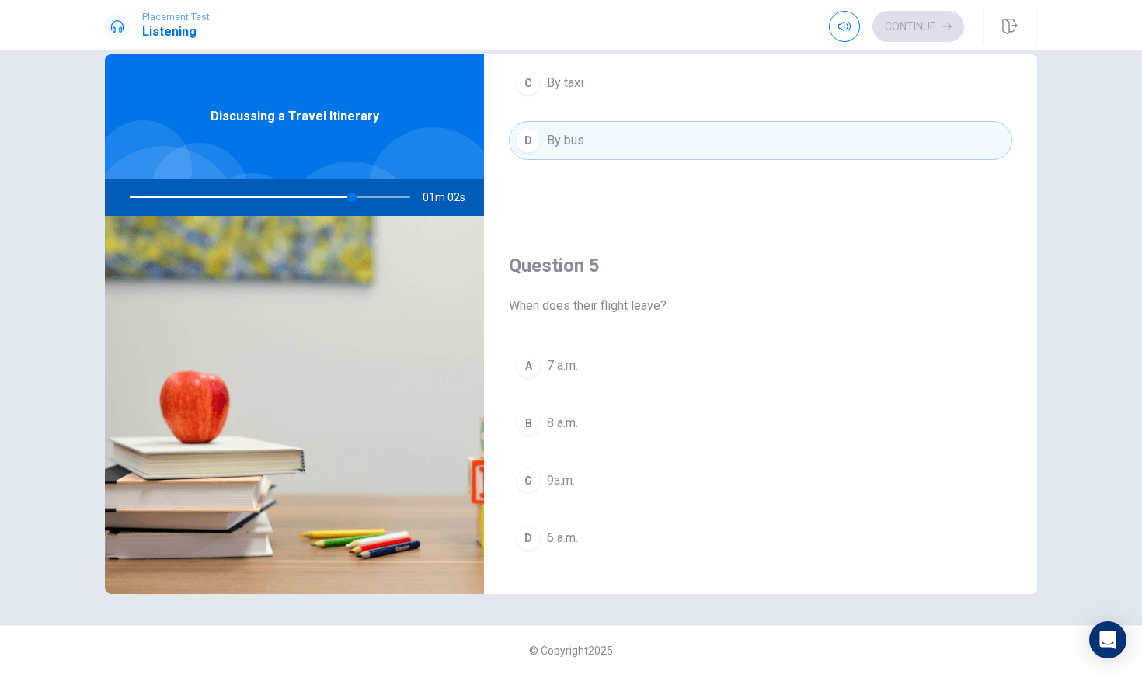
scroll to position [1421, 0]
click at [527, 419] on div "B" at bounding box center [528, 424] width 25 height 25
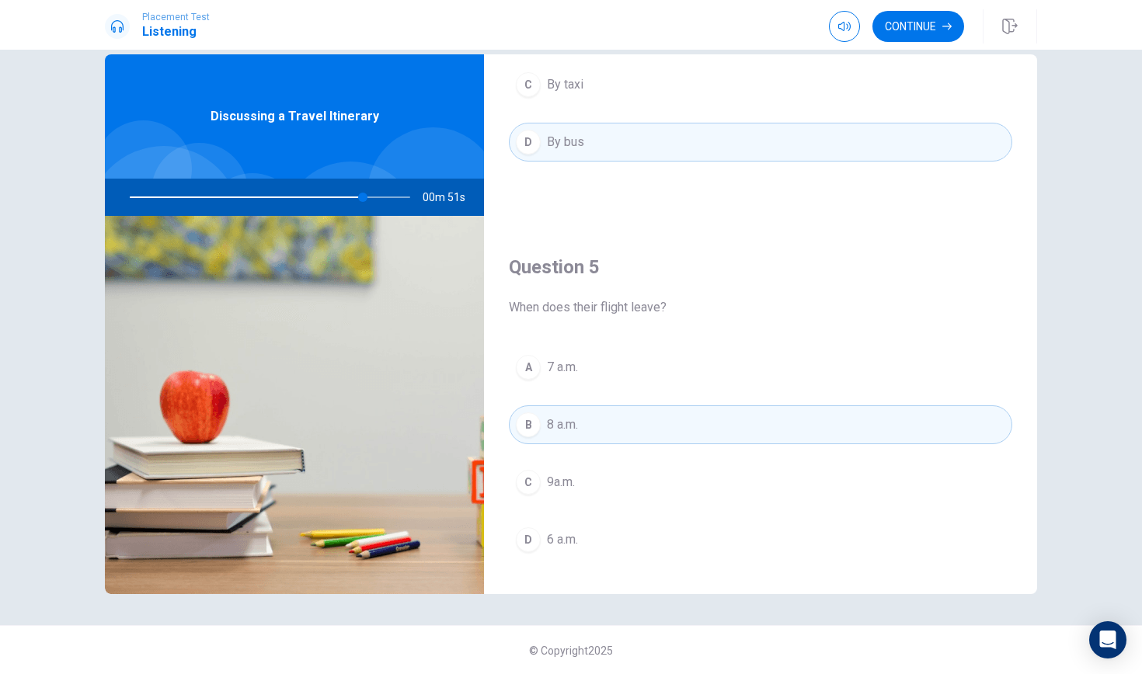
drag, startPoint x: 363, startPoint y: 199, endPoint x: 231, endPoint y: 196, distance: 131.3
click at [231, 195] on div at bounding box center [266, 197] width 311 height 37
click at [159, 200] on div at bounding box center [266, 197] width 311 height 37
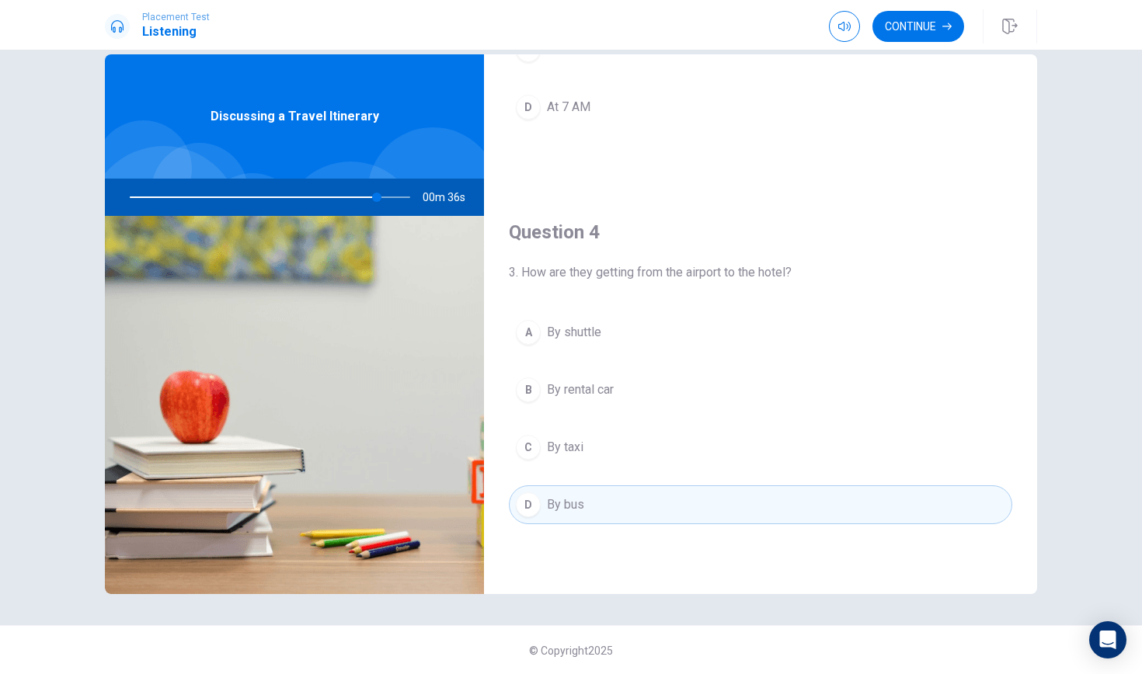
scroll to position [1055, 0]
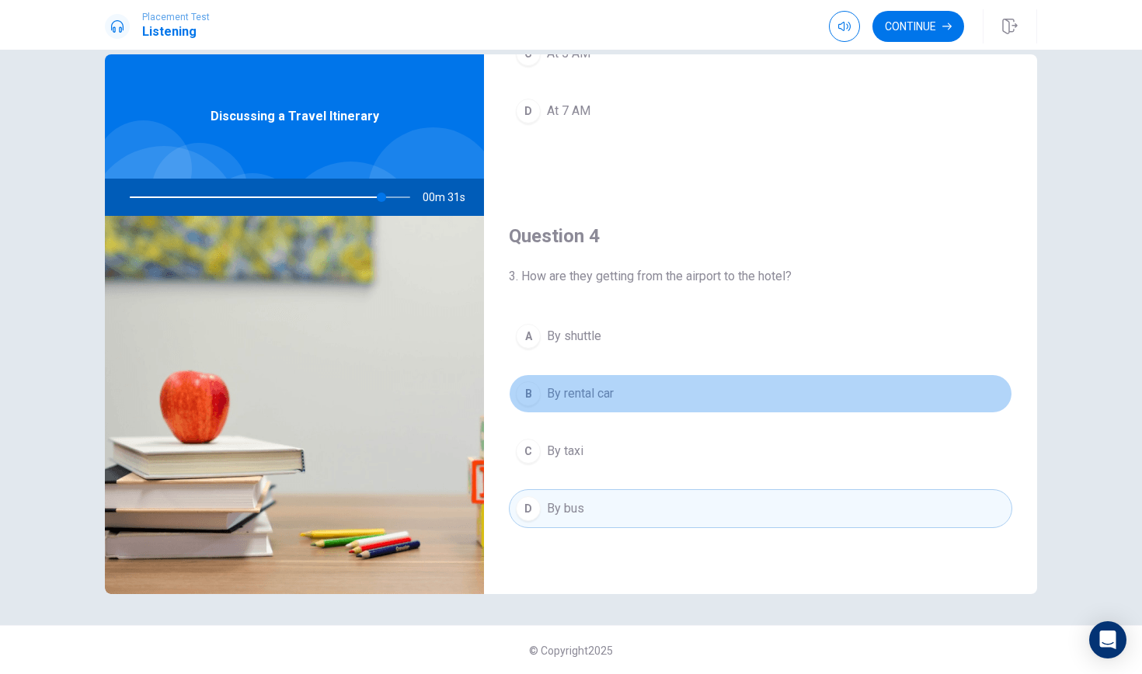
click at [534, 391] on div "B" at bounding box center [528, 393] width 25 height 25
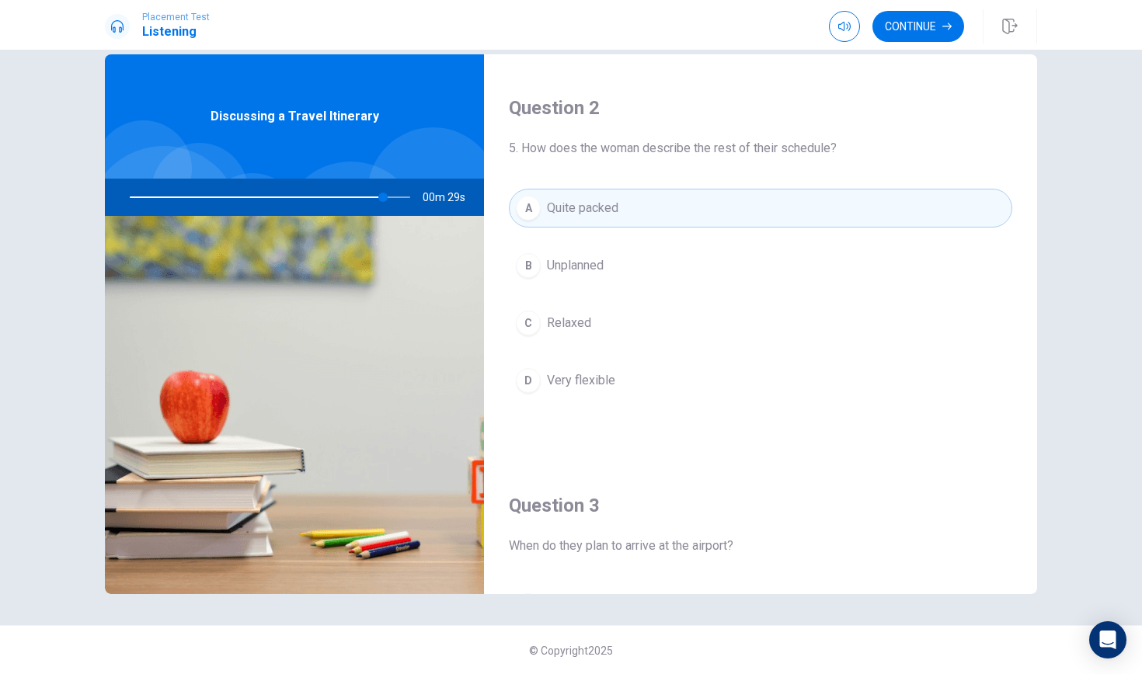
scroll to position [377, 0]
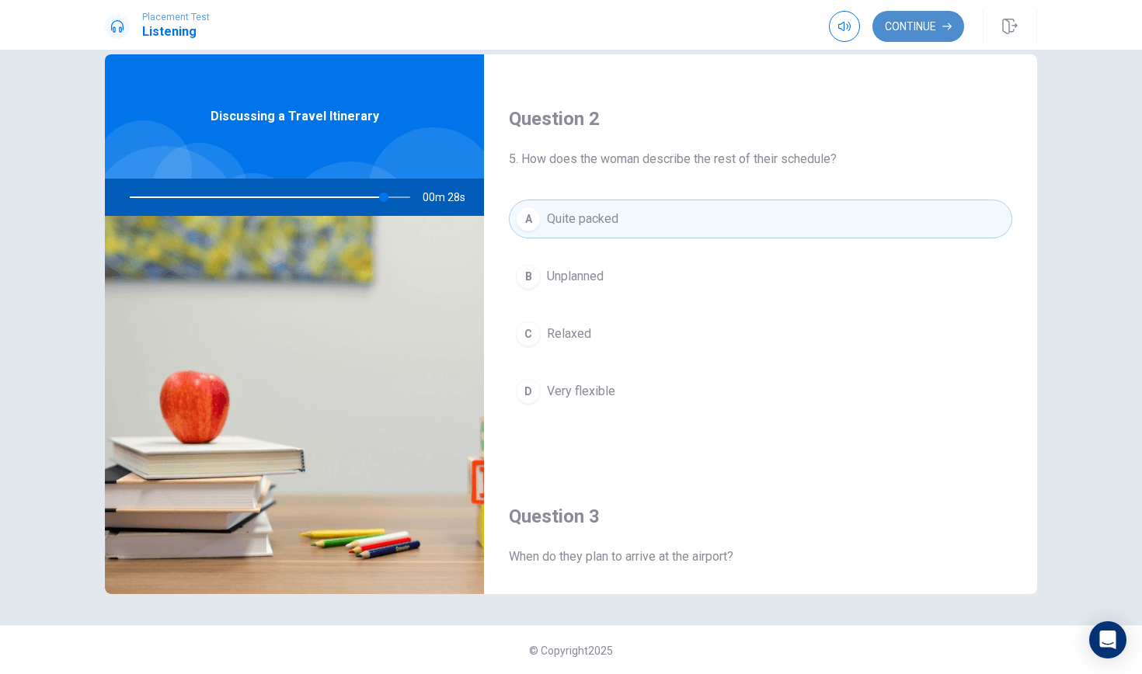
click at [929, 29] on button "Continue" at bounding box center [918, 26] width 92 height 31
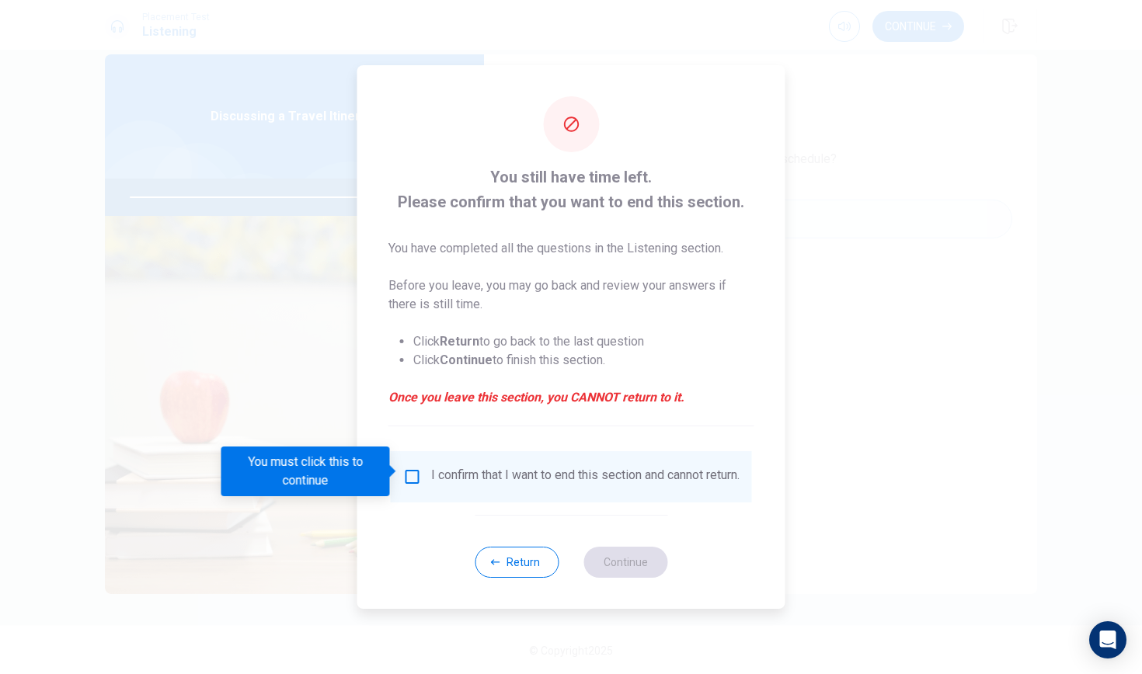
click at [407, 473] on input "You must click this to continue" at bounding box center [412, 477] width 19 height 19
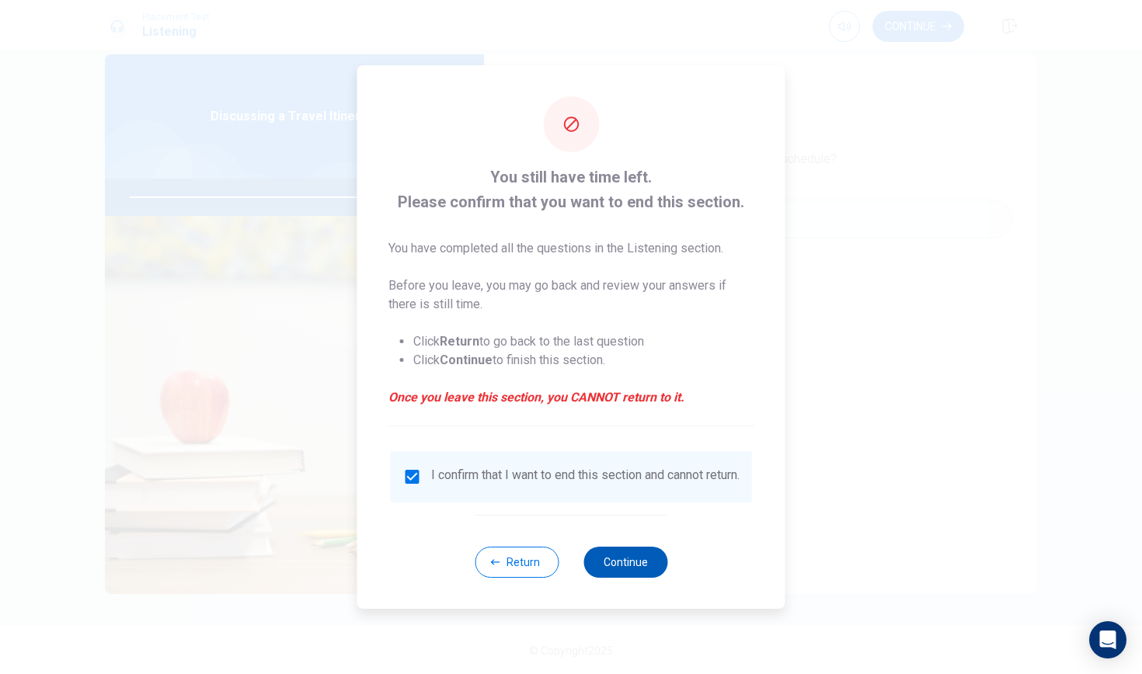
click at [606, 572] on button "Continue" at bounding box center [625, 562] width 84 height 31
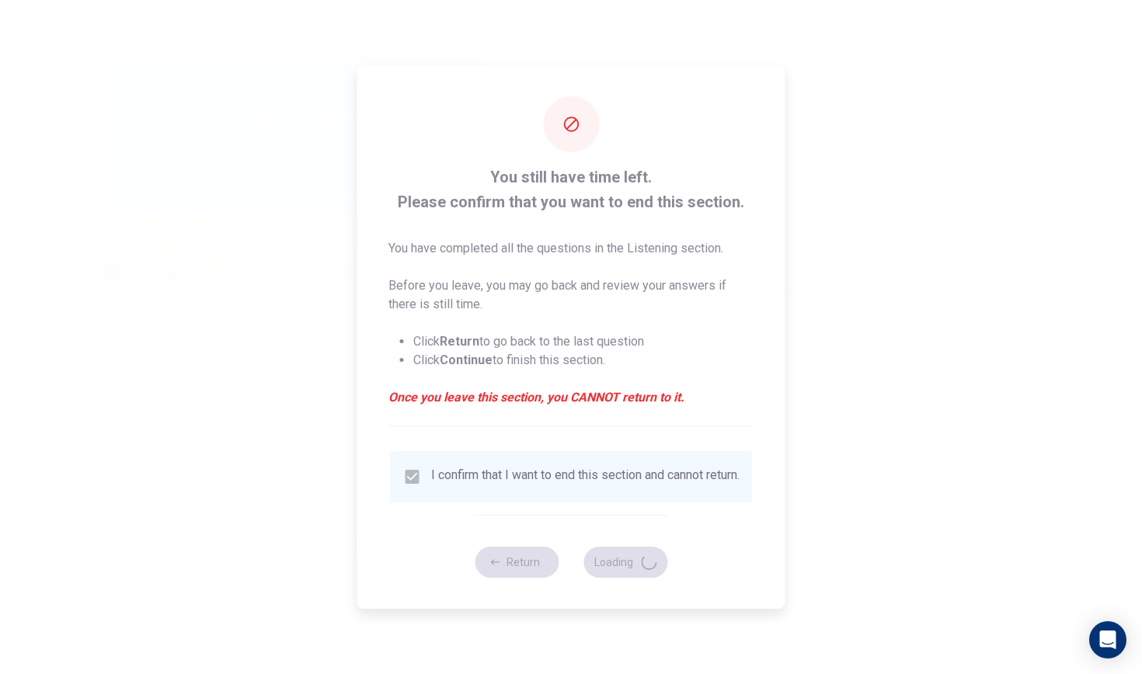
type input "93"
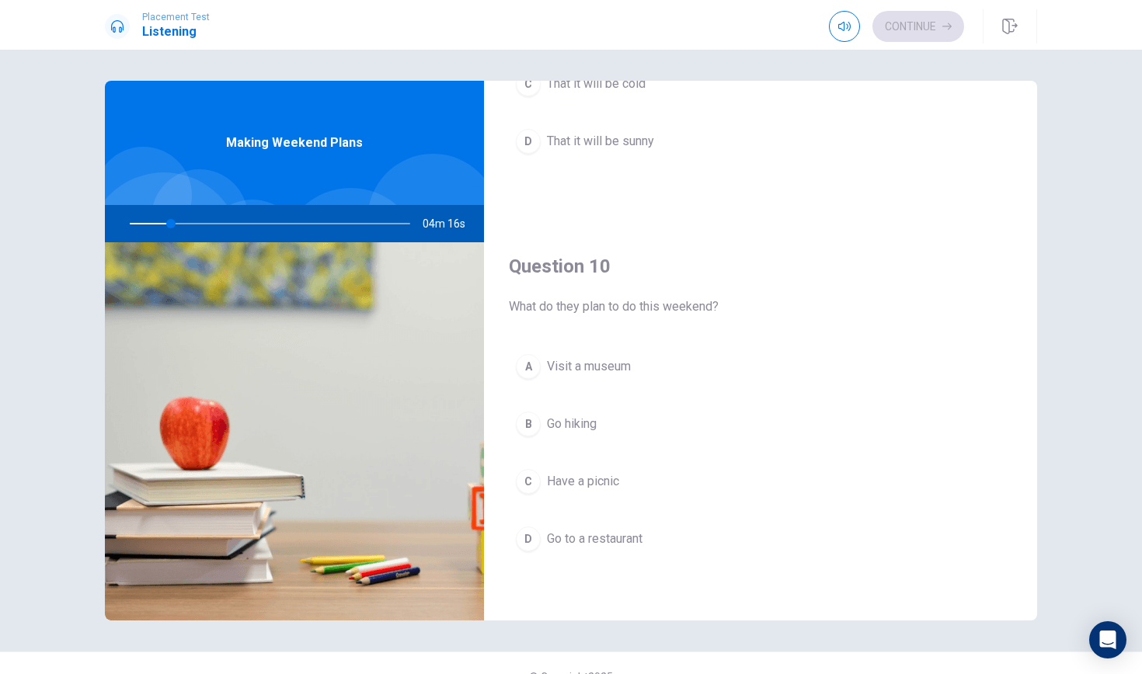
scroll to position [1448, 0]
drag, startPoint x: 177, startPoint y: 224, endPoint x: 185, endPoint y: 223, distance: 7.8
click at [185, 223] on div at bounding box center [266, 223] width 311 height 37
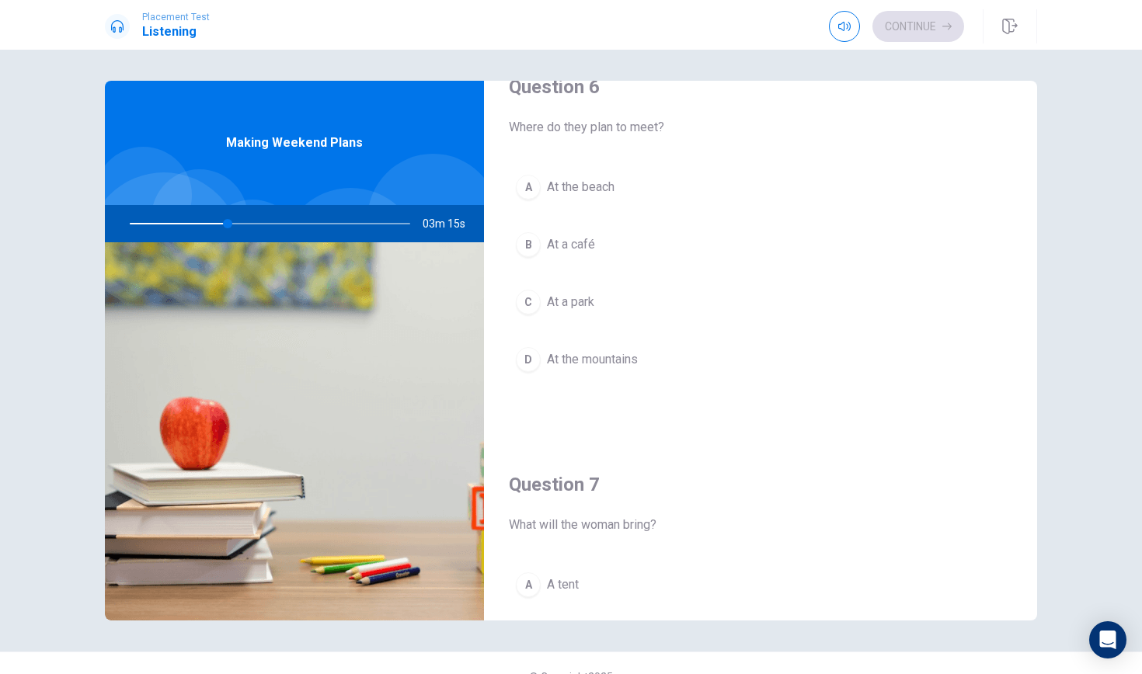
scroll to position [0, 0]
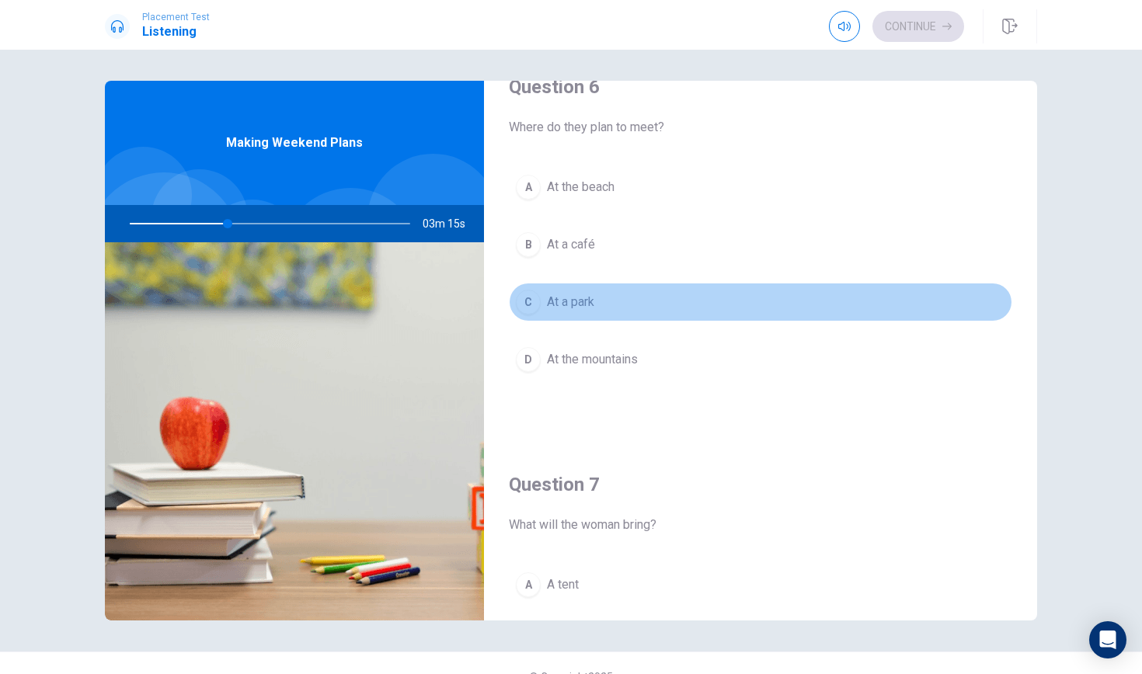
click at [523, 297] on div "C" at bounding box center [528, 302] width 25 height 25
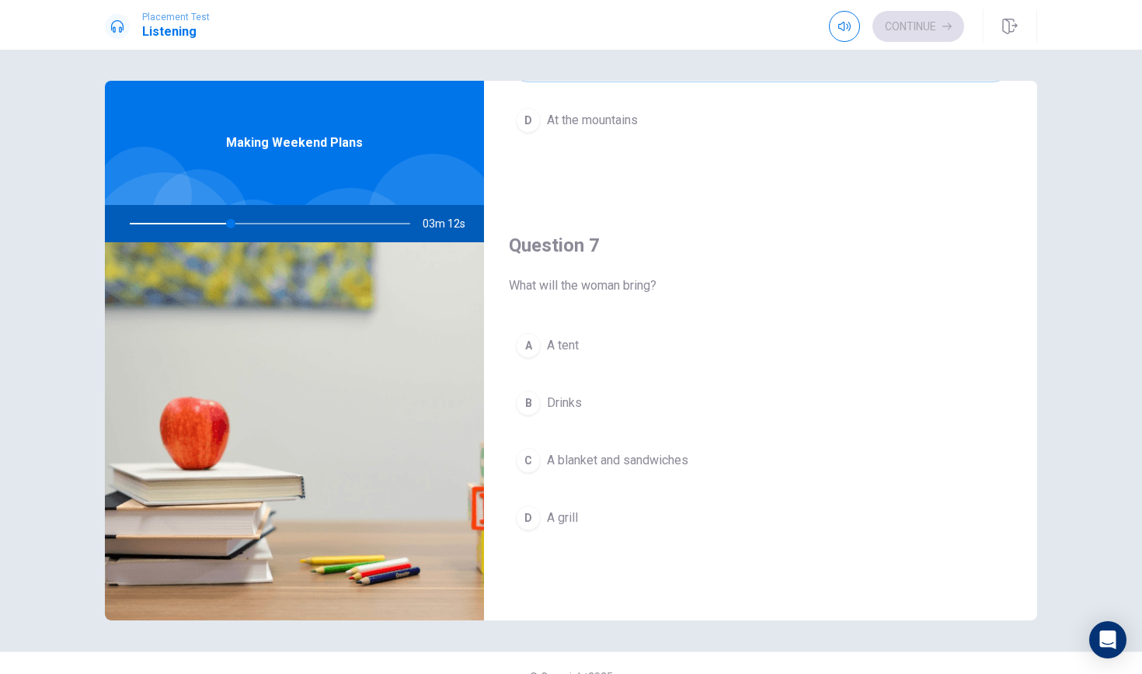
scroll to position [277, 0]
click at [535, 461] on div "C" at bounding box center [528, 459] width 25 height 25
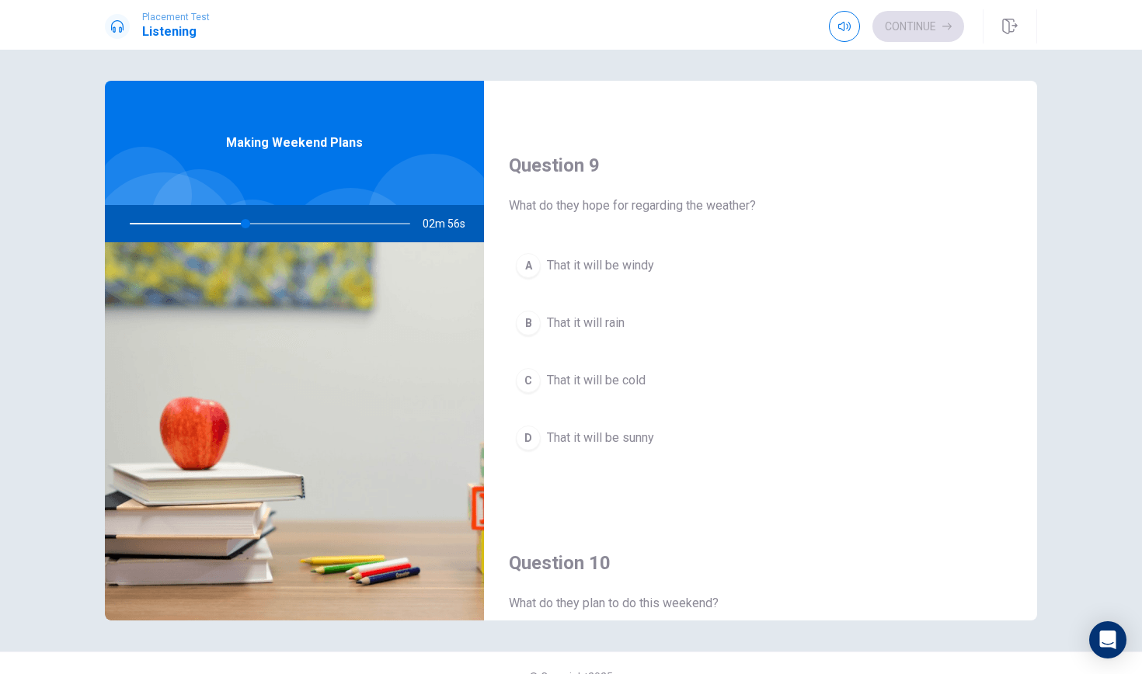
scroll to position [1154, 0]
click at [520, 447] on button "D That it will be sunny" at bounding box center [760, 435] width 503 height 39
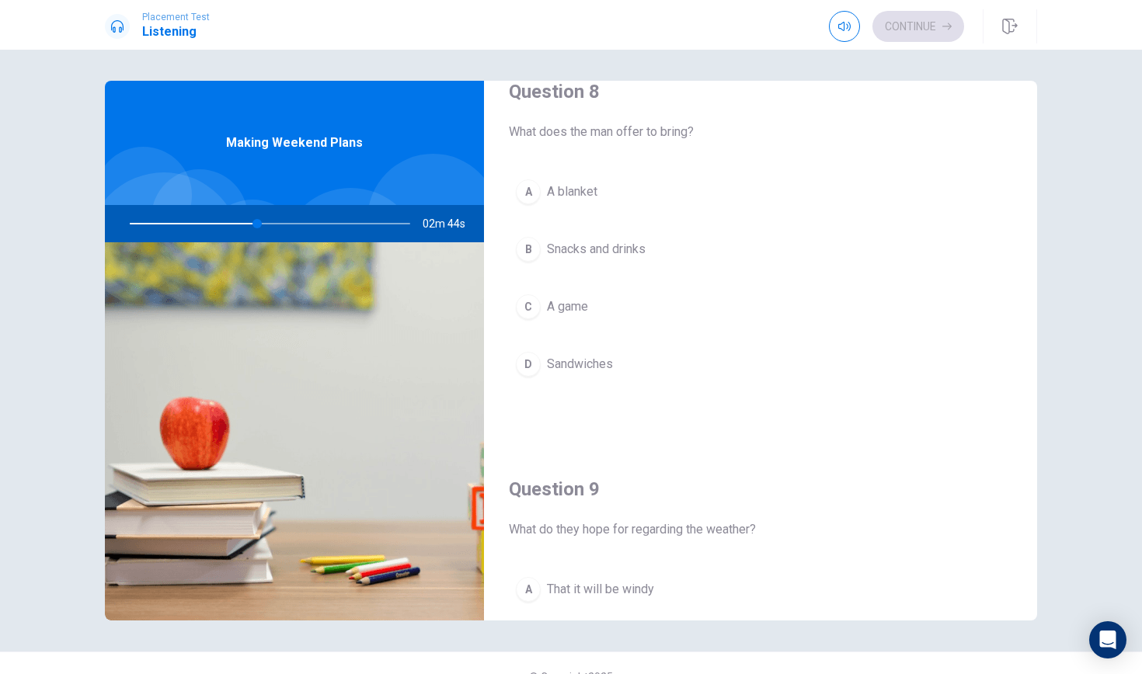
scroll to position [794, 0]
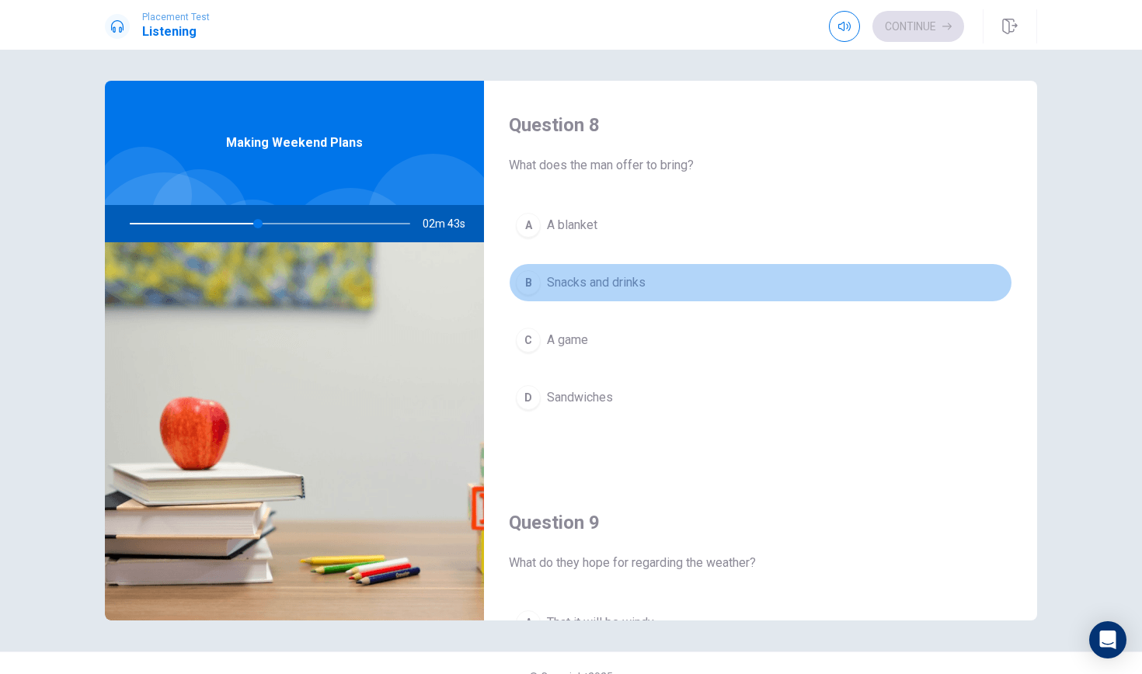
click at [560, 271] on button "B Snacks and drinks" at bounding box center [760, 282] width 503 height 39
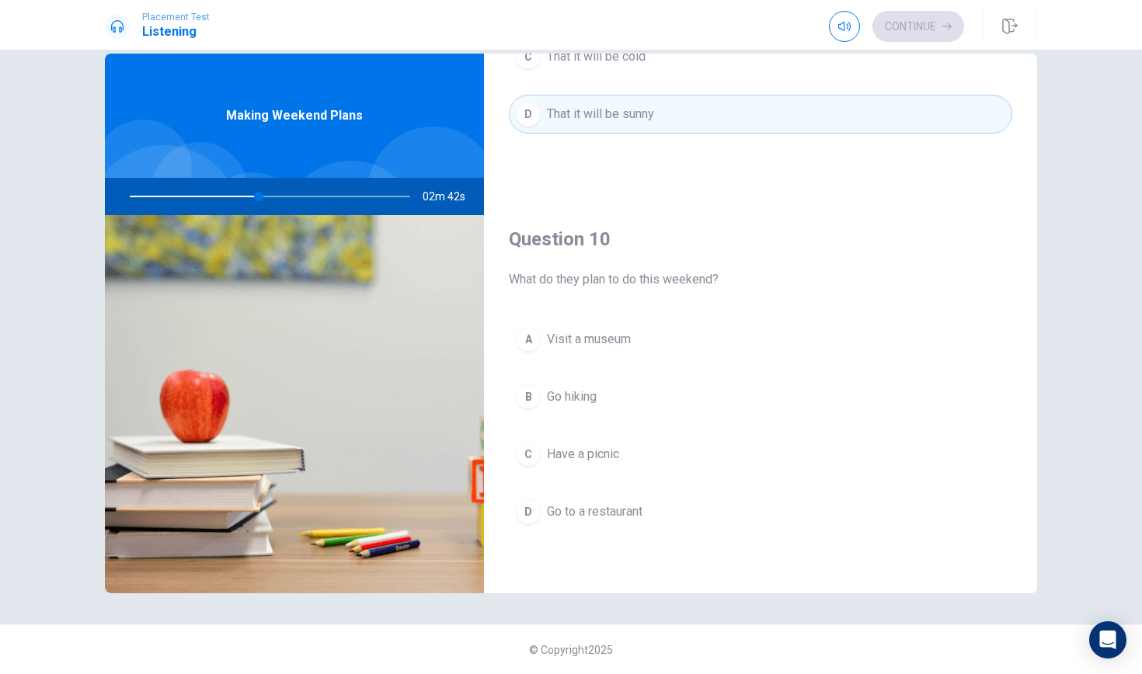
scroll to position [27, 0]
click at [545, 402] on button "B Go hiking" at bounding box center [760, 396] width 503 height 39
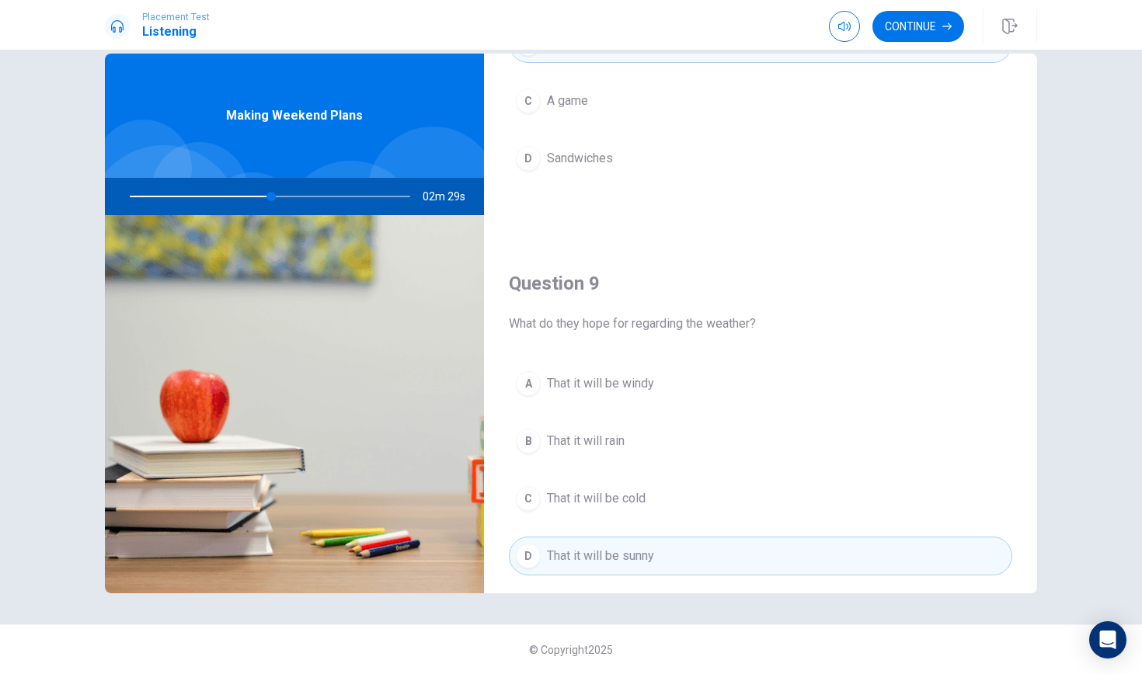
scroll to position [1010, 0]
click at [945, 37] on button "Continue" at bounding box center [918, 26] width 92 height 31
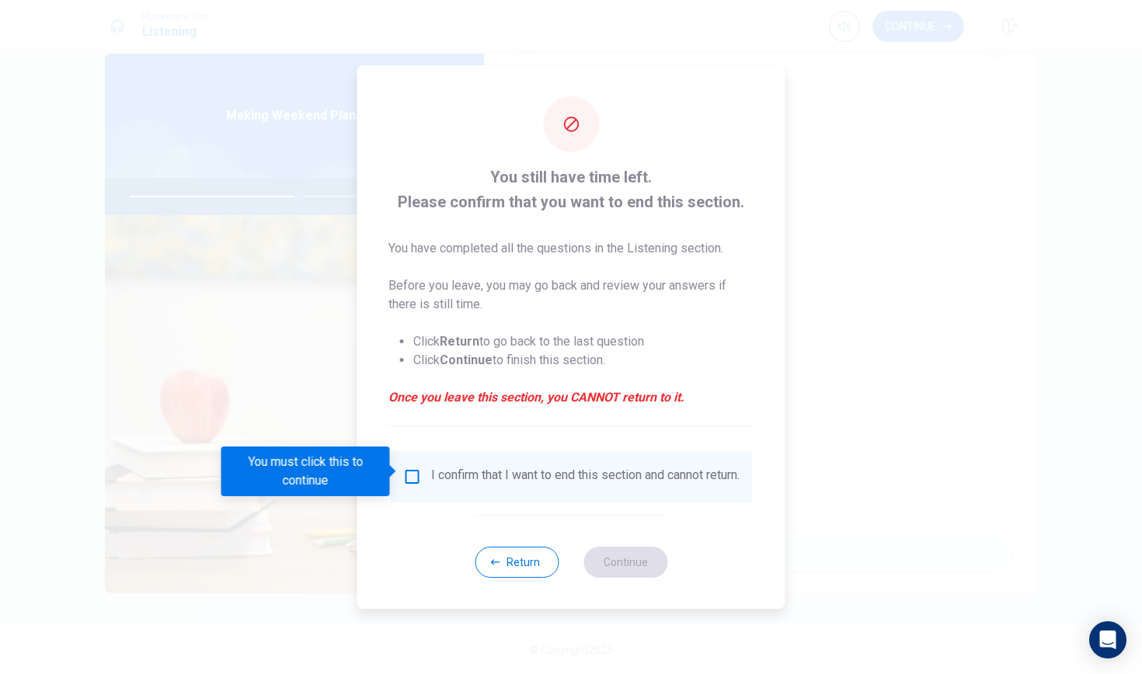
click at [414, 475] on input "You must click this to continue" at bounding box center [412, 477] width 19 height 19
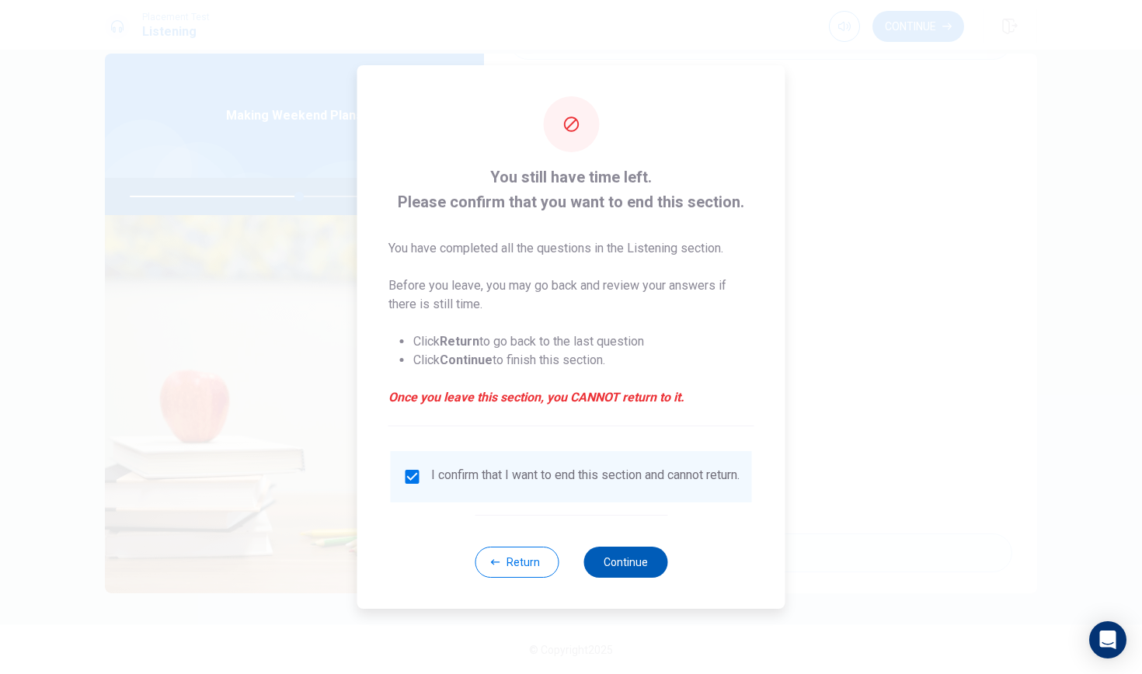
click at [618, 572] on button "Continue" at bounding box center [625, 562] width 84 height 31
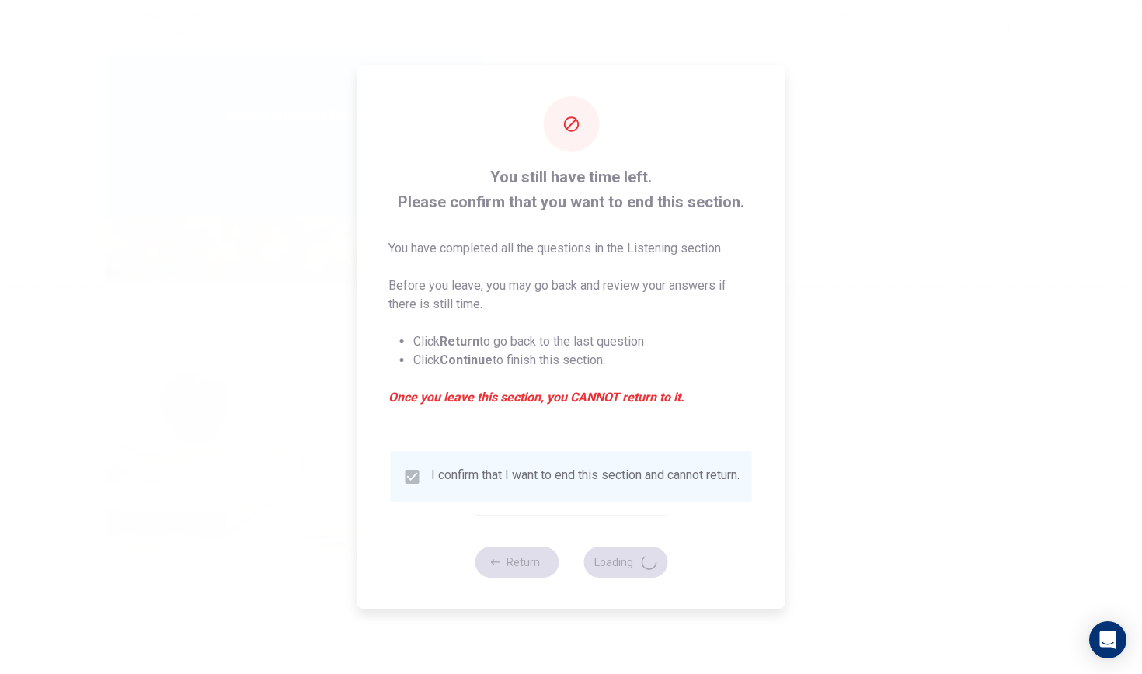
type input "61"
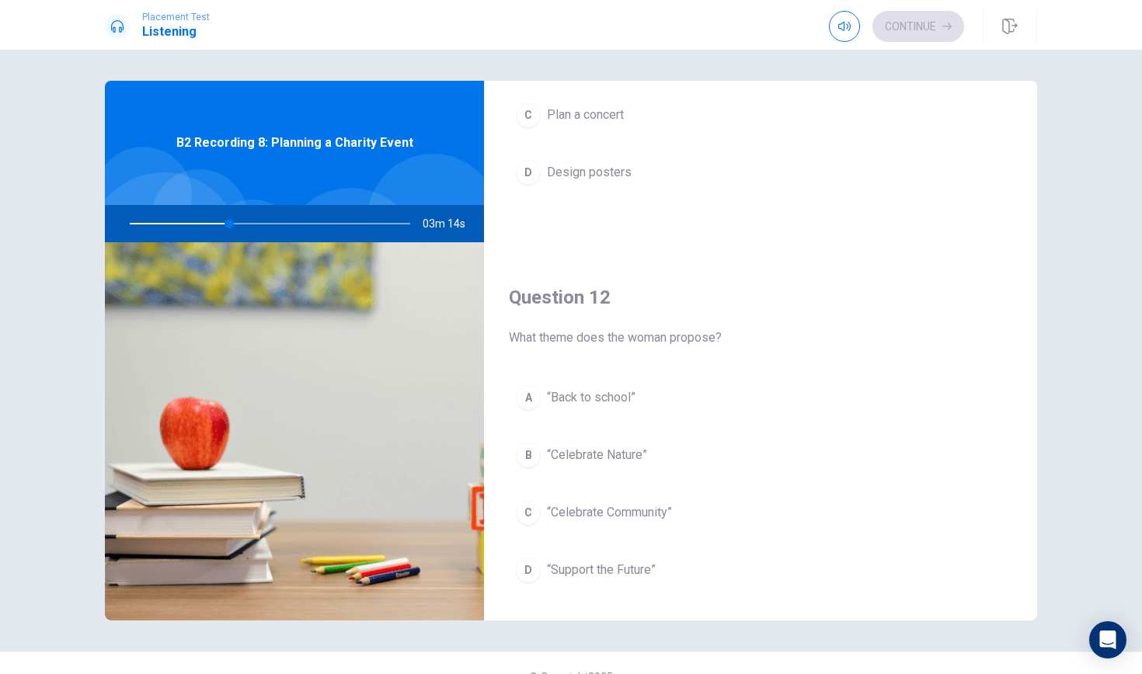
scroll to position [242, 0]
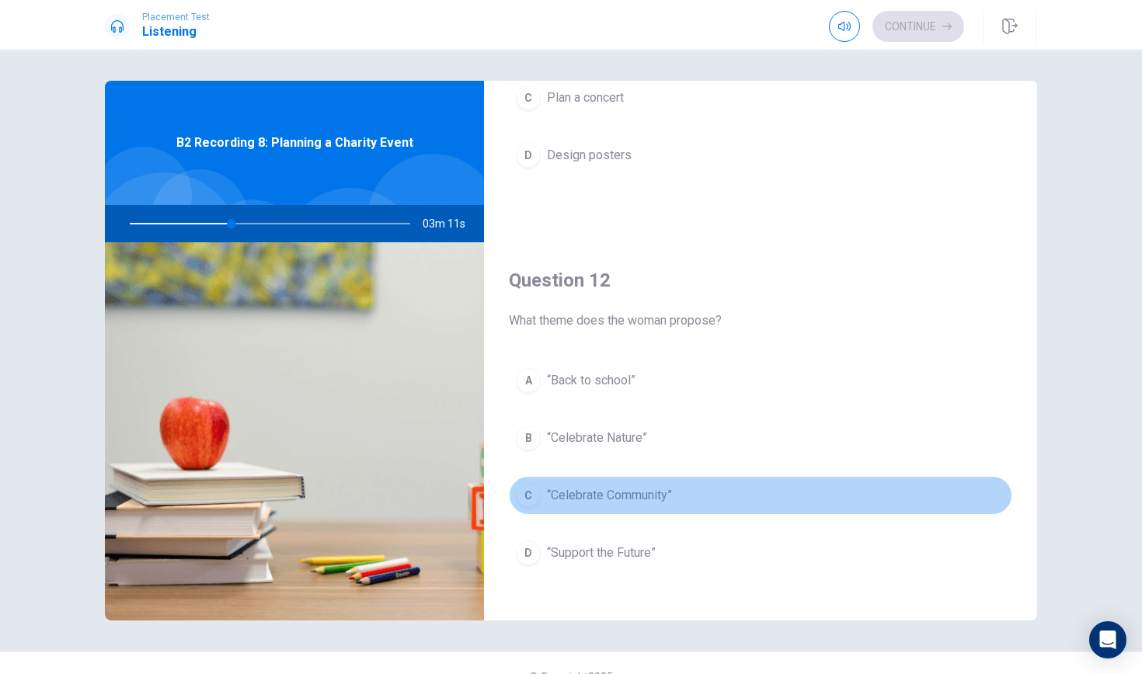
click at [527, 492] on div "C" at bounding box center [528, 495] width 25 height 25
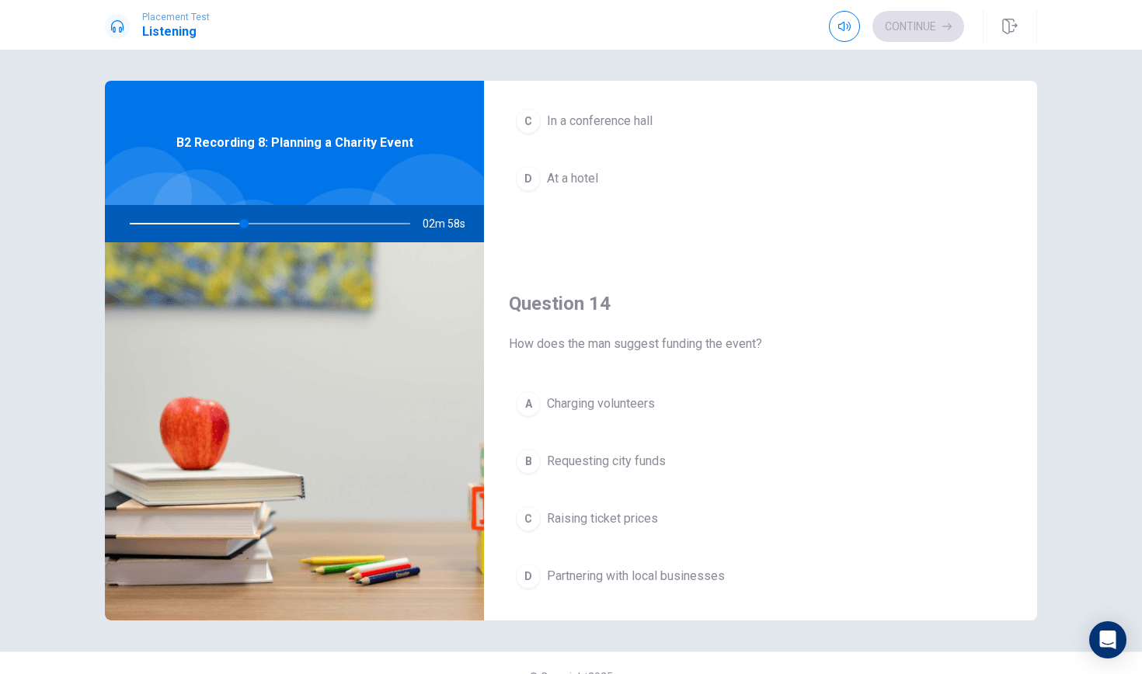
scroll to position [1012, 0]
click at [531, 582] on div "D" at bounding box center [528, 577] width 25 height 25
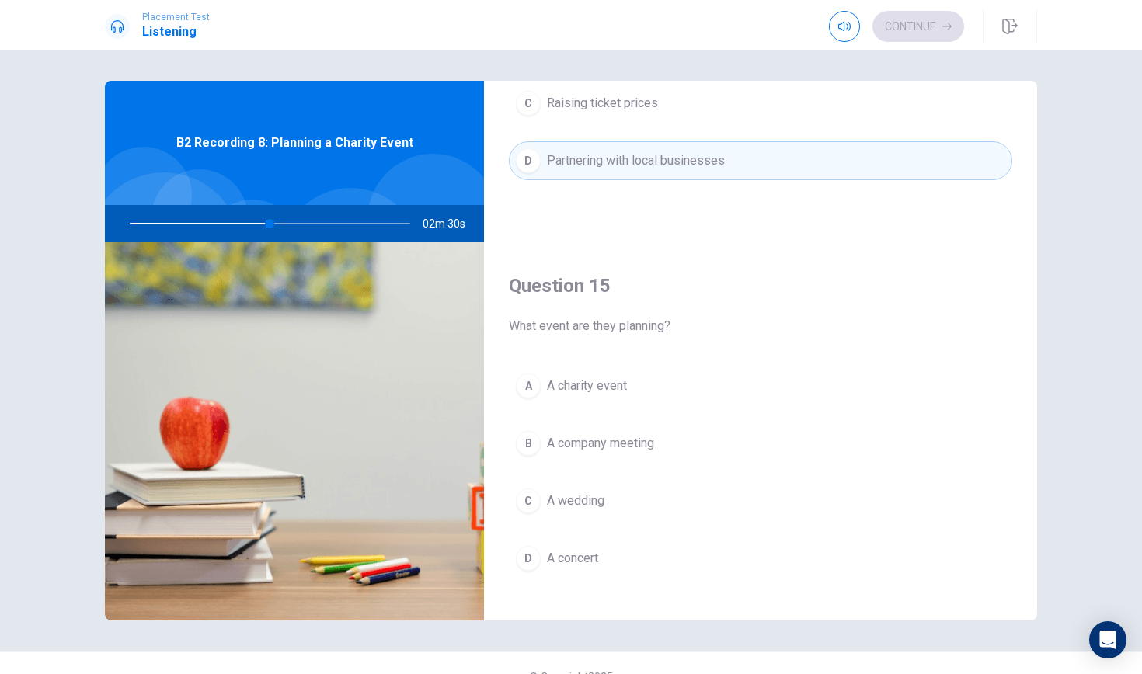
scroll to position [1432, 0]
click at [576, 387] on span "A charity event" at bounding box center [587, 383] width 80 height 19
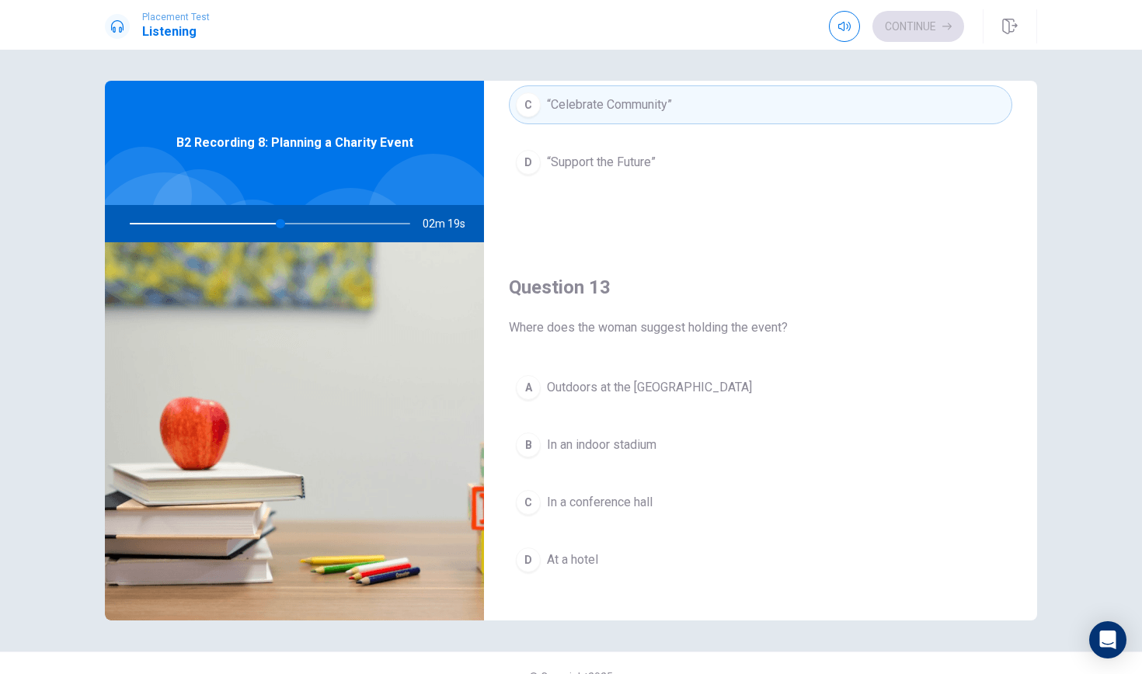
scroll to position [639, 0]
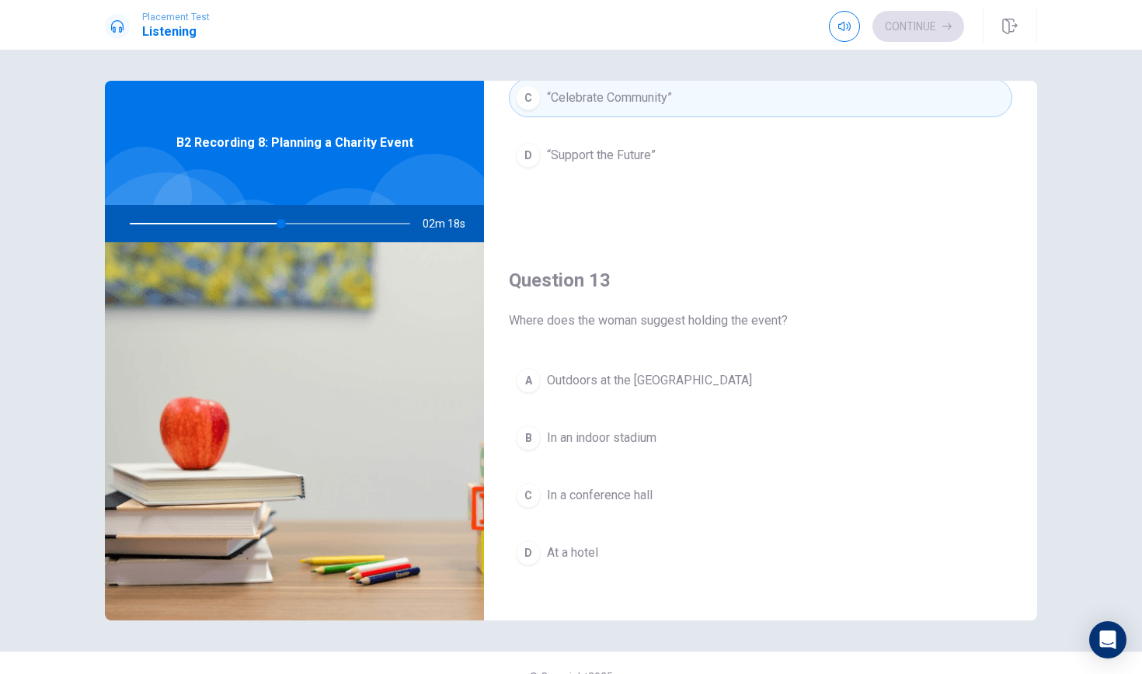
click at [571, 374] on span "Outdoors at the [GEOGRAPHIC_DATA]" at bounding box center [649, 380] width 205 height 19
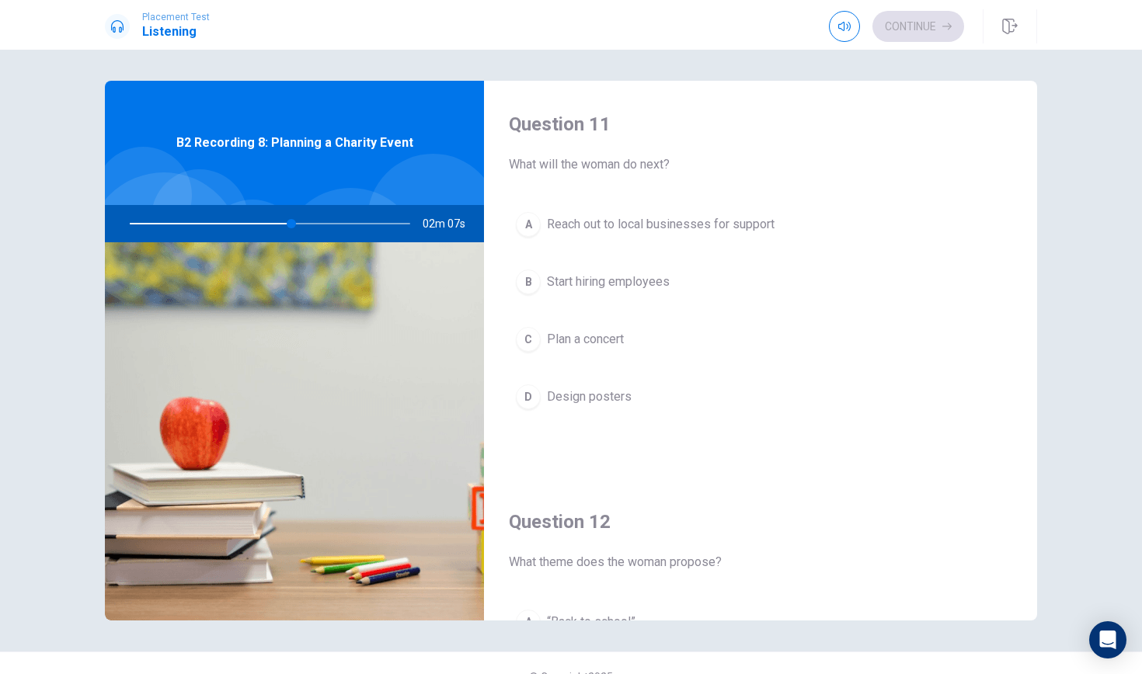
scroll to position [0, 0]
click at [520, 222] on div "A" at bounding box center [528, 224] width 25 height 25
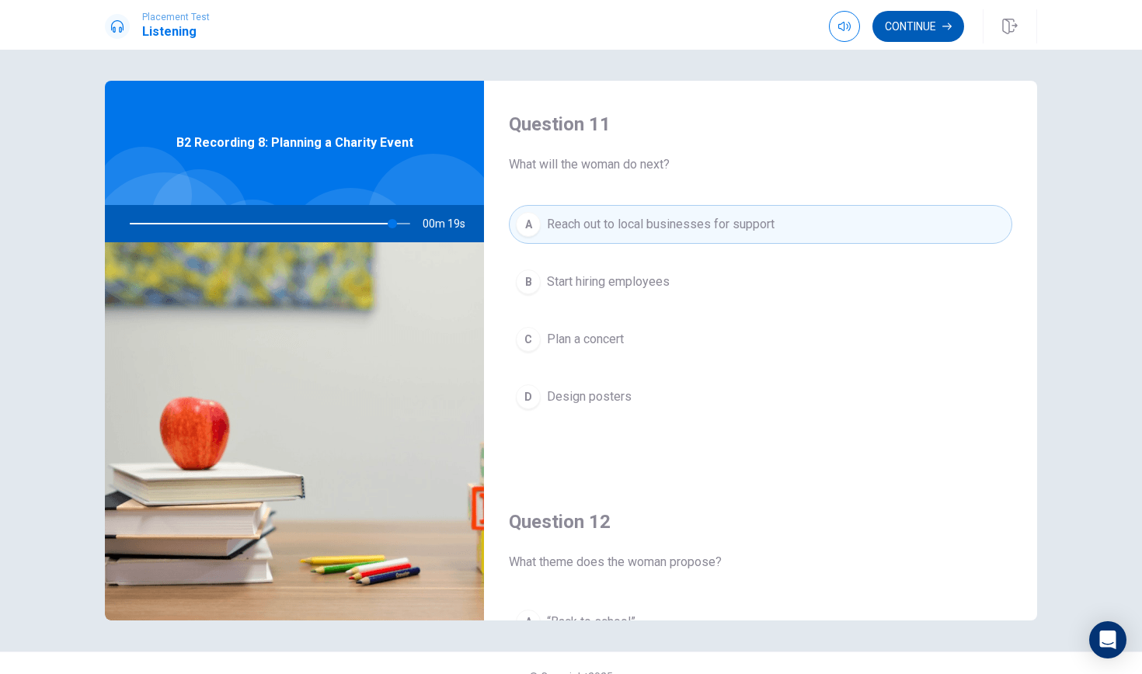
click at [907, 27] on button "Continue" at bounding box center [918, 26] width 92 height 31
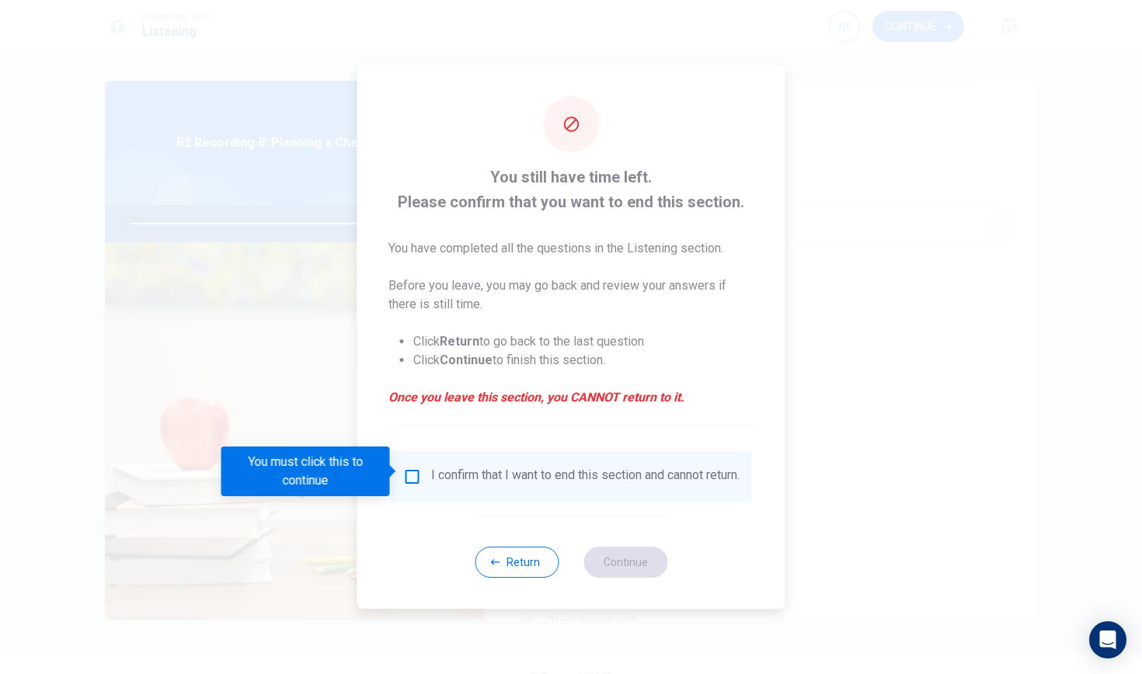
click at [414, 470] on input "You must click this to continue" at bounding box center [412, 477] width 19 height 19
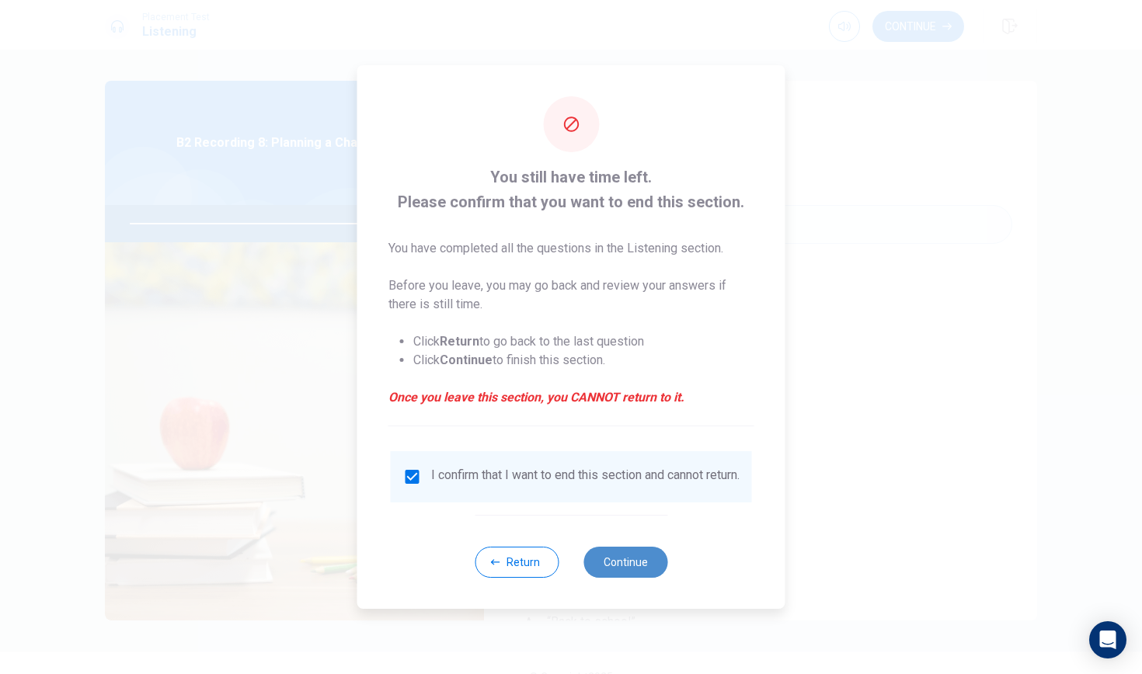
click at [634, 565] on button "Continue" at bounding box center [625, 562] width 84 height 31
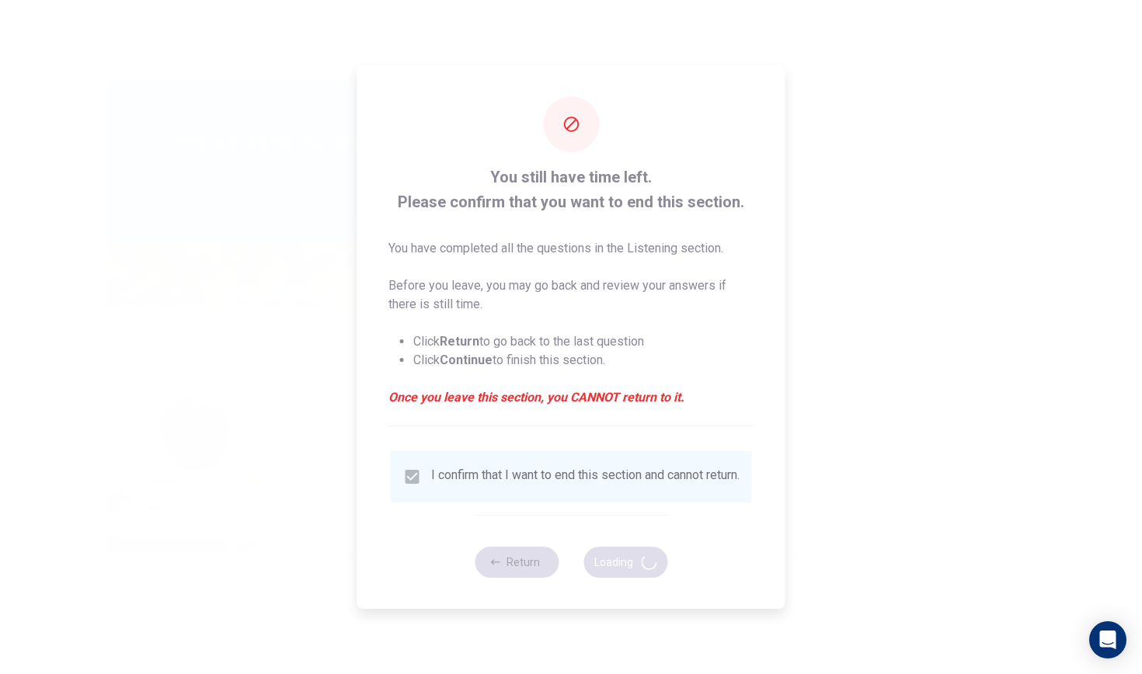
type input "96"
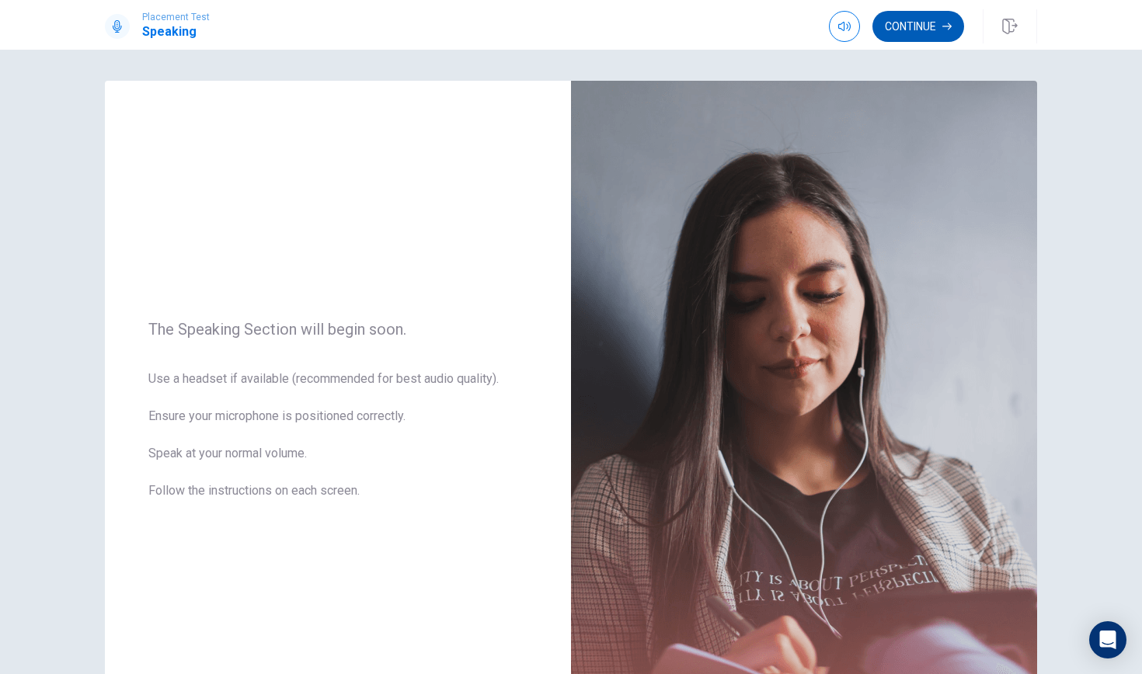
click at [918, 31] on button "Continue" at bounding box center [918, 26] width 92 height 31
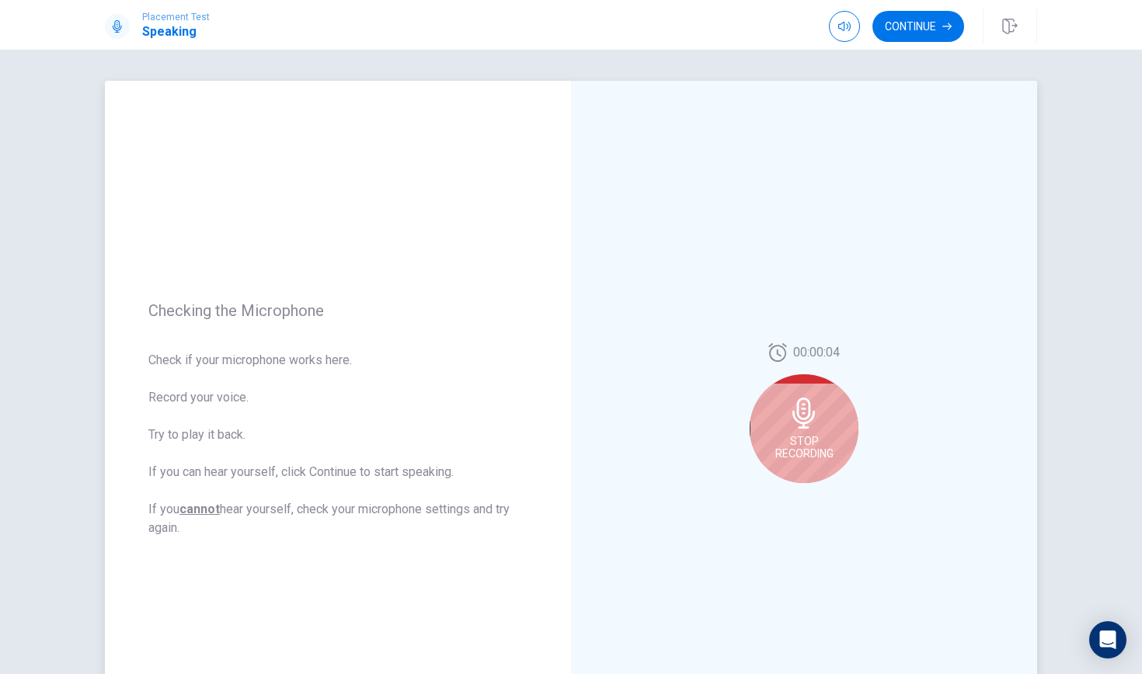
click at [767, 420] on div "Stop Recording" at bounding box center [803, 428] width 109 height 109
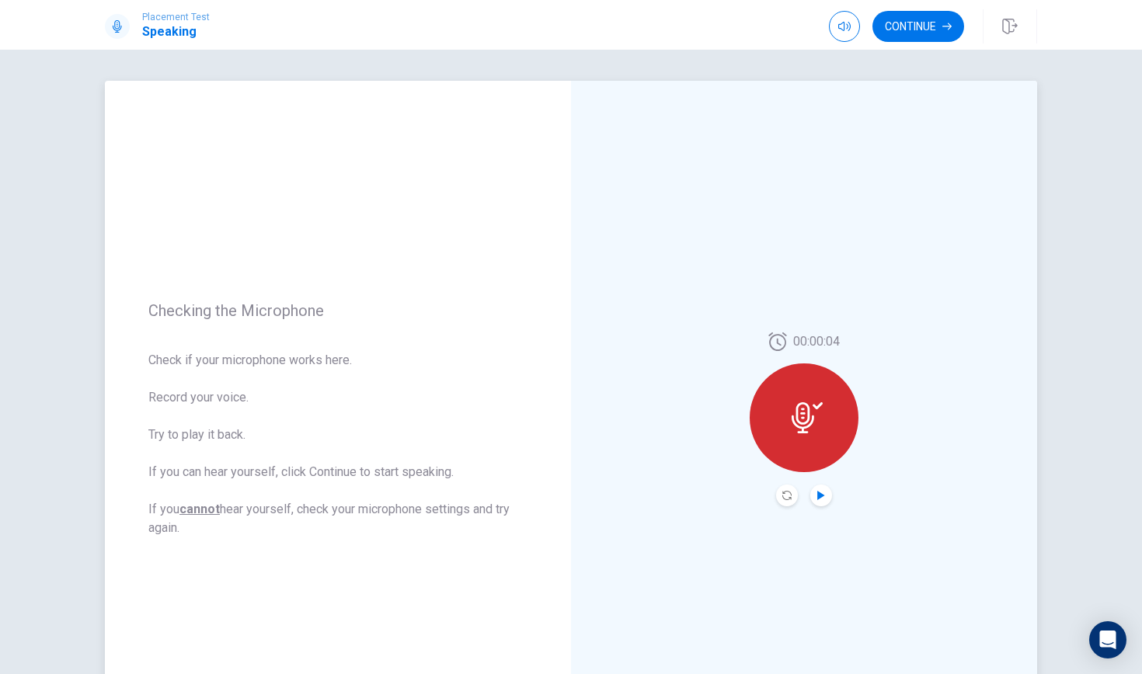
click at [819, 496] on icon "Play Audio" at bounding box center [820, 495] width 7 height 9
click at [905, 23] on button "Continue" at bounding box center [918, 26] width 92 height 31
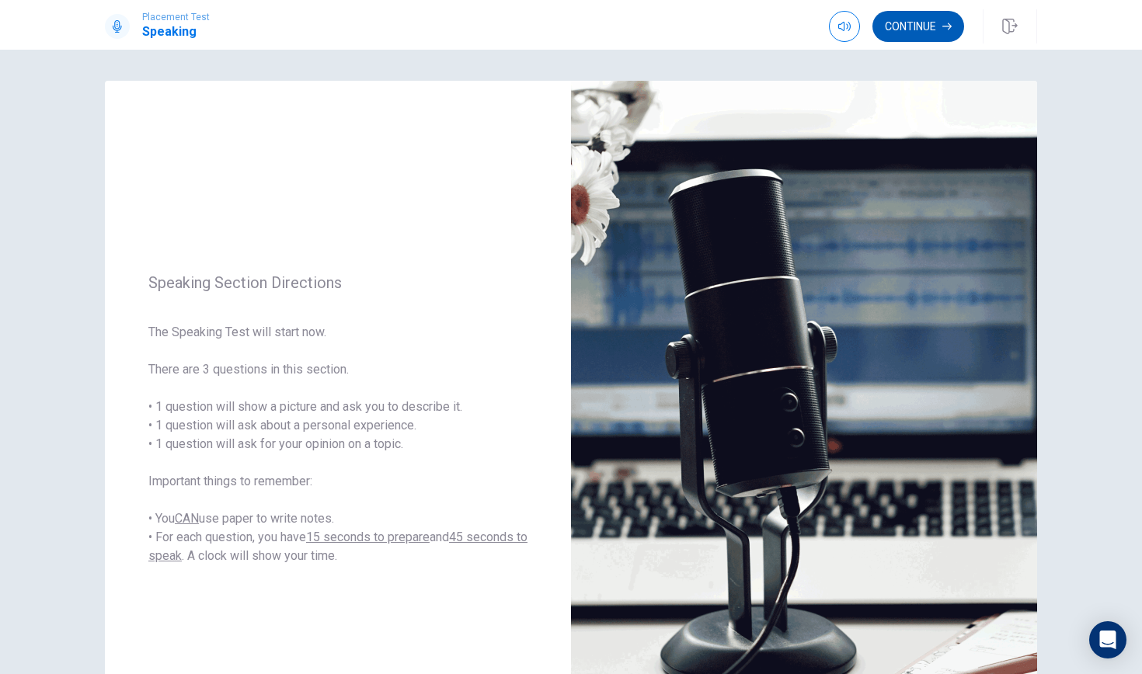
click at [894, 36] on button "Continue" at bounding box center [918, 26] width 92 height 31
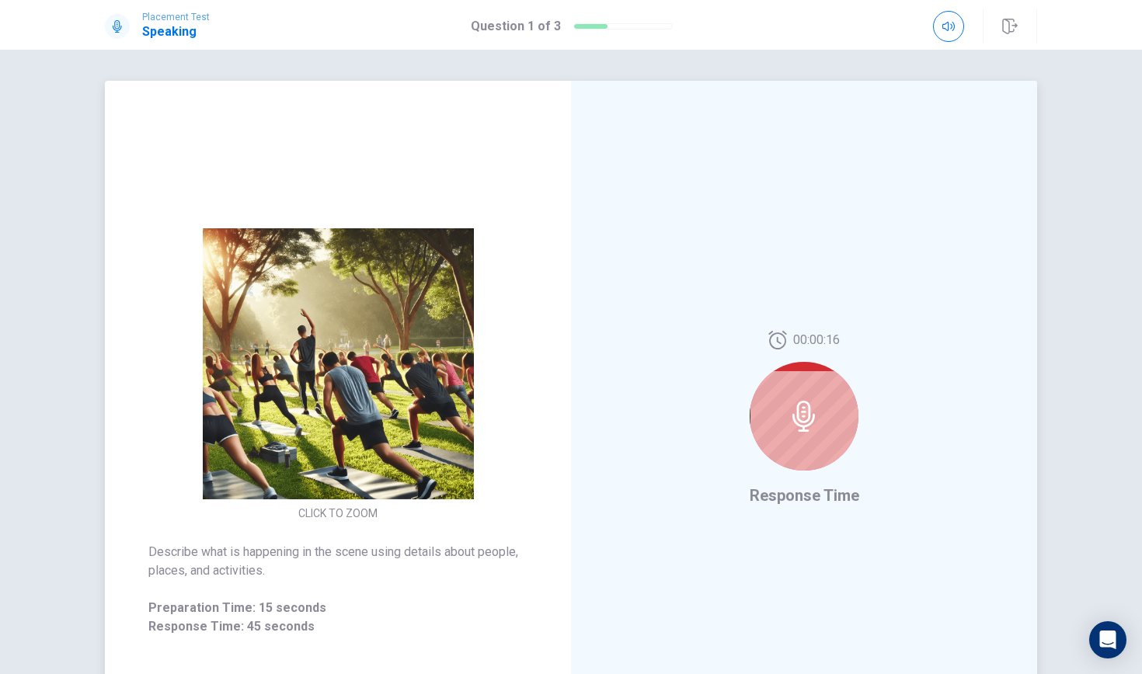
click at [856, 388] on div "00:00:16" at bounding box center [803, 407] width 109 height 152
click at [815, 408] on icon at bounding box center [803, 416] width 31 height 31
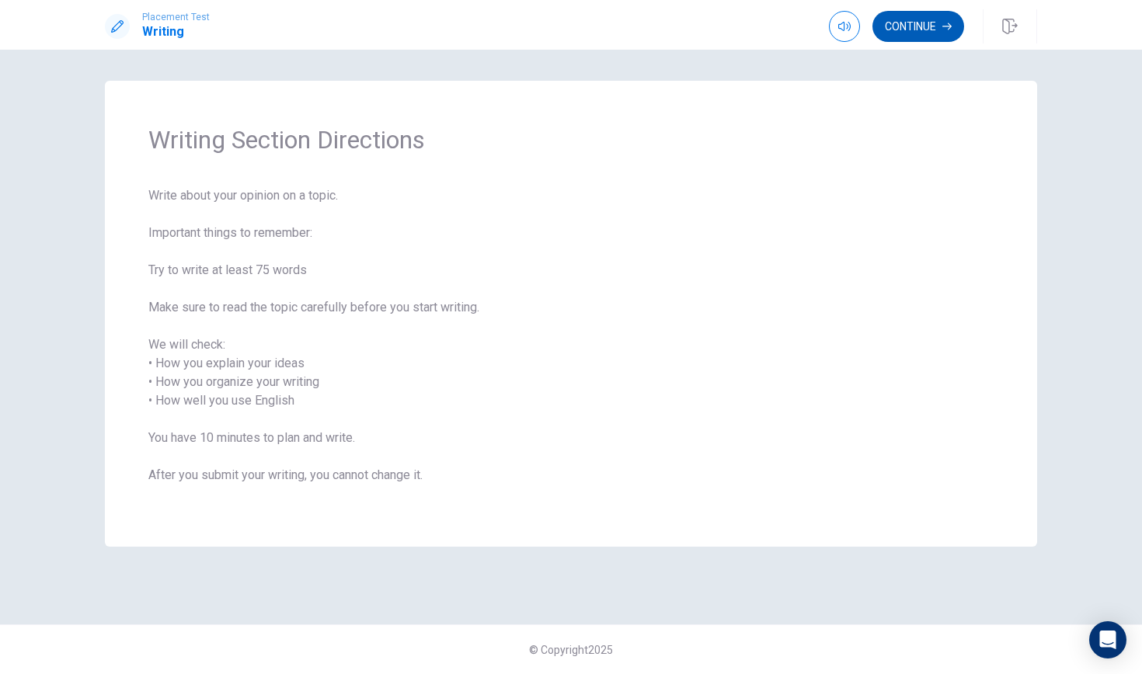
click at [910, 16] on button "Continue" at bounding box center [918, 26] width 92 height 31
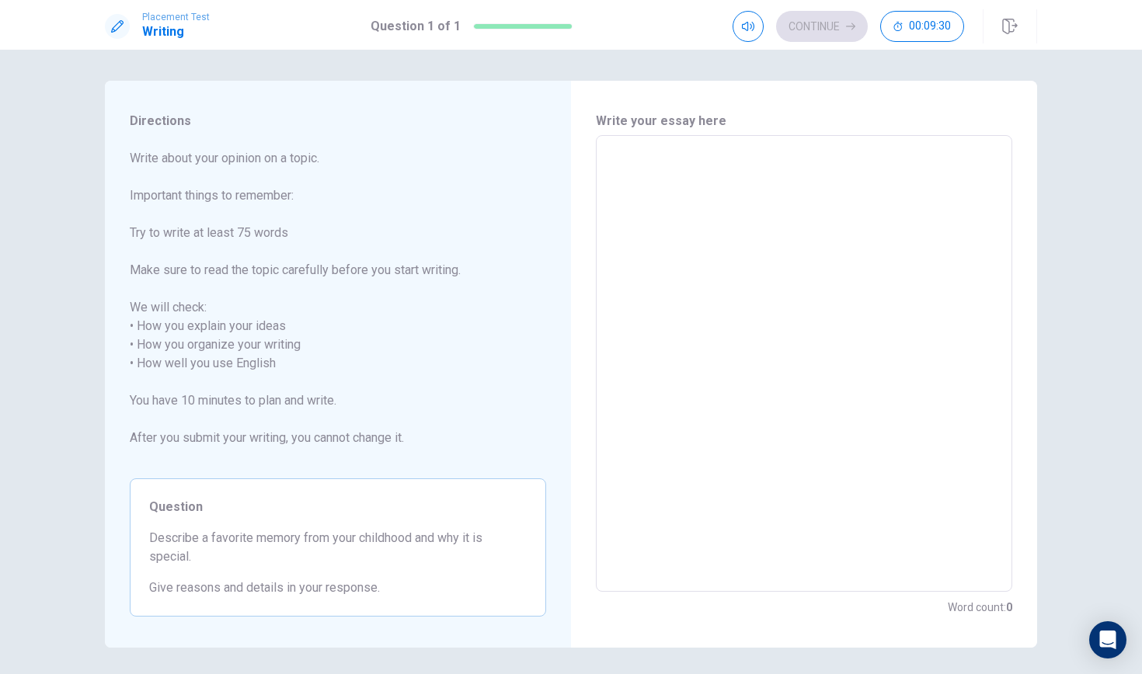
click at [617, 158] on textarea at bounding box center [804, 363] width 395 height 431
type textarea "x"
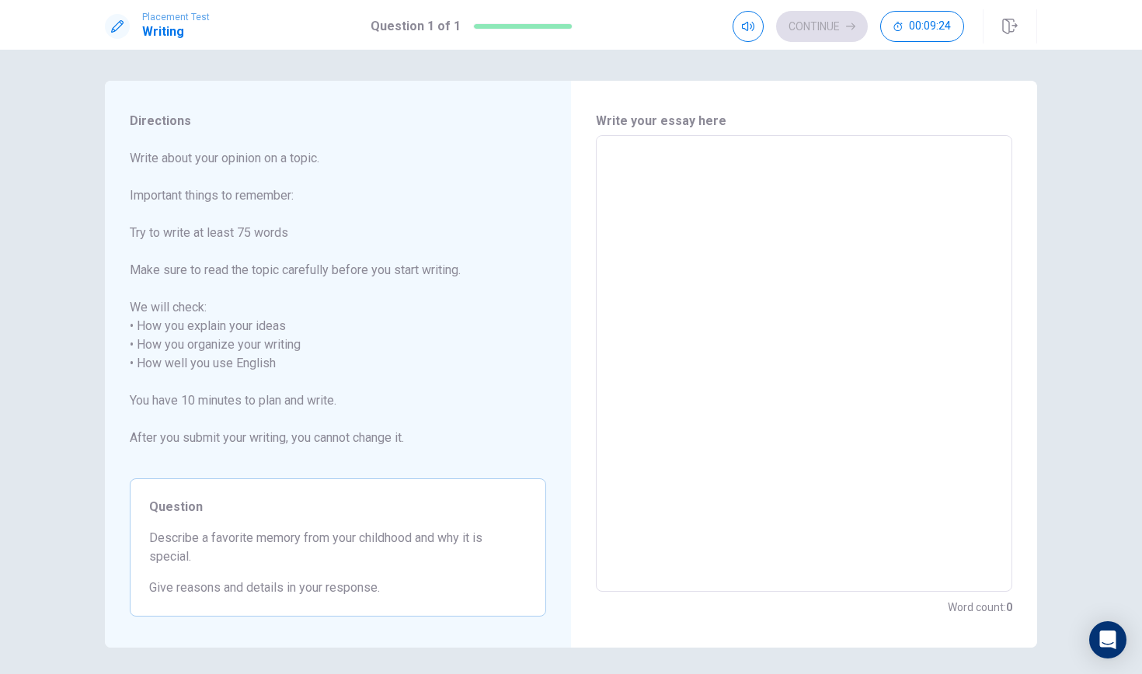
type textarea "x"
click at [631, 170] on textarea at bounding box center [804, 363] width 395 height 431
type textarea "E"
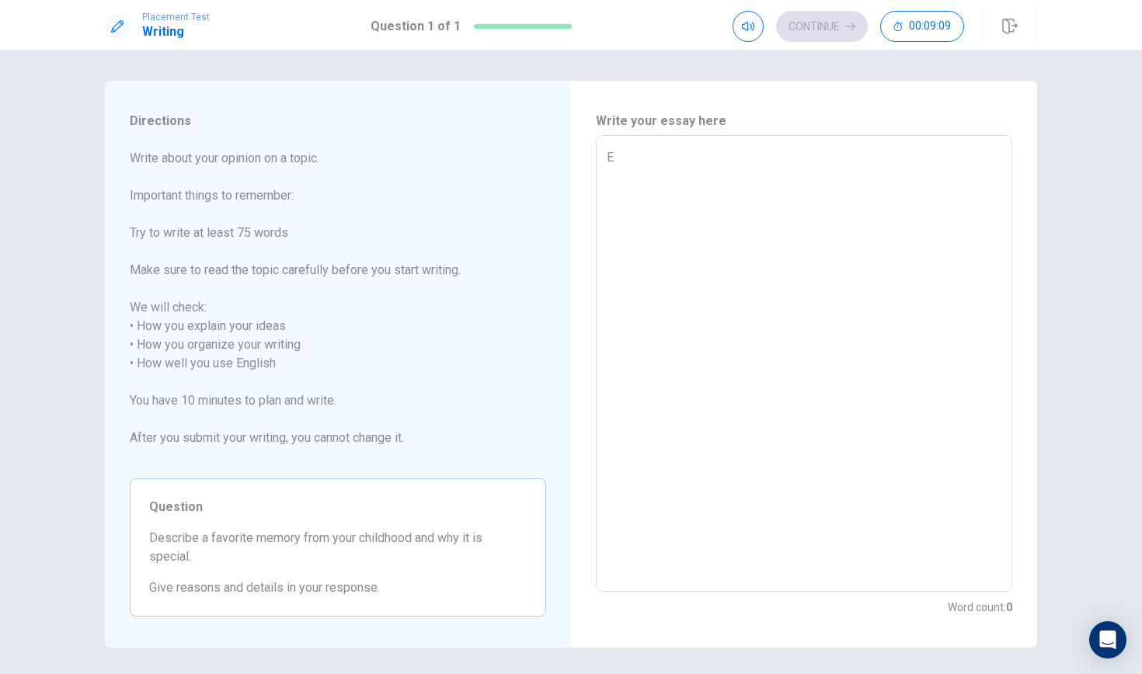
type textarea "x"
type textarea "Ev"
type textarea "x"
type textarea "Eve"
type textarea "x"
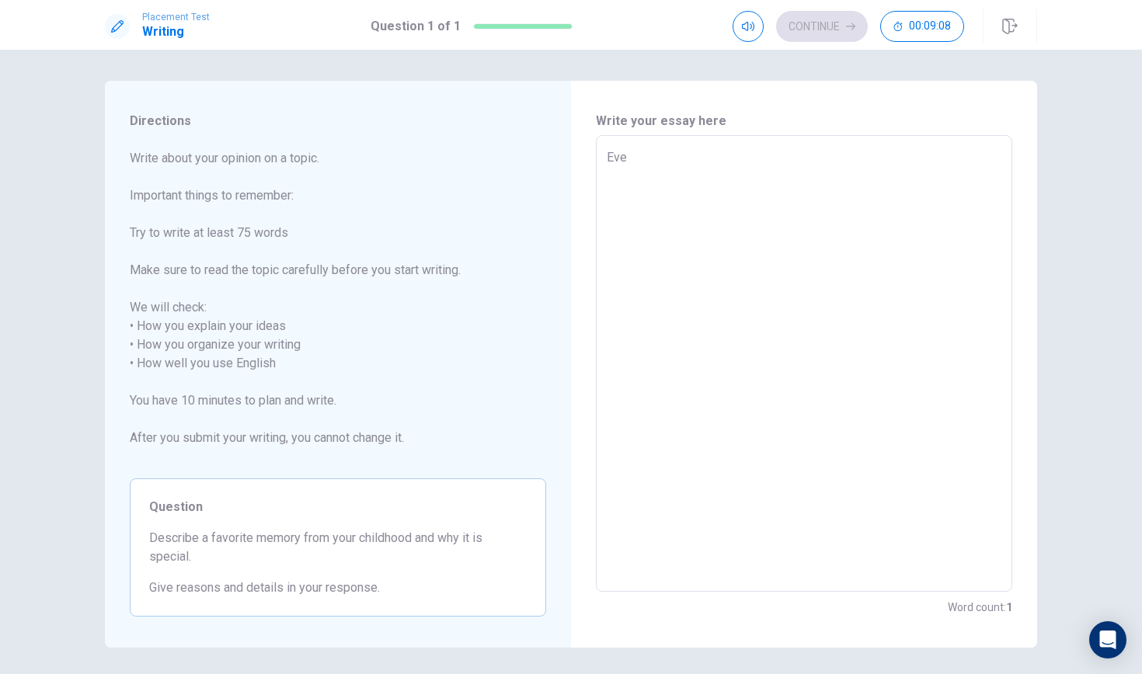
type textarea "Ever"
type textarea "x"
type textarea "Every"
type textarea "x"
type textarea "Every"
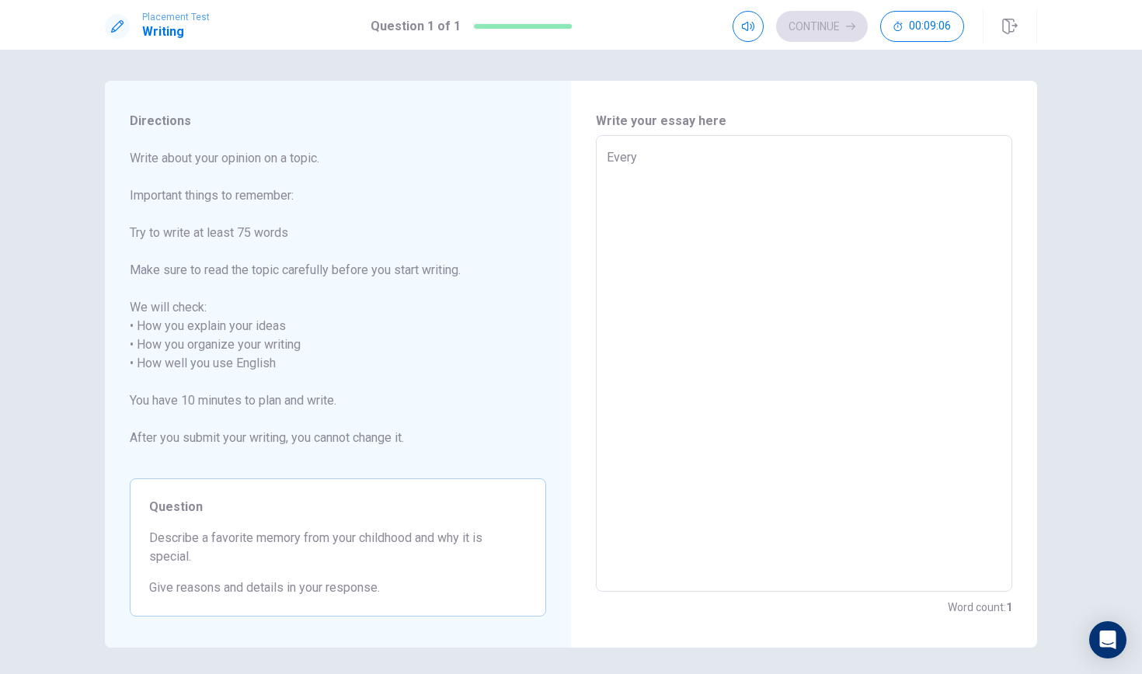
type textarea "x"
type textarea "Every b"
type textarea "x"
type textarea "Every bo"
type textarea "x"
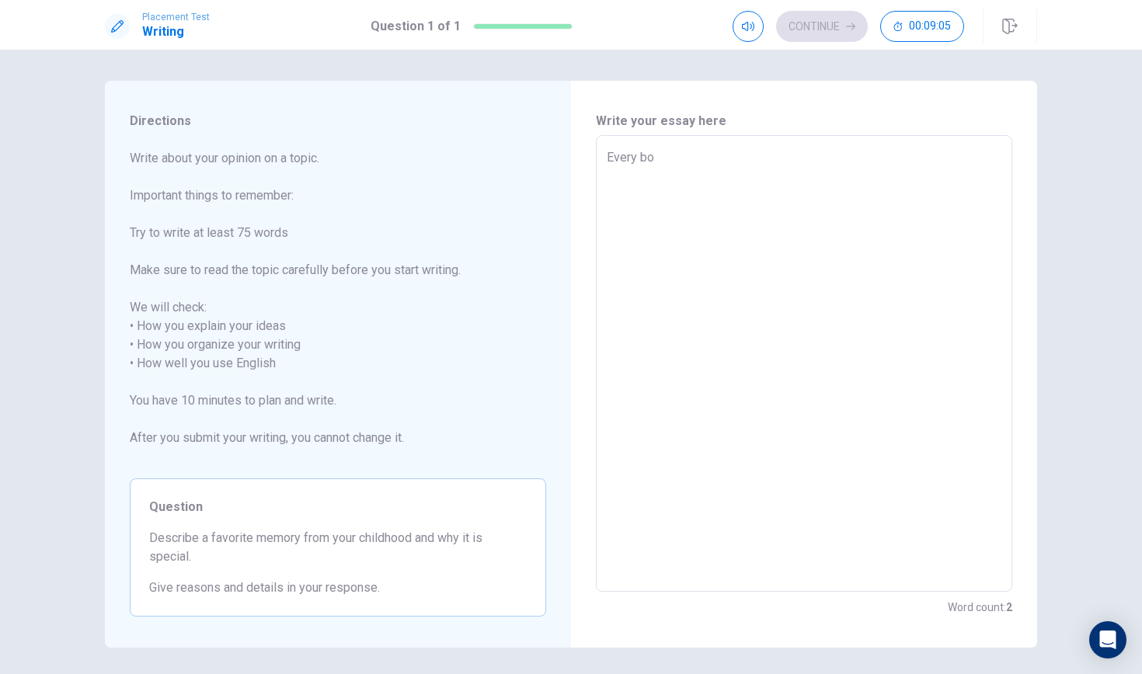
type textarea "Every bod"
type textarea "x"
type textarea "Every bode"
type textarea "x"
type textarea "Every bod"
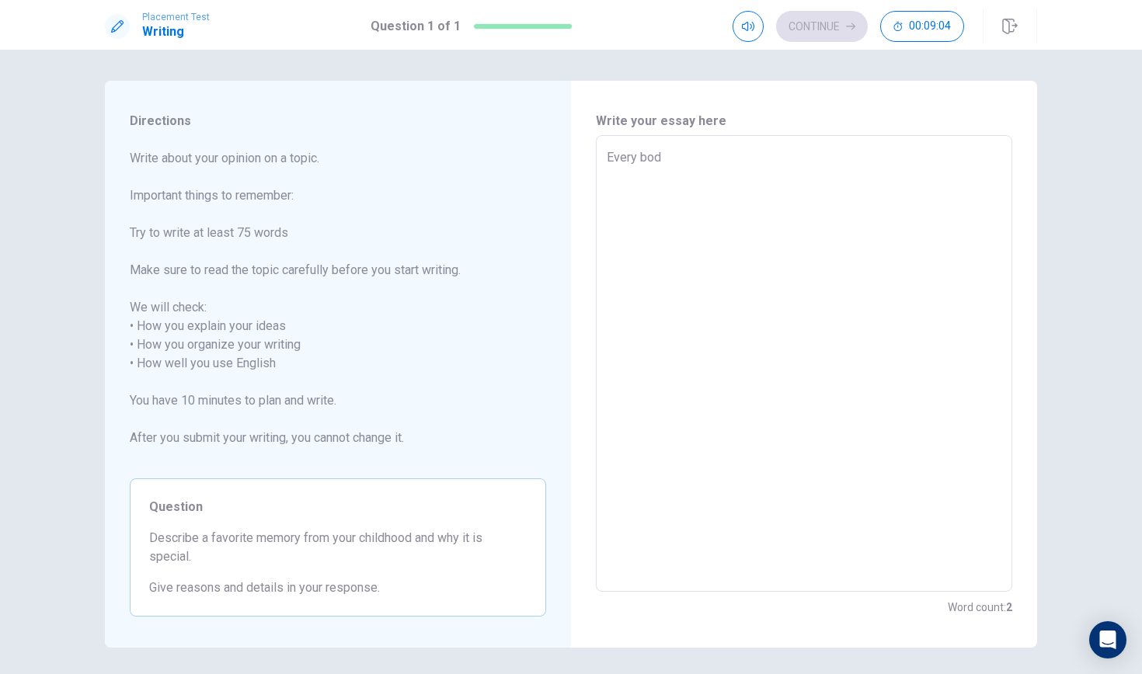
type textarea "x"
type textarea "Every body"
type textarea "x"
type textarea "Every body"
type textarea "x"
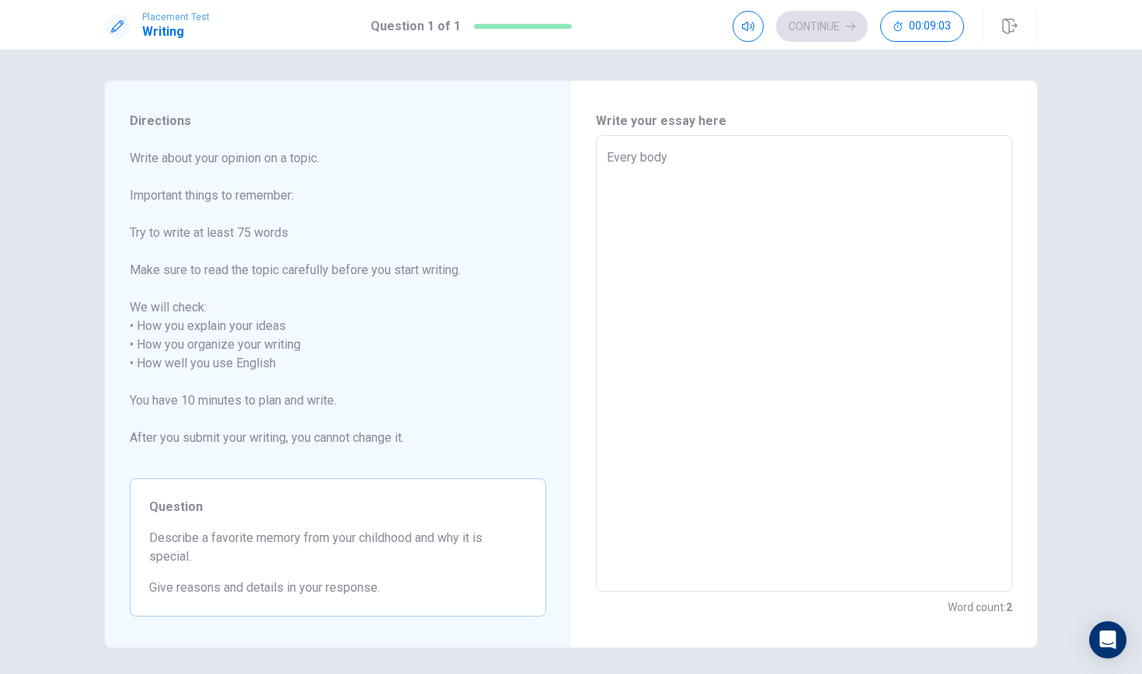
type textarea "Every body s"
type textarea "x"
type textarea "Every body sh"
type textarea "x"
type textarea "Every body sho"
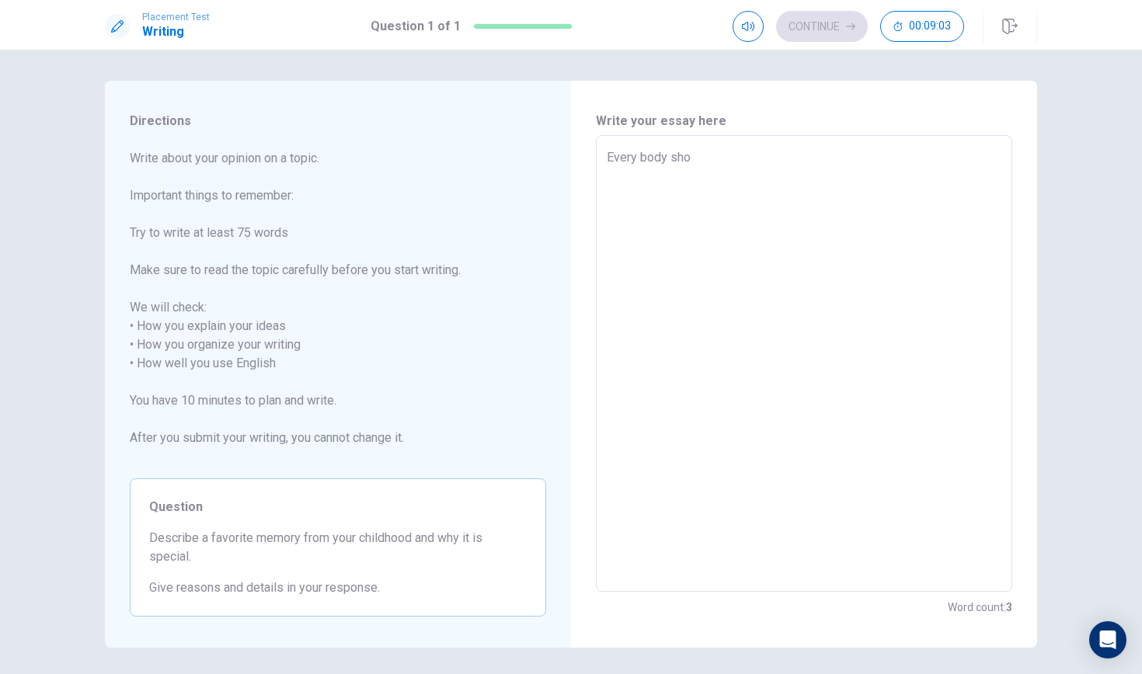
type textarea "x"
type textarea "Every body shou"
type textarea "x"
type textarea "Every body shoue"
type textarea "x"
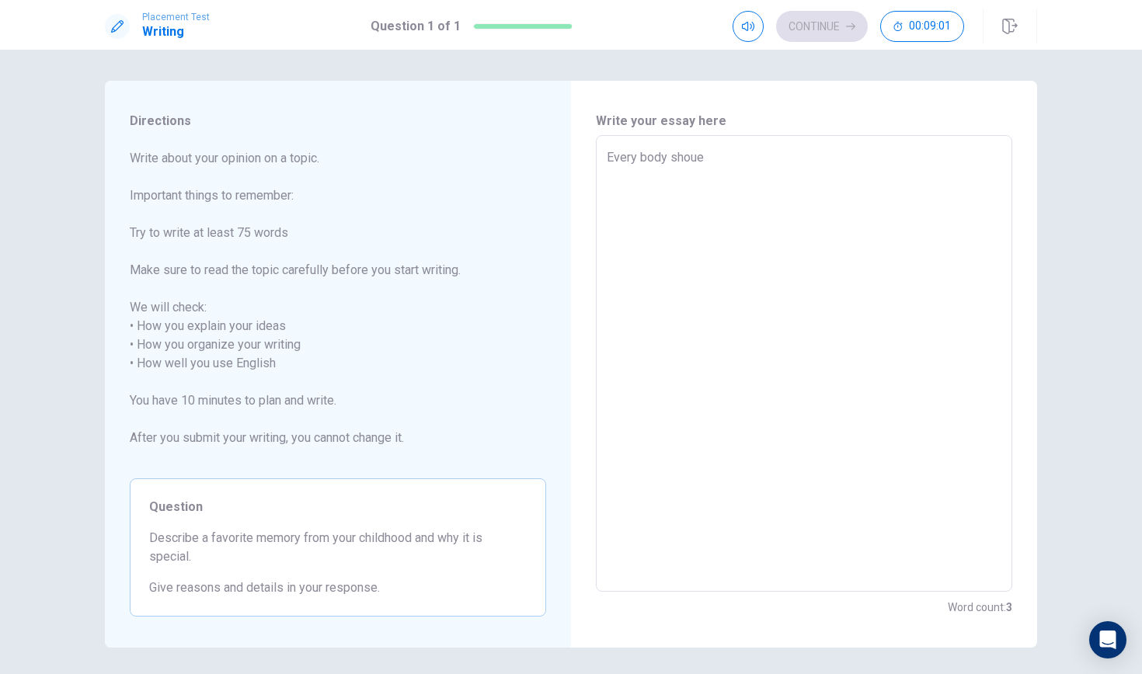
type textarea "Every body shou"
type textarea "x"
type textarea "Every body sho"
type textarea "x"
type textarea "Every body shou"
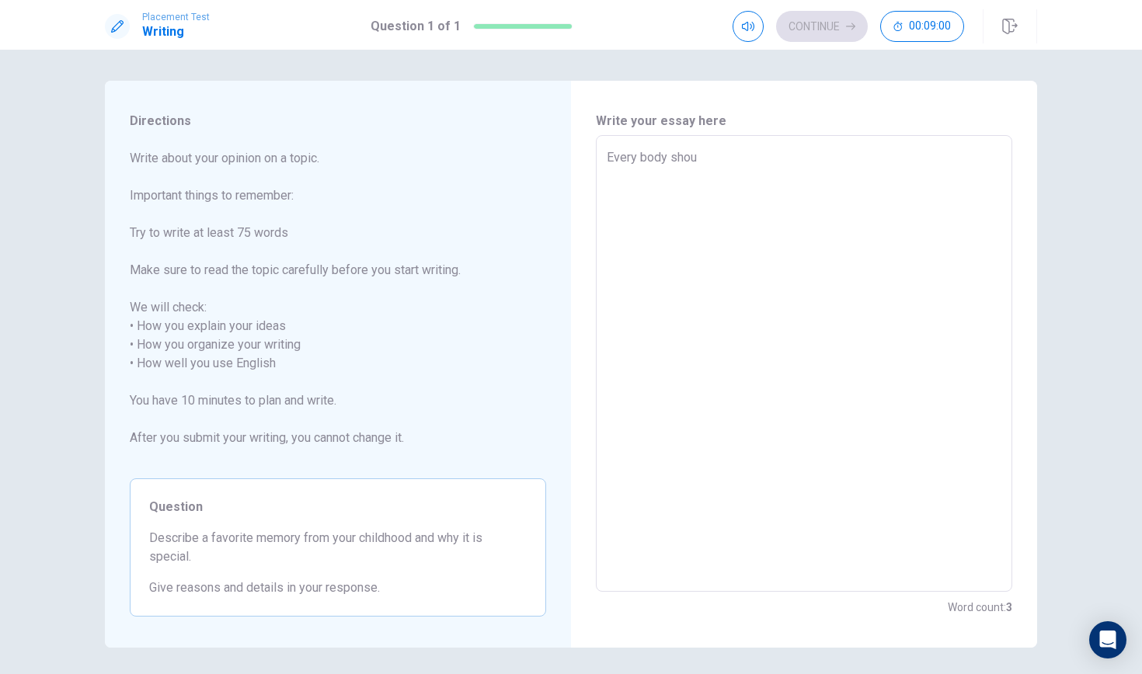
type textarea "x"
type textarea "Every body shoul"
type textarea "x"
type textarea "Every body should"
type textarea "x"
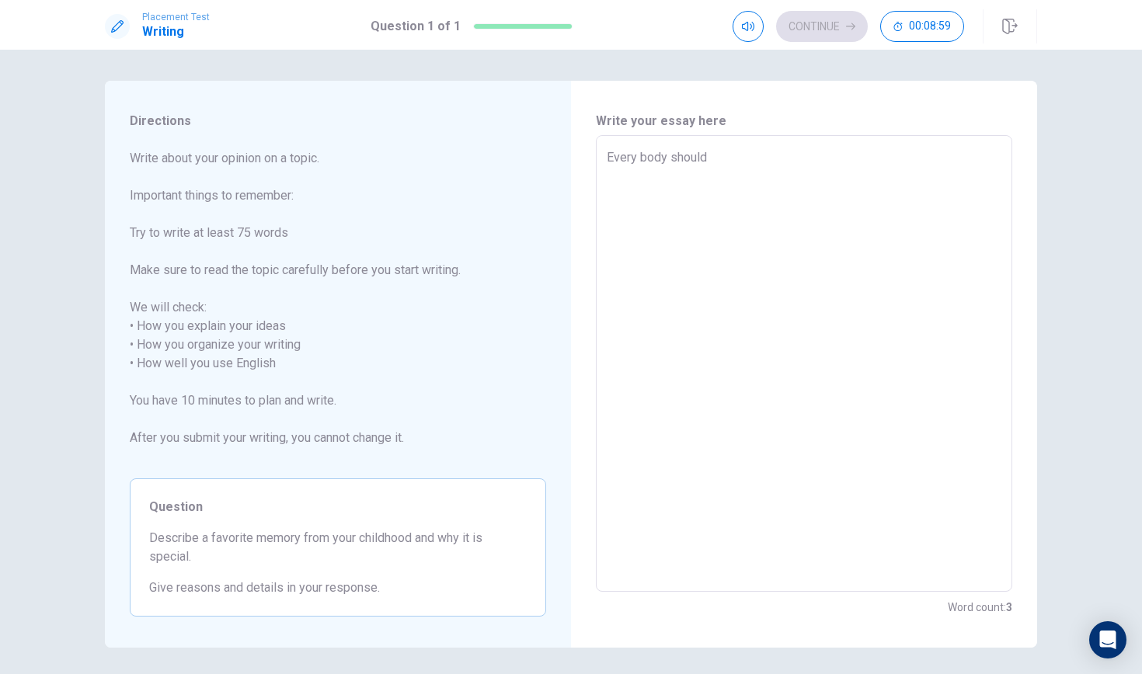
type textarea "Every body should"
type textarea "x"
type textarea "Every body should h"
type textarea "x"
type textarea "Every body should ha"
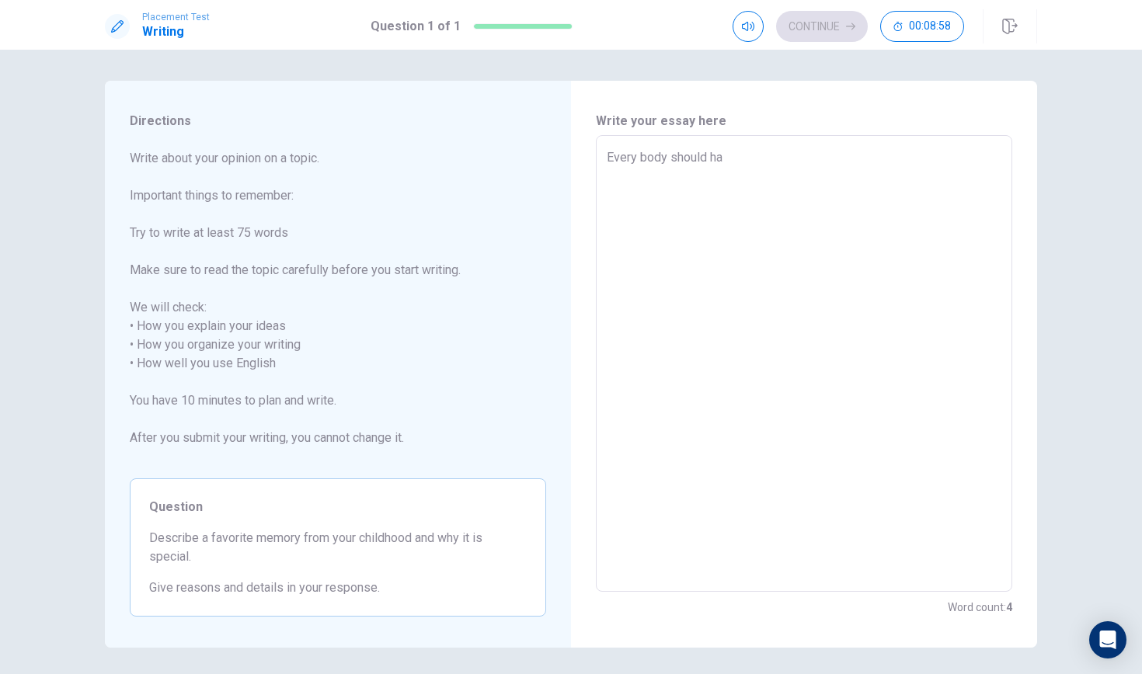
type textarea "x"
type textarea "Every body should hav"
type textarea "x"
type textarea "Every body should have"
type textarea "x"
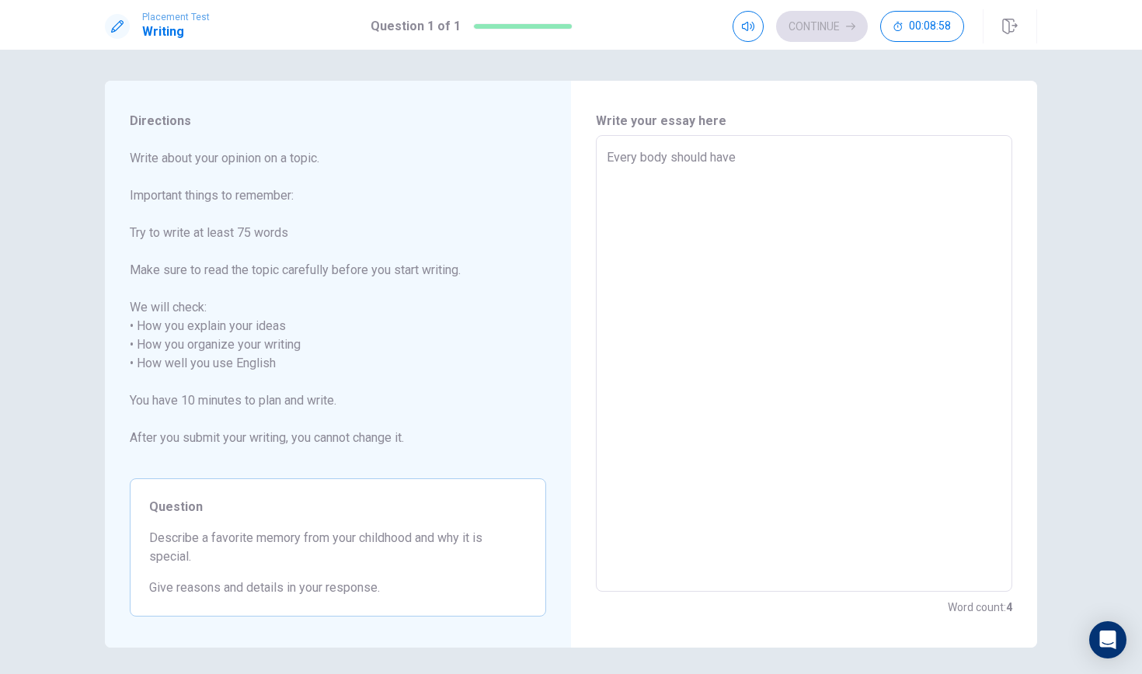
type textarea "Every body should have"
type textarea "x"
type textarea "Every body should have t"
type textarea "x"
type textarea "Every body should have th"
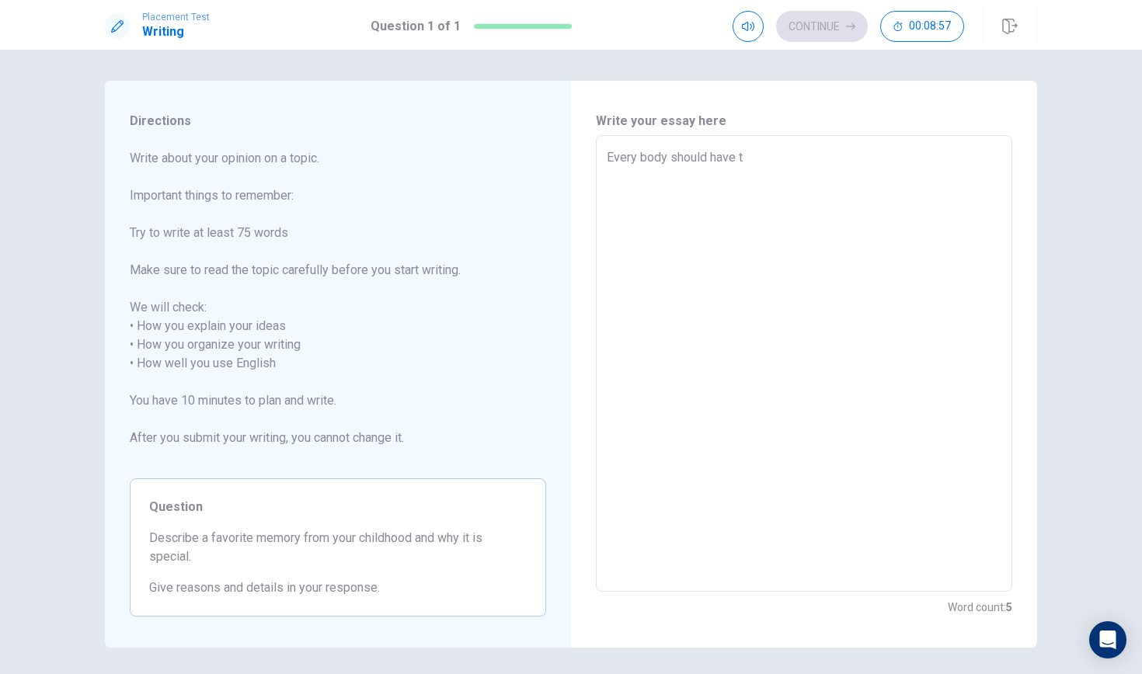
type textarea "x"
type textarea "Every body should have the"
type textarea "x"
type textarea "Every body should have they"
type textarea "x"
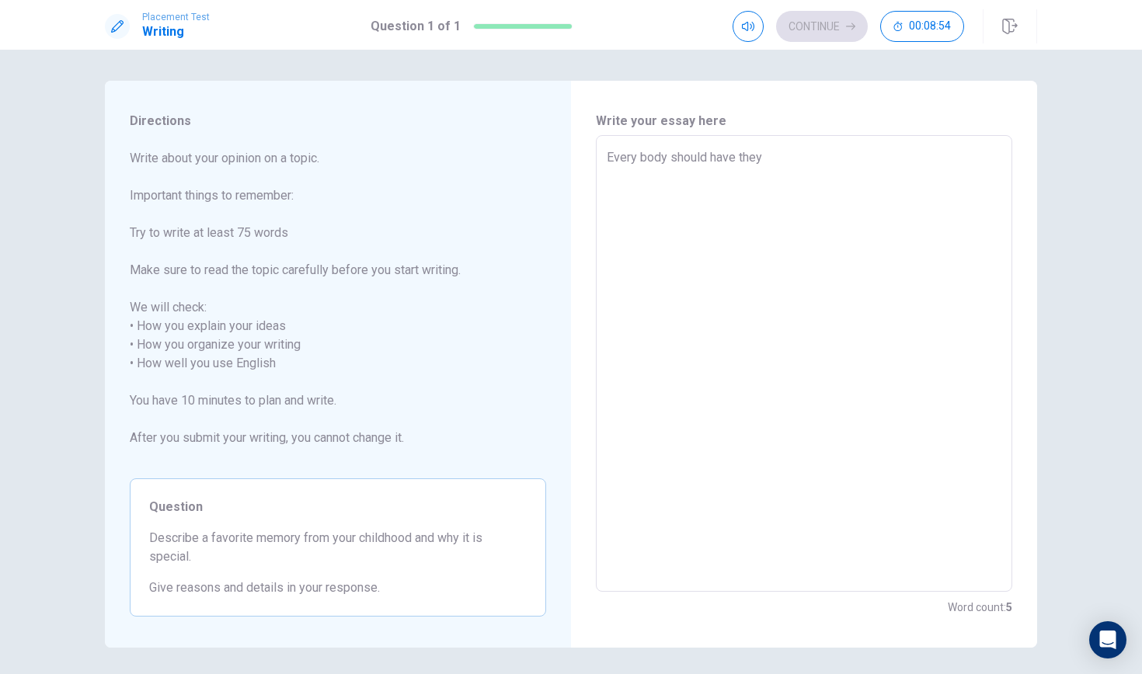
type textarea "Every body should have they"
type textarea "x"
type textarea "Every body should have they g"
type textarea "x"
type textarea "Every body should have they gr"
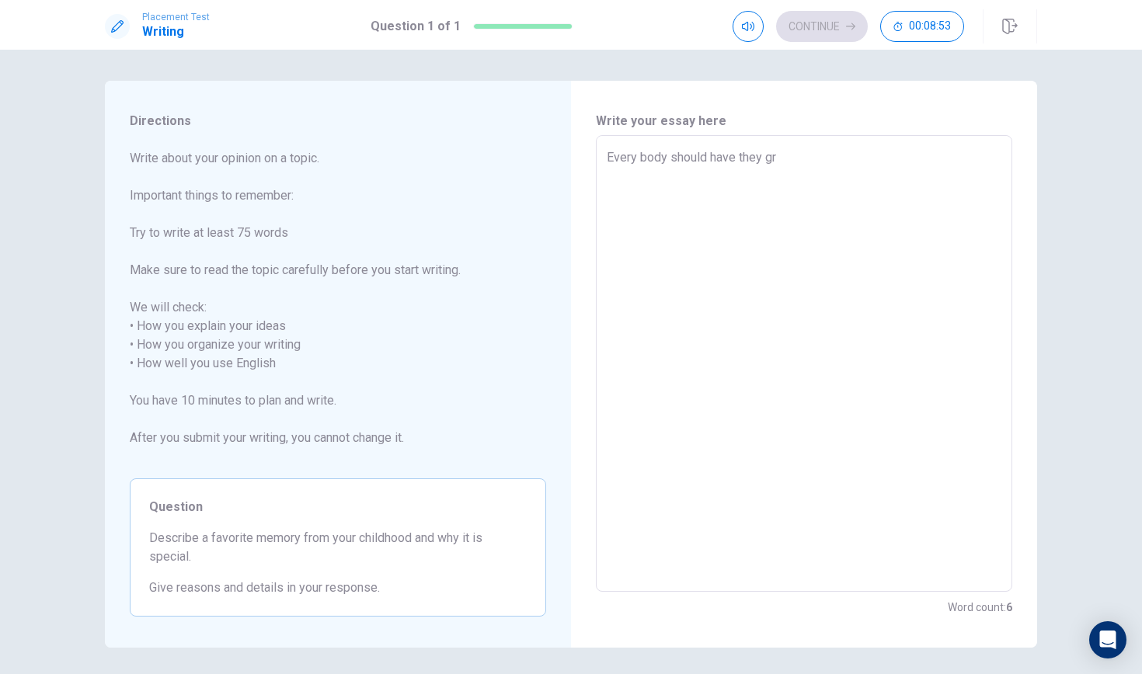
type textarea "x"
type textarea "Every body should have they gre"
type textarea "x"
type textarea "Every body should have they grea"
type textarea "x"
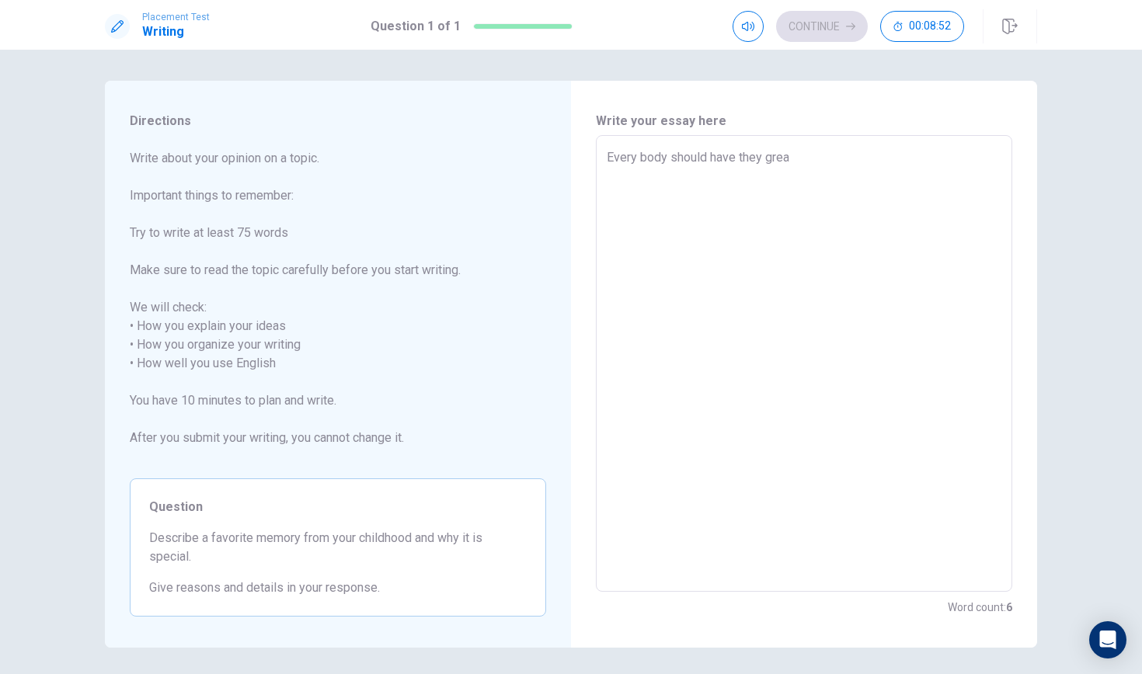
type textarea "Every body should have they great"
type textarea "x"
type textarea "Every body should have they great"
type textarea "x"
type textarea "Every body should have they great m"
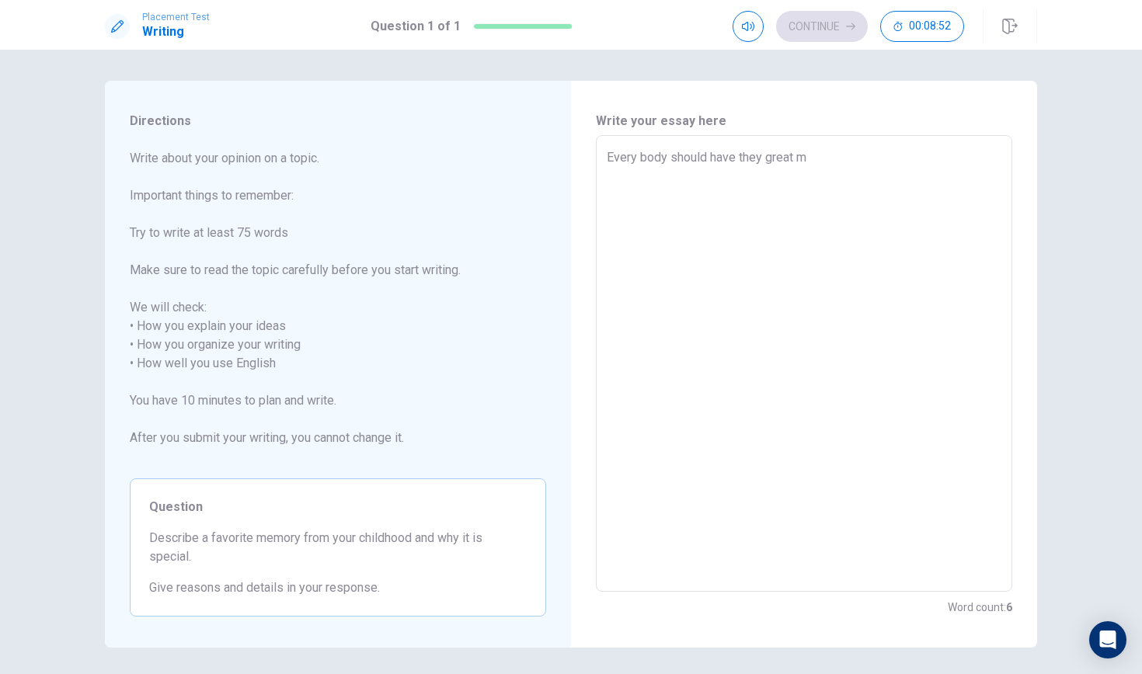
type textarea "x"
type textarea "Every body should have they great me"
type textarea "x"
type textarea "Every body should have they great mem"
type textarea "x"
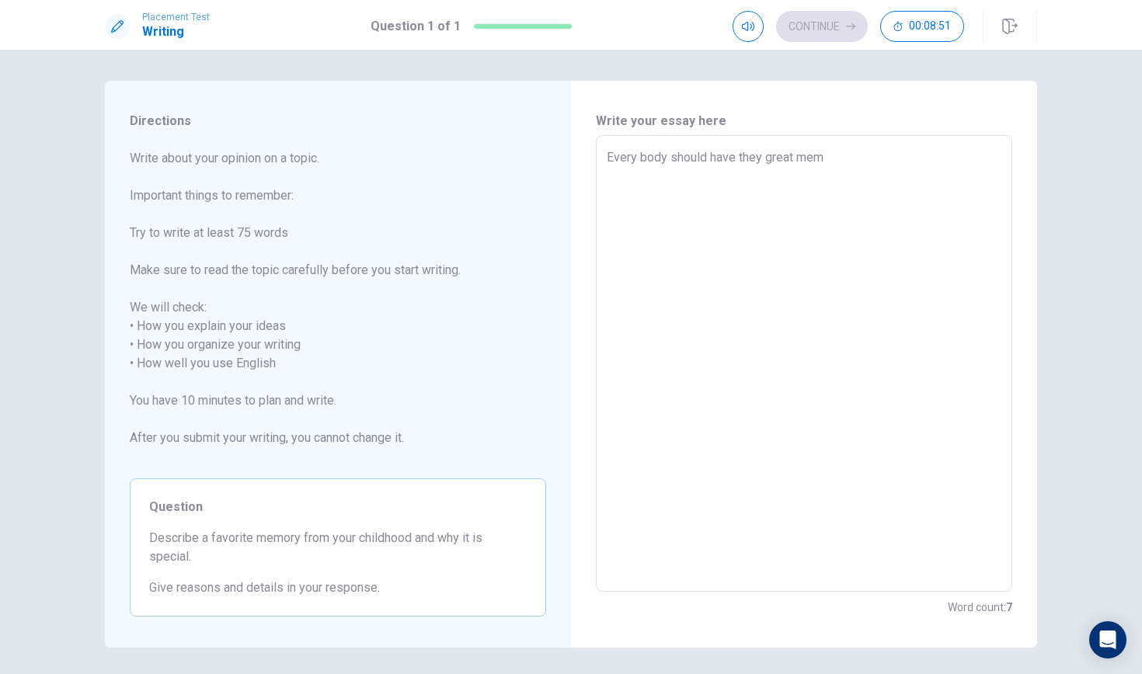
type textarea "Every body should have they great memo"
type textarea "x"
type textarea "Every body should have they great memor"
type textarea "x"
type textarea "Every body should have they great memory"
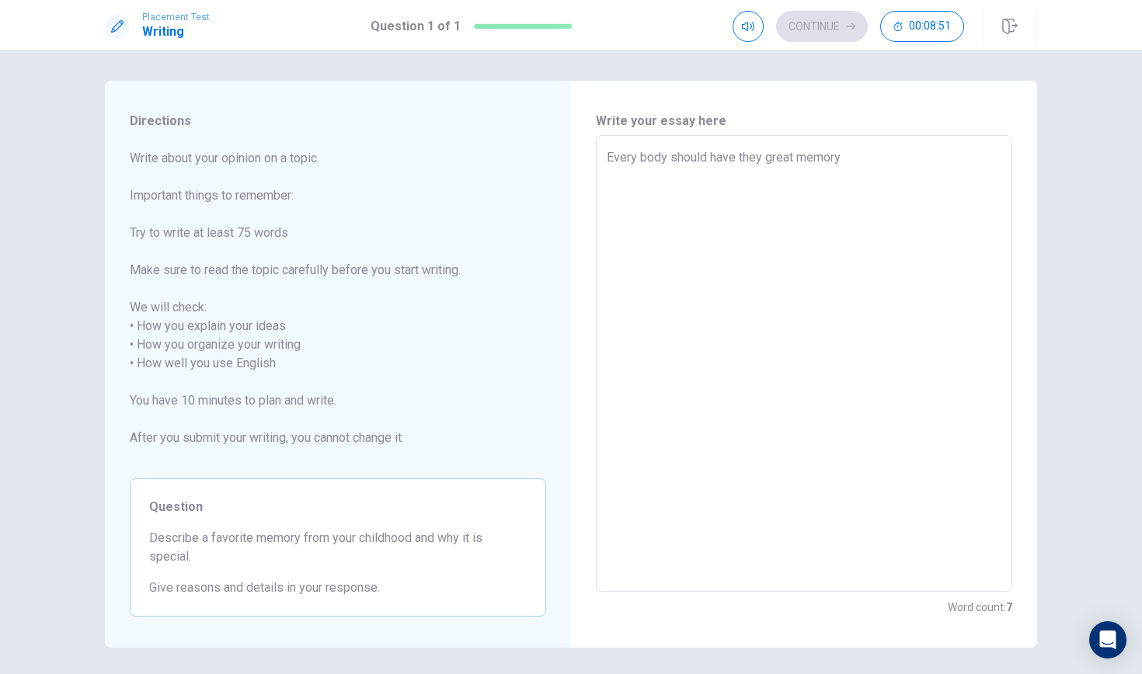
type textarea "x"
type textarea "Every body should have they great memory"
type textarea "x"
type textarea "Every body should have they great memory w"
type textarea "x"
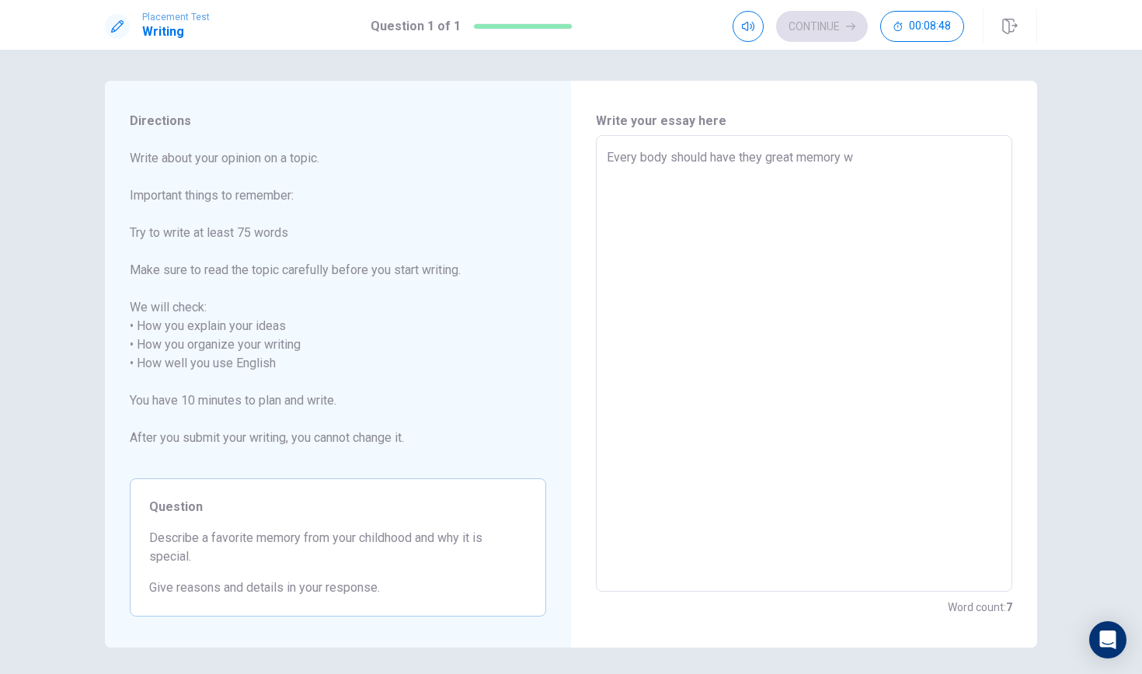
type textarea "Every body should have they great memory wh"
type textarea "x"
type textarea "Every body should have they great memory whe"
type textarea "x"
type textarea "Every body should have they great memory when"
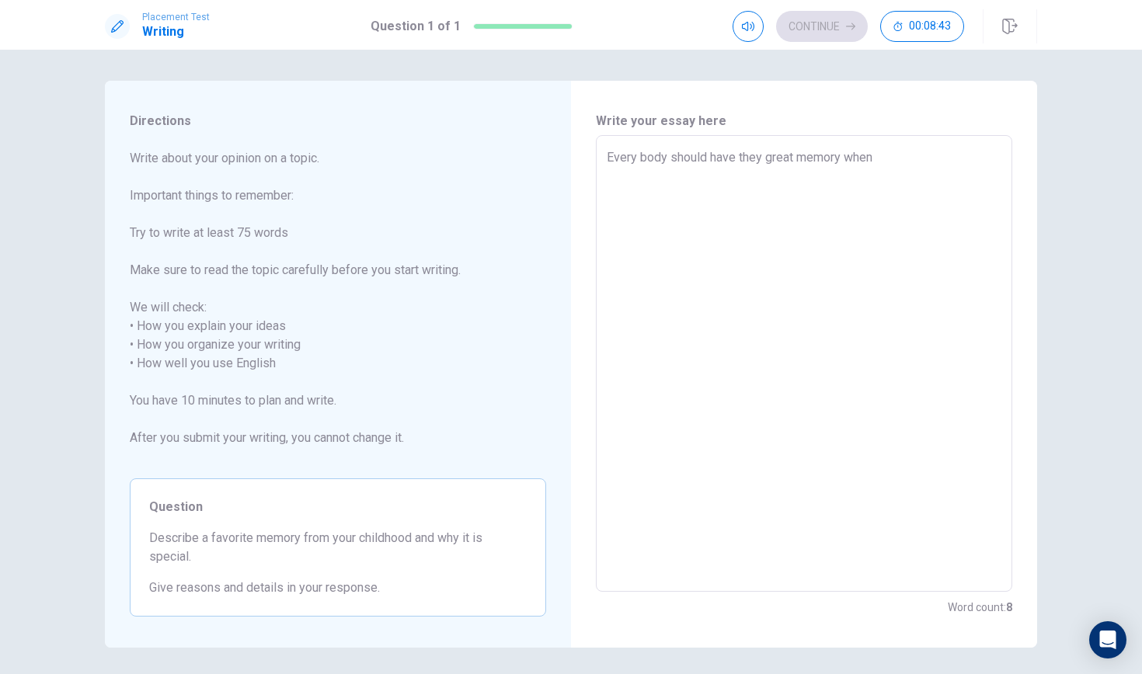
type textarea "x"
click at [639, 152] on textarea "Every body should have they great memory when" at bounding box center [804, 363] width 395 height 431
type textarea "Everybody should have they great memory when"
click at [880, 154] on textarea "Everybody should have they great memory when" at bounding box center [804, 363] width 395 height 431
type textarea "x"
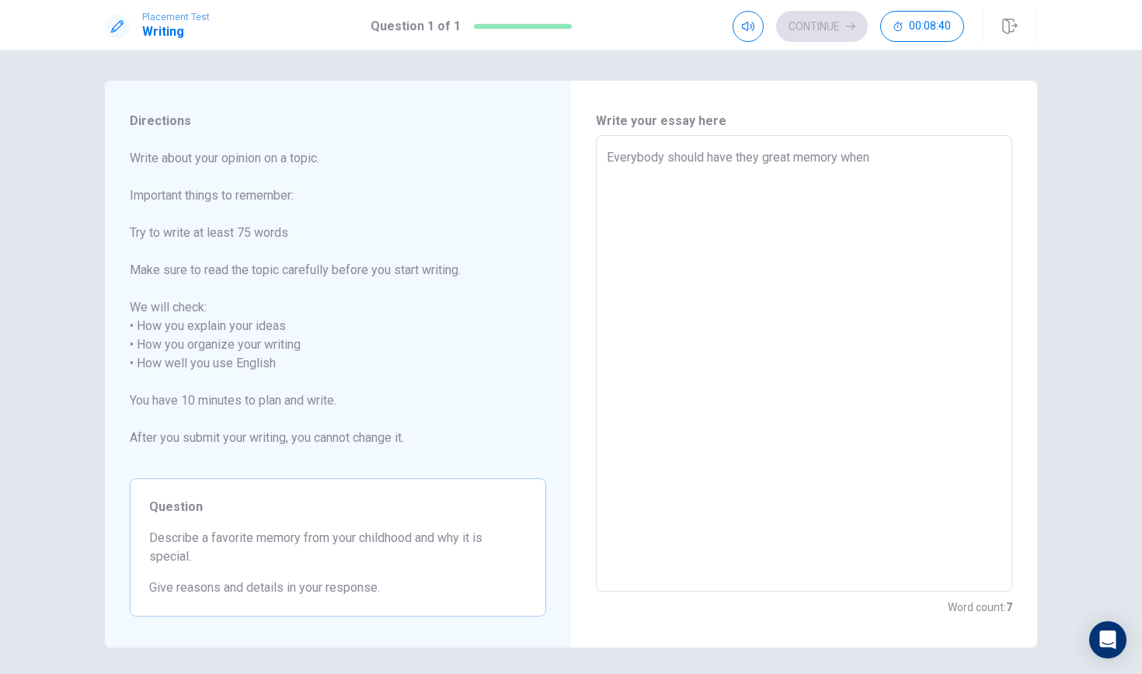
type textarea "Everybody should have they great memory when"
type textarea "x"
type textarea "Everybody should have they great memory when t"
type textarea "x"
type textarea "Everybody should have they great memory when th"
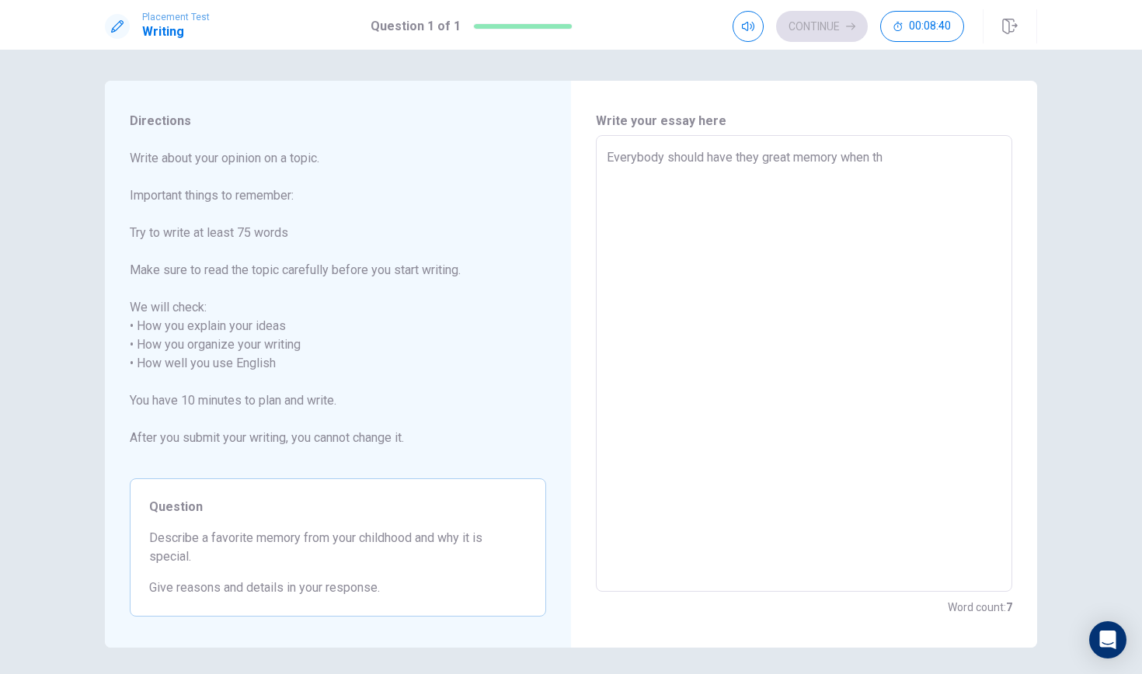
type textarea "x"
type textarea "Everybody should have they great memory when the"
type textarea "x"
type textarea "Everybody should have they great memory when the"
type textarea "x"
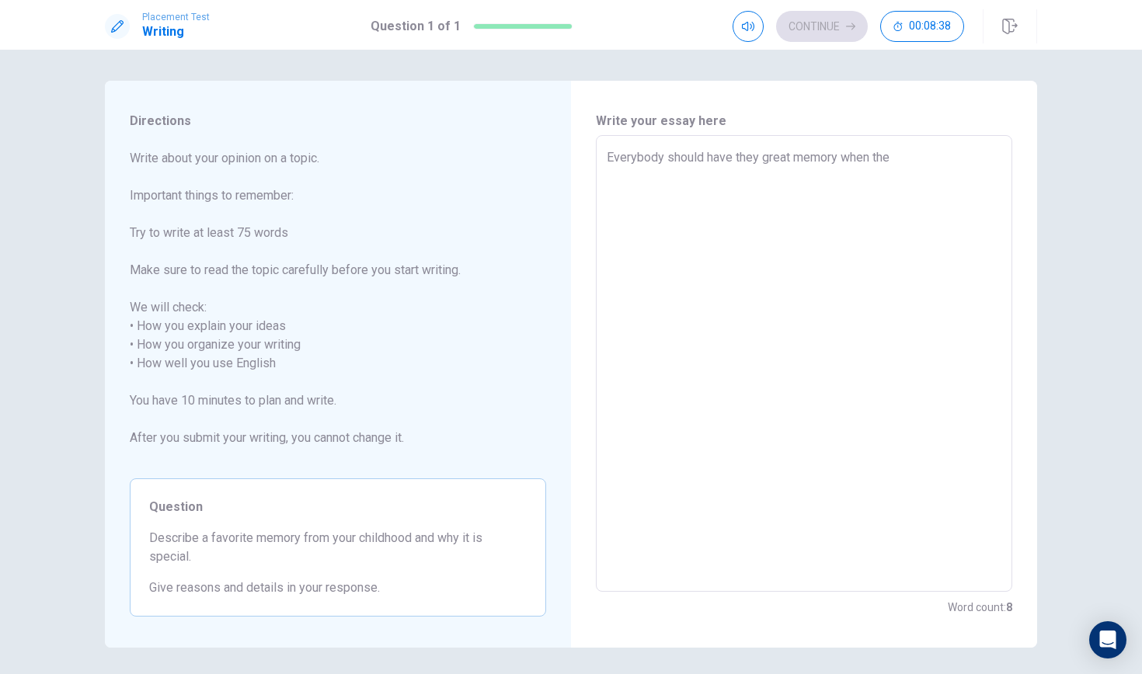
type textarea "Everybody should have they great memory when the a"
type textarea "x"
type textarea "Everybody should have they great memory when the ar"
type textarea "x"
type textarea "Everybody should have they great memory when the are"
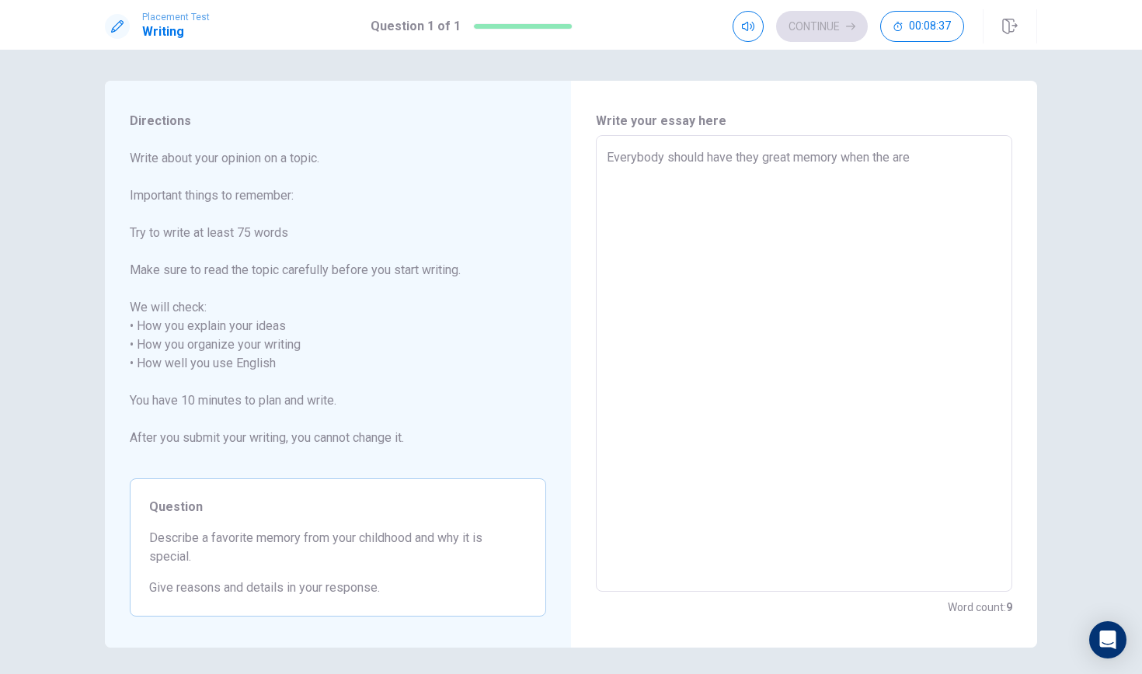
type textarea "x"
type textarea "Everybody should have they great memory when the are"
type textarea "x"
type textarea "Everybody should have they great memory when the are a"
type textarea "x"
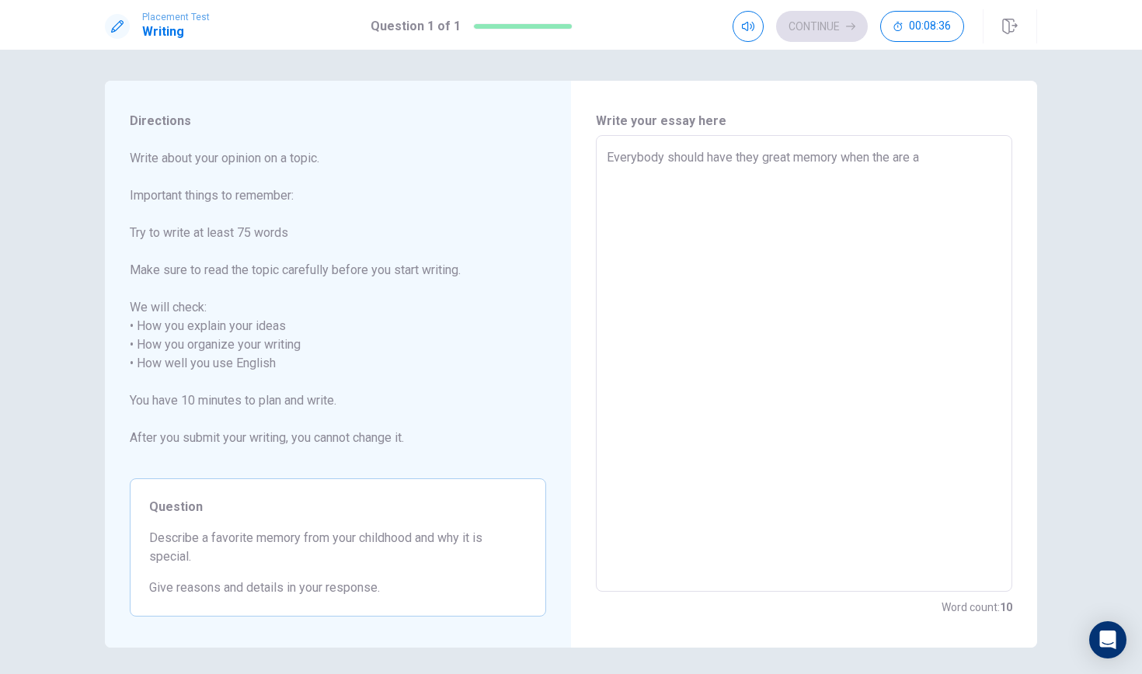
type textarea "Everybody should have they great memory when the are a"
type textarea "x"
type textarea "Everybody should have they great memory when the are a c"
type textarea "x"
type textarea "Everybody should have they great memory when the are a ch"
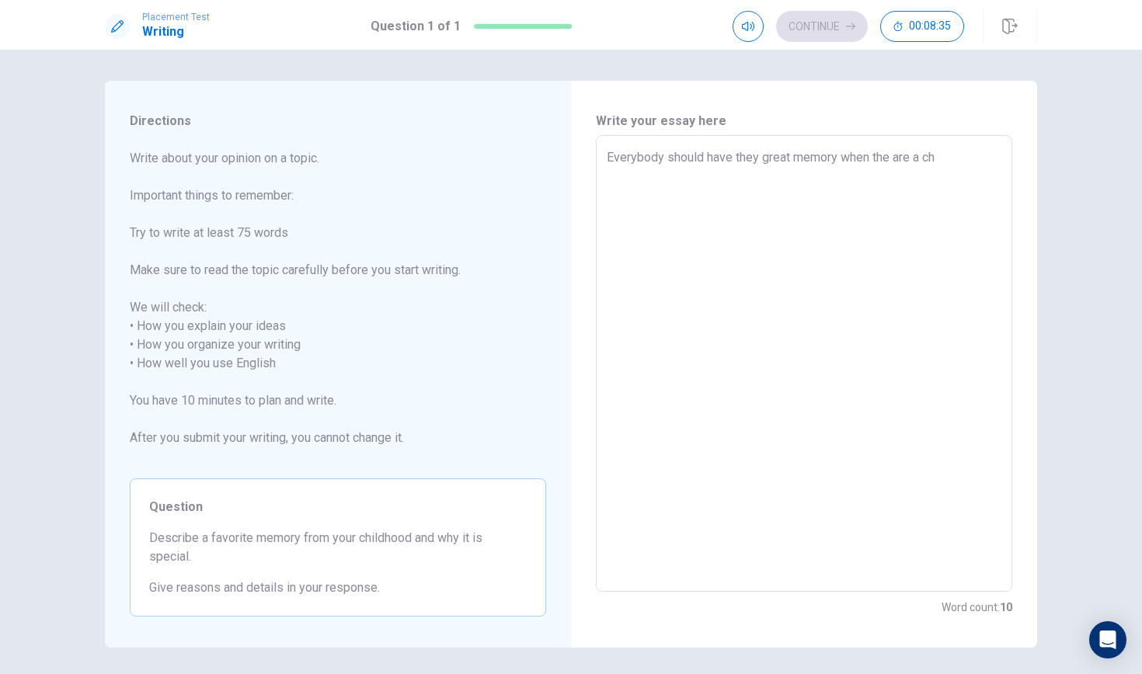
type textarea "x"
type textarea "Everybody should have they great memory when the are a chi"
type textarea "x"
type textarea "Everybody should have they great memory when the are a chil"
type textarea "x"
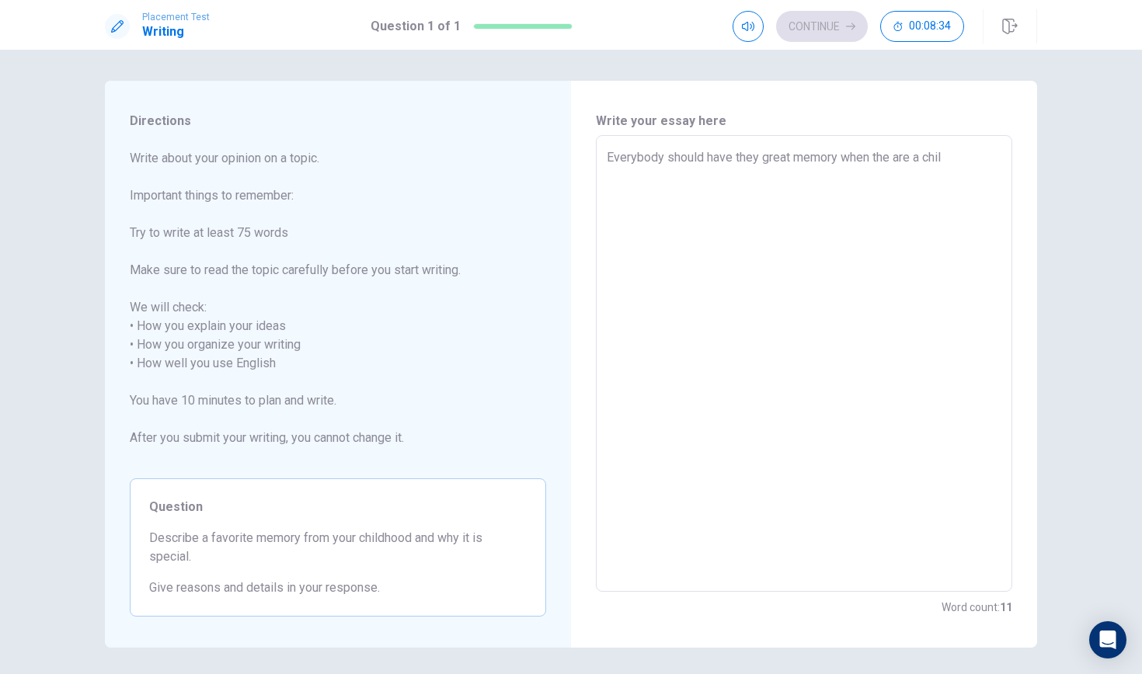
type textarea "Everybody should have they great memory when the are a [GEOGRAPHIC_DATA]"
type textarea "x"
type textarea "Everybody should have they great memory when the are a chil"
type textarea "x"
type textarea "Everybody should have they great memory when the are a child"
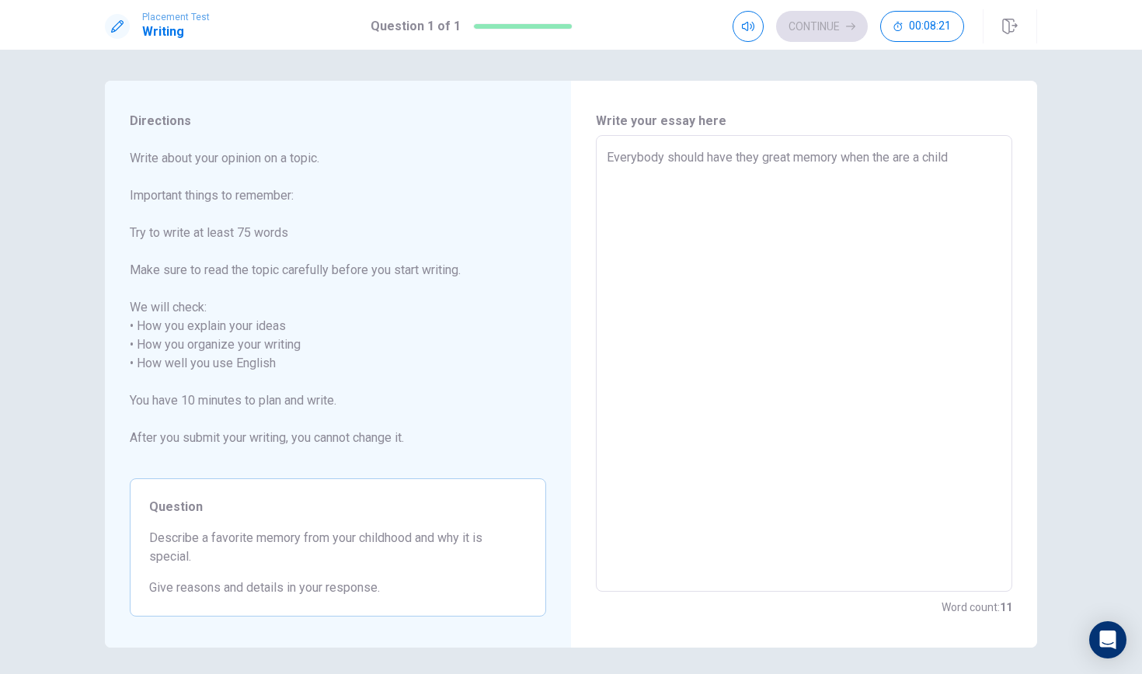
click at [757, 158] on textarea "Everybody should have they great memory when the are a child" at bounding box center [804, 363] width 395 height 431
type textarea "x"
type textarea "Everybody should have the great memory when the are a child"
type textarea "x"
type textarea "Everybody should have thee great memory when the are a child"
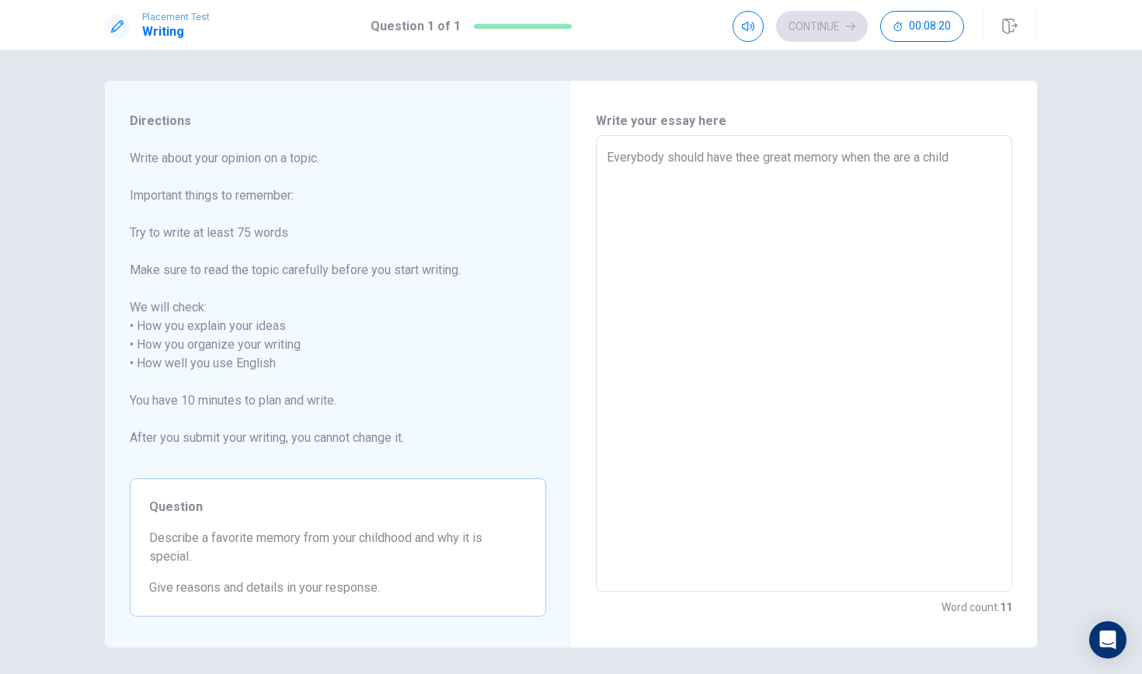
type textarea "x"
type textarea "Everybody should have theer great memory when the are a child"
type textarea "x"
type textarea "Everybody should have theere great memory when the are a child"
type textarea "x"
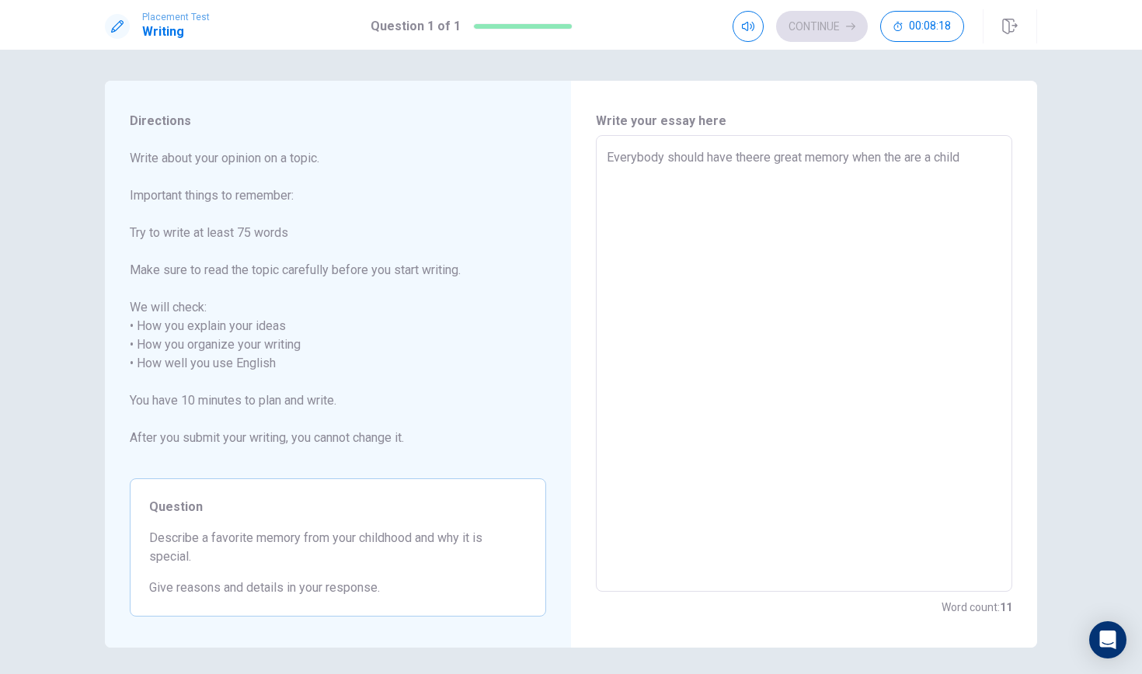
type textarea "Everybody should have theer great memory when the are a child"
type textarea "x"
type textarea "Everybody should have thee great memory when the are a child"
type textarea "x"
type textarea "Everybody should have the great memory when the are a child"
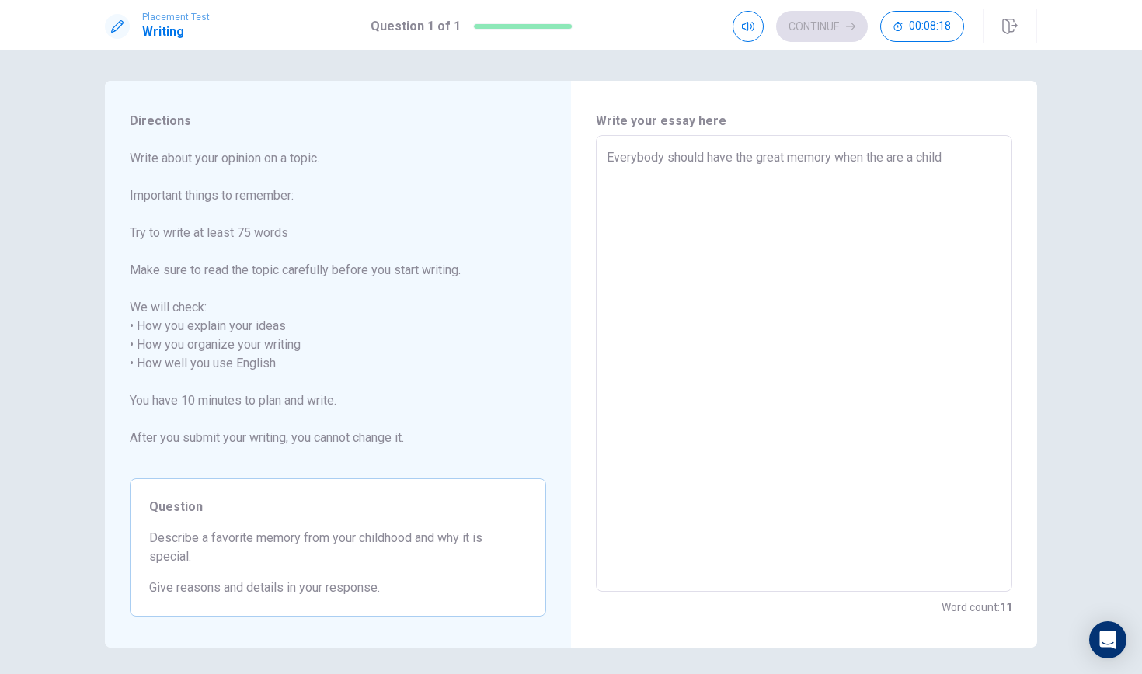
type textarea "x"
type textarea "Everybody should have ther great memory when the are a child"
type textarea "x"
type textarea "Everybody should have there great memory when the are a child"
type textarea "x"
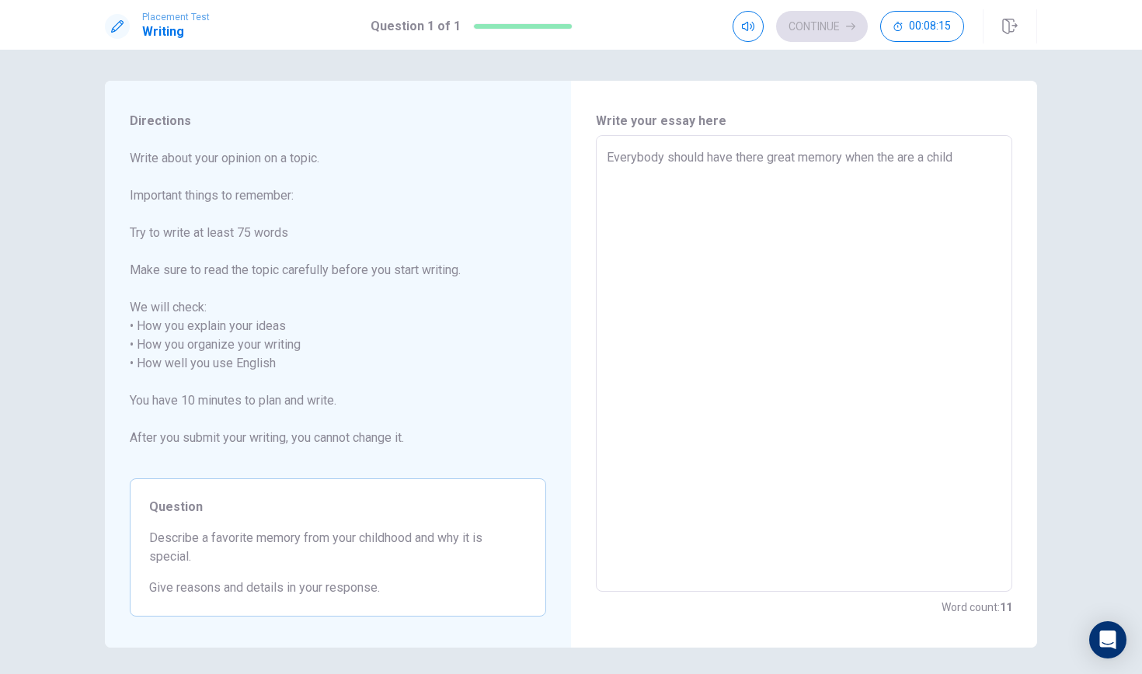
click at [960, 167] on textarea "Everybody should have there great memory when the are a child" at bounding box center [804, 363] width 395 height 431
type textarea "Everybody should have there great memory when the are a child"
type textarea "x"
type textarea "Everybody should have there great memory when the are a child a"
type textarea "x"
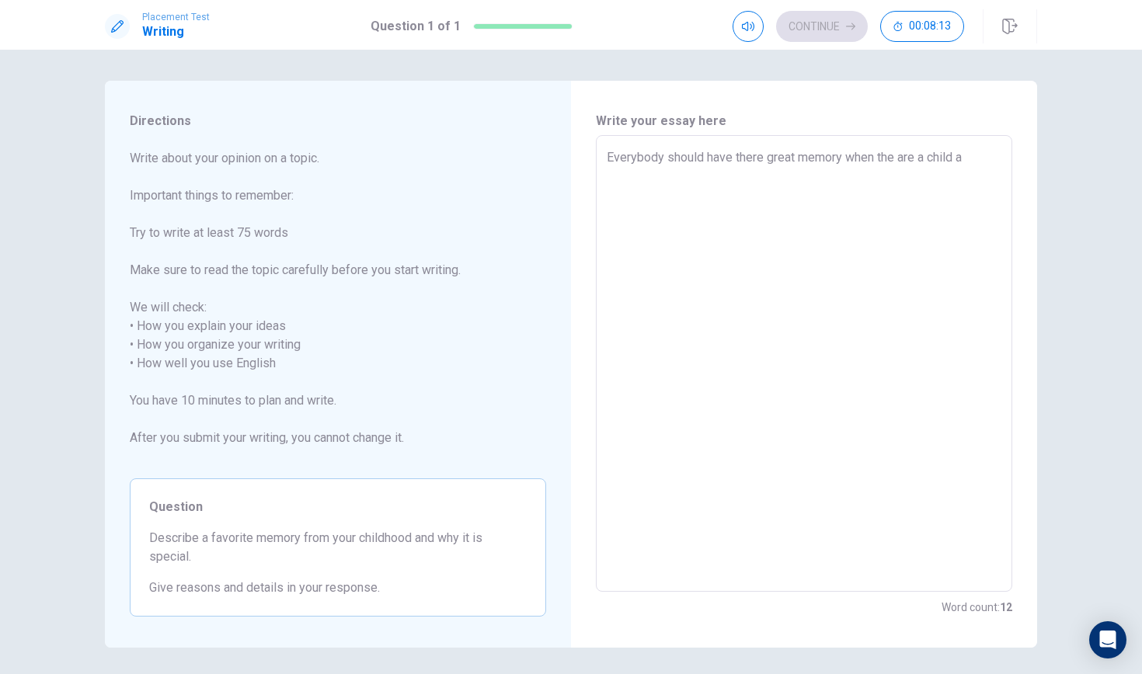
type textarea "Everybody should have there great memory when the are a child an"
type textarea "x"
type textarea "Everybody should have there great memory when the are a child and"
type textarea "x"
type textarea "Everybody should have there great memory when the are a child an"
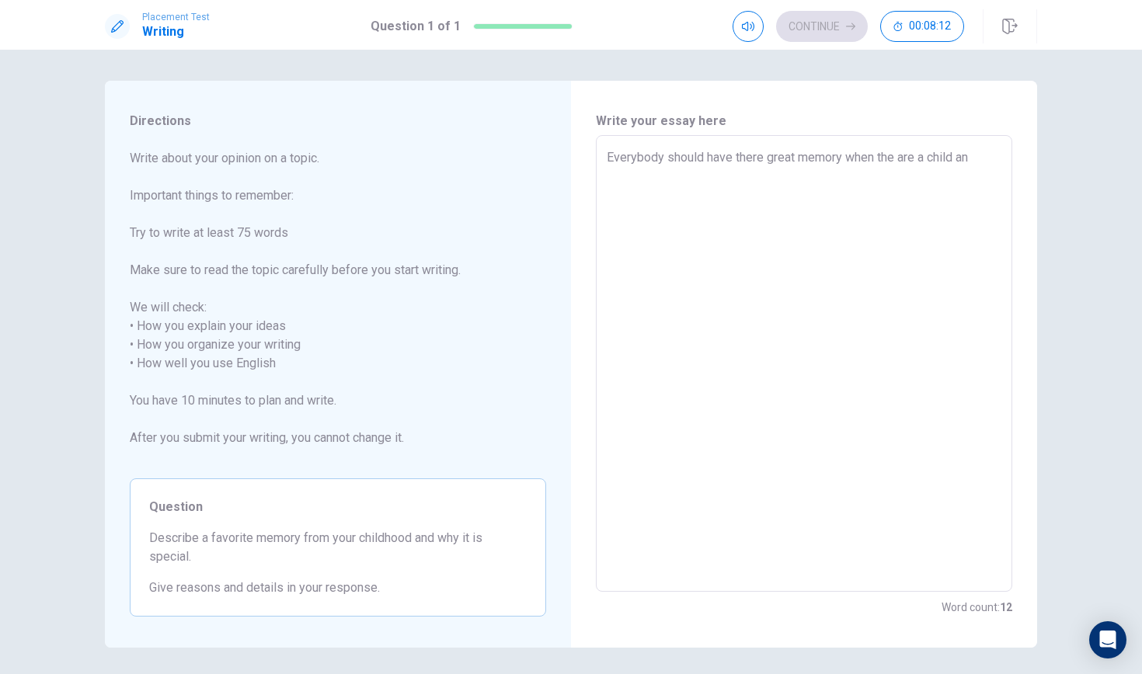
type textarea "x"
type textarea "Everybody should have there great memory when the are a child a"
type textarea "x"
type textarea "Everybody should have there great memory when the are a child"
type textarea "x"
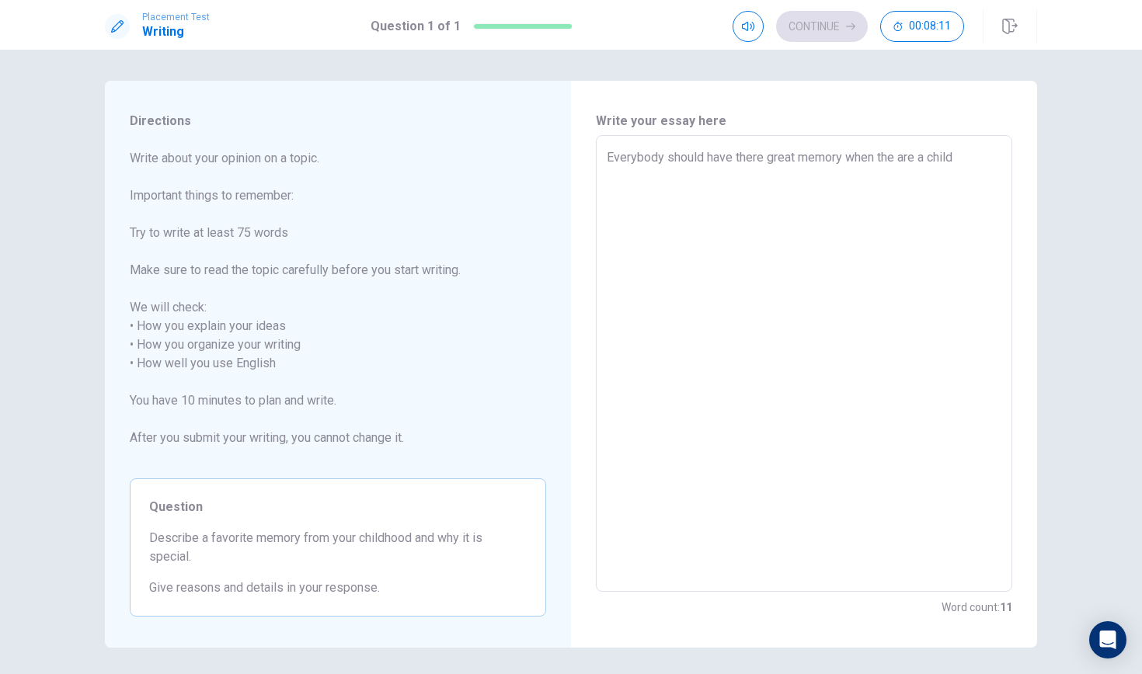
type textarea "Everybody should have there great memory when the are a child"
type textarea "x"
type textarea "Everybody should have there great memory when the are a child"
type textarea "x"
type textarea "Everybody should have there great memory when the are a child a"
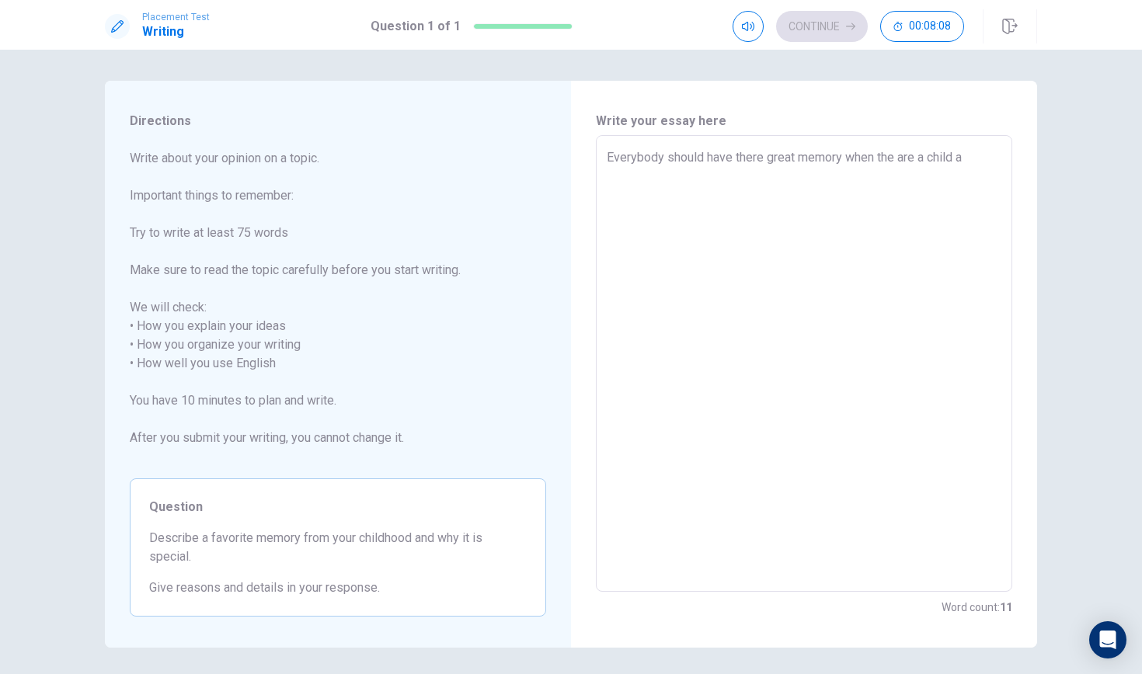
type textarea "x"
click at [607, 155] on textarea "Everybody should have there great memory when the are a child and I have to [DA…" at bounding box center [804, 363] width 395 height 431
click at [641, 194] on textarea "Everybody should have there great memory when the are a child and I have to [DA…" at bounding box center [804, 363] width 395 height 431
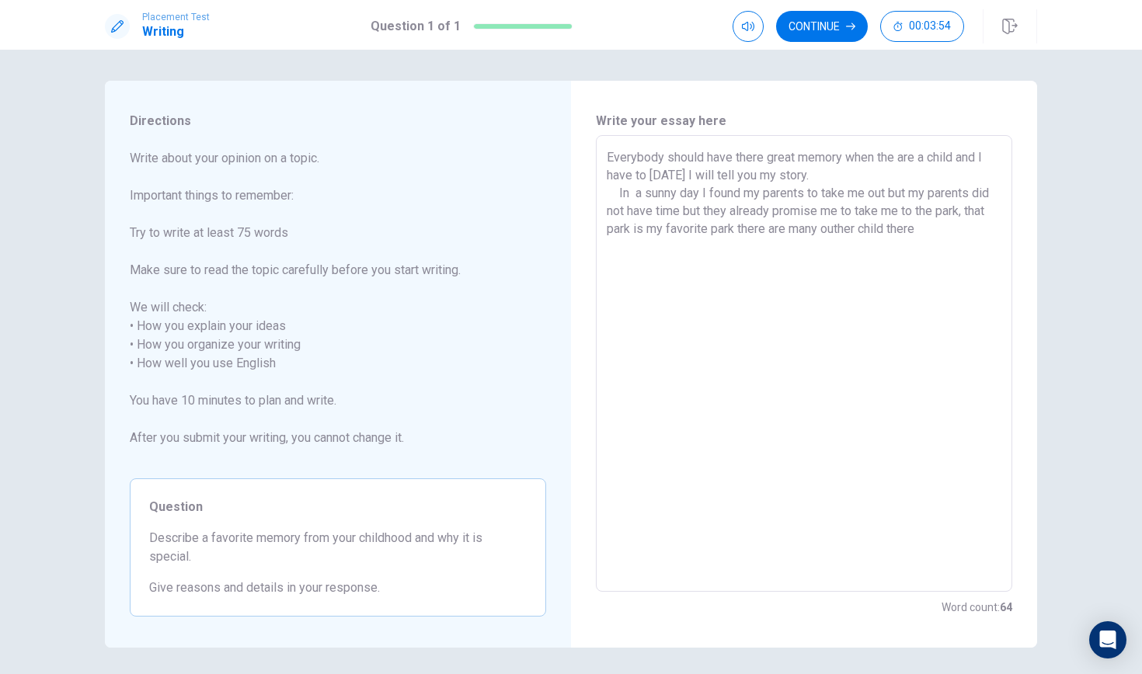
click at [881, 229] on textarea "Everybody should have there great memory when the are a child and I have to [DA…" at bounding box center [804, 363] width 395 height 431
click at [623, 262] on textarea "Everybody should have there great memory when the are a child and I have to [DA…" at bounding box center [804, 363] width 395 height 431
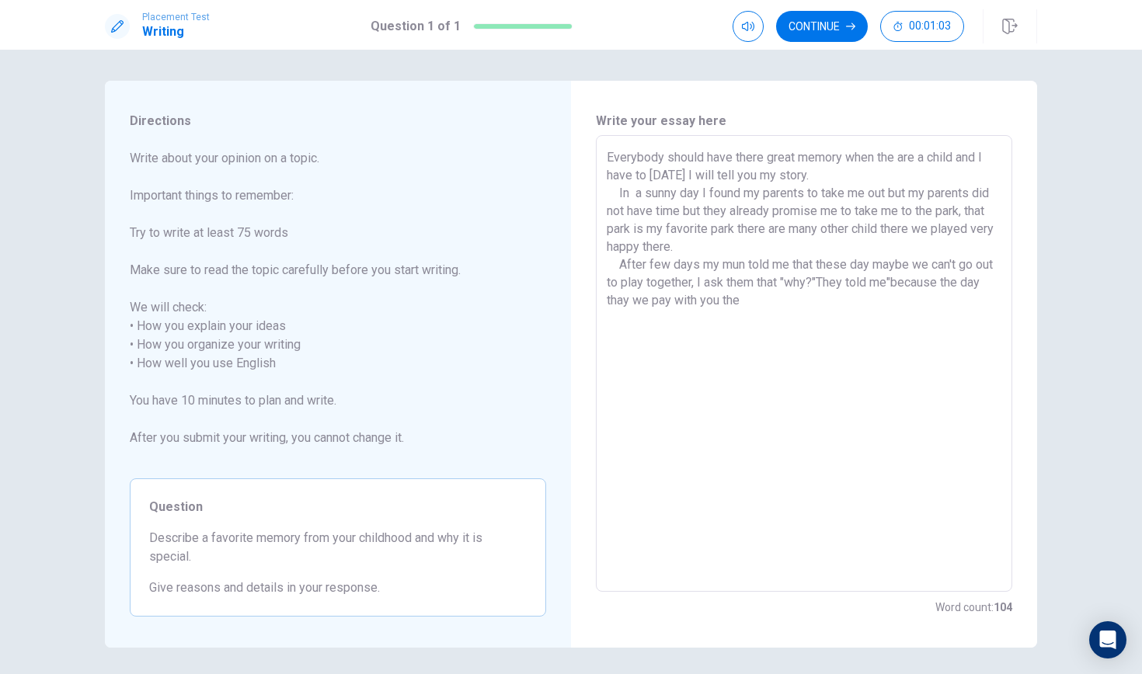
click at [685, 302] on textarea "Everybody should have there great memory when the are a child and I have to [DA…" at bounding box center [804, 363] width 395 height 431
click at [774, 294] on textarea "Everybody should have there great memory when the are a child and I have to [DA…" at bounding box center [804, 363] width 395 height 431
click at [859, 304] on textarea "Everybody should have there great memory when the are a child and I have to [DA…" at bounding box center [804, 363] width 395 height 431
click at [691, 315] on textarea "Everybody should have there great memory when the are a child and I have to [DA…" at bounding box center [804, 363] width 395 height 431
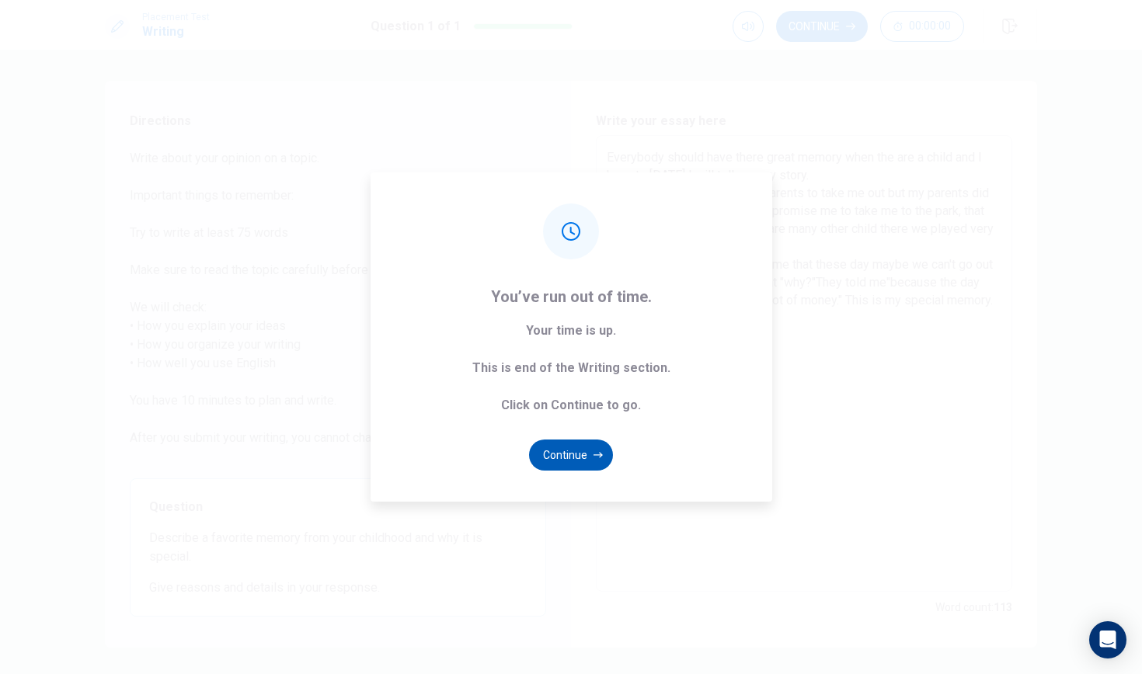
click at [586, 460] on button "Continue" at bounding box center [571, 455] width 84 height 31
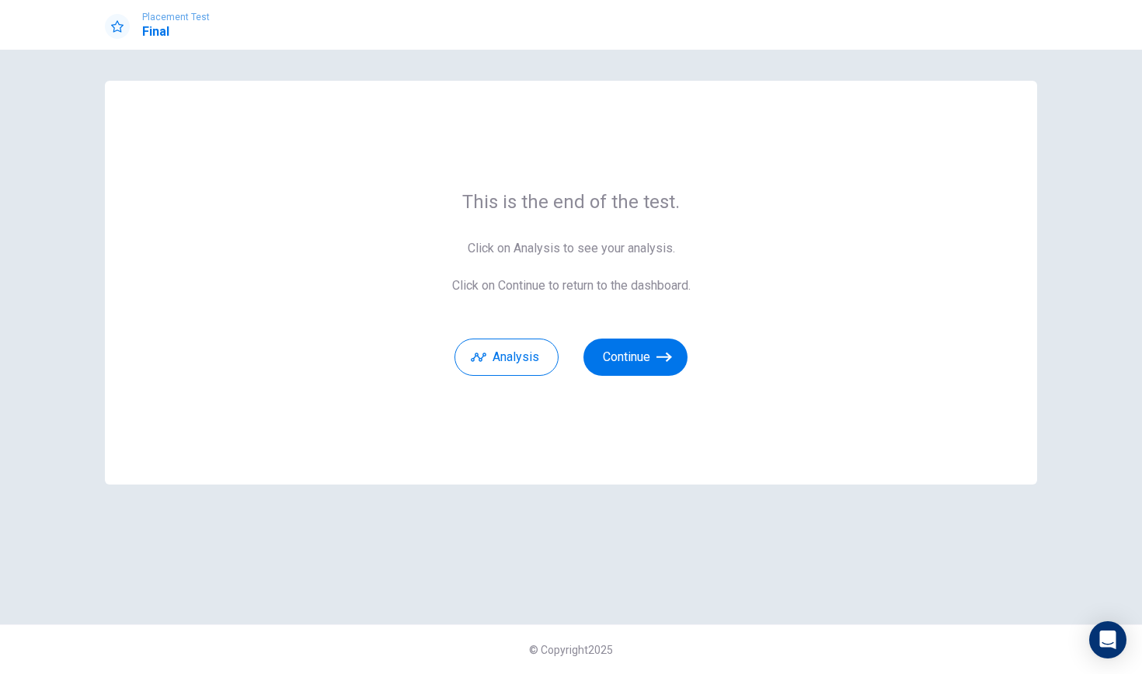
drag, startPoint x: 641, startPoint y: 360, endPoint x: 548, endPoint y: 300, distance: 111.8
click at [621, 355] on button "Continue" at bounding box center [635, 357] width 104 height 37
